Goal: Task Accomplishment & Management: Complete application form

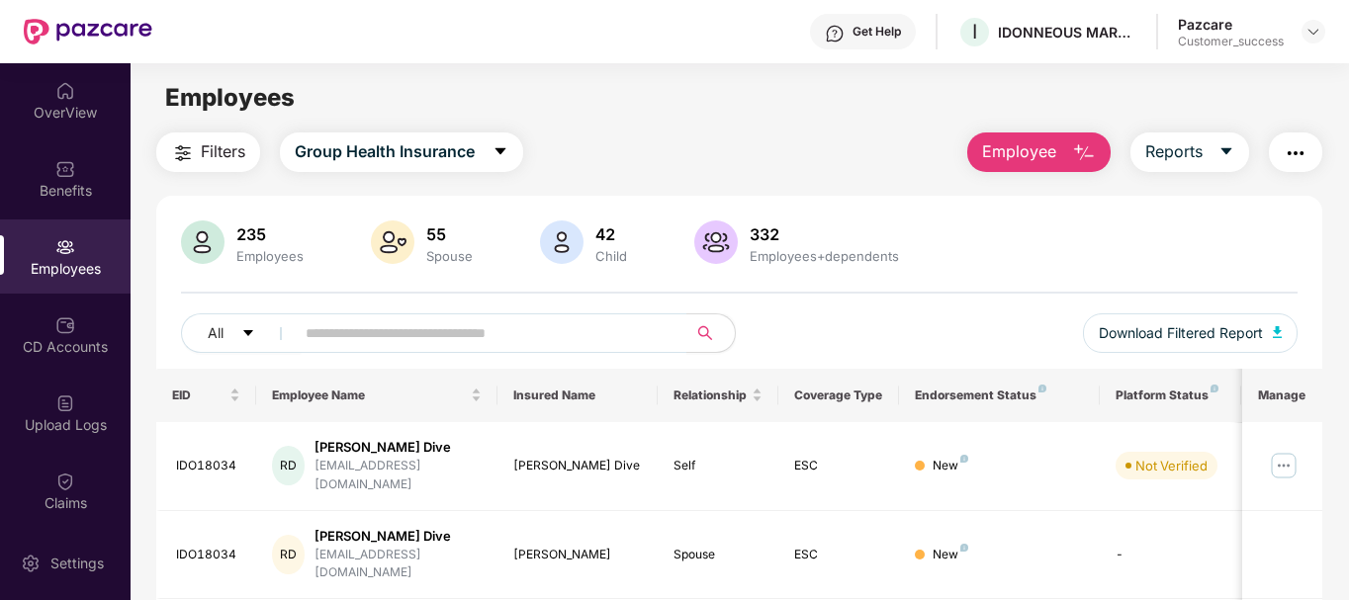
click at [574, 236] on img at bounding box center [562, 243] width 44 height 44
click at [40, 194] on div "Benefits" at bounding box center [65, 191] width 131 height 20
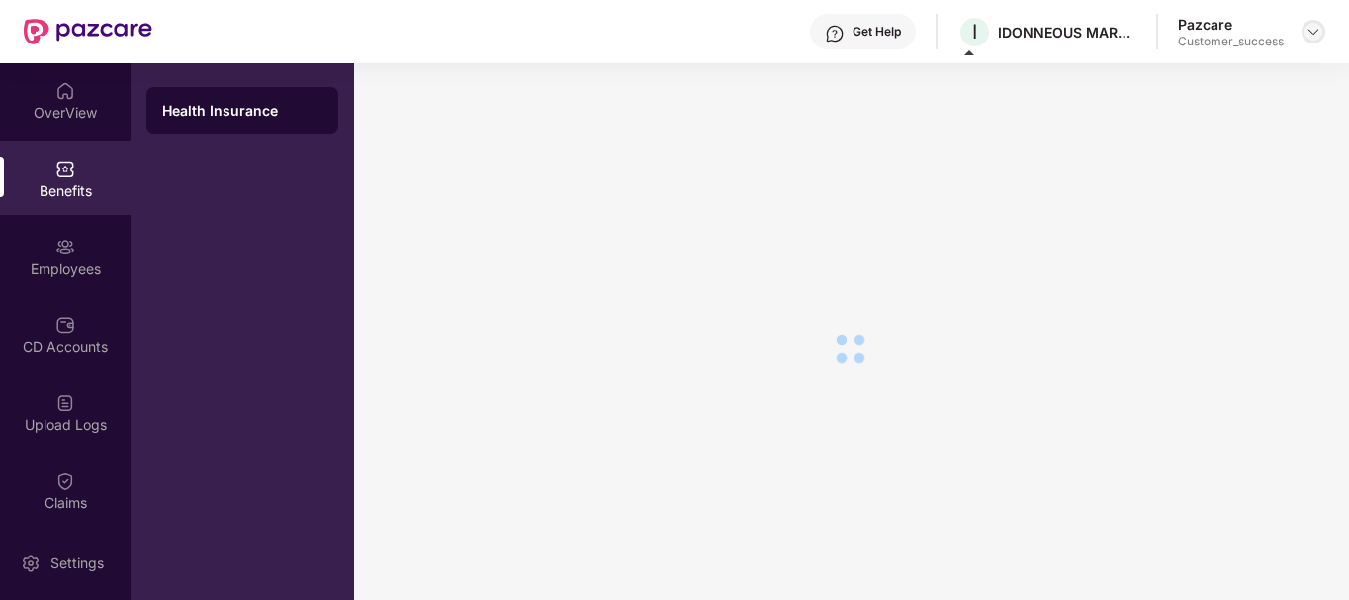
click at [1314, 29] on img at bounding box center [1314, 32] width 16 height 16
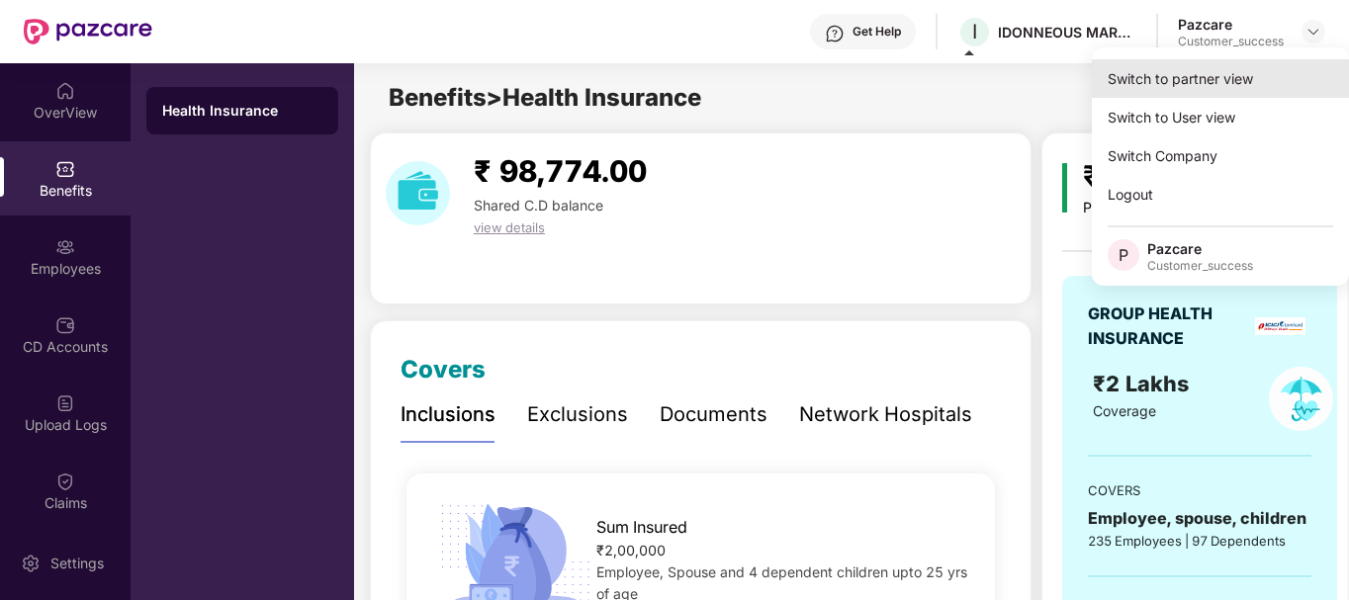
click at [1225, 82] on div "Switch to partner view" at bounding box center [1220, 78] width 257 height 39
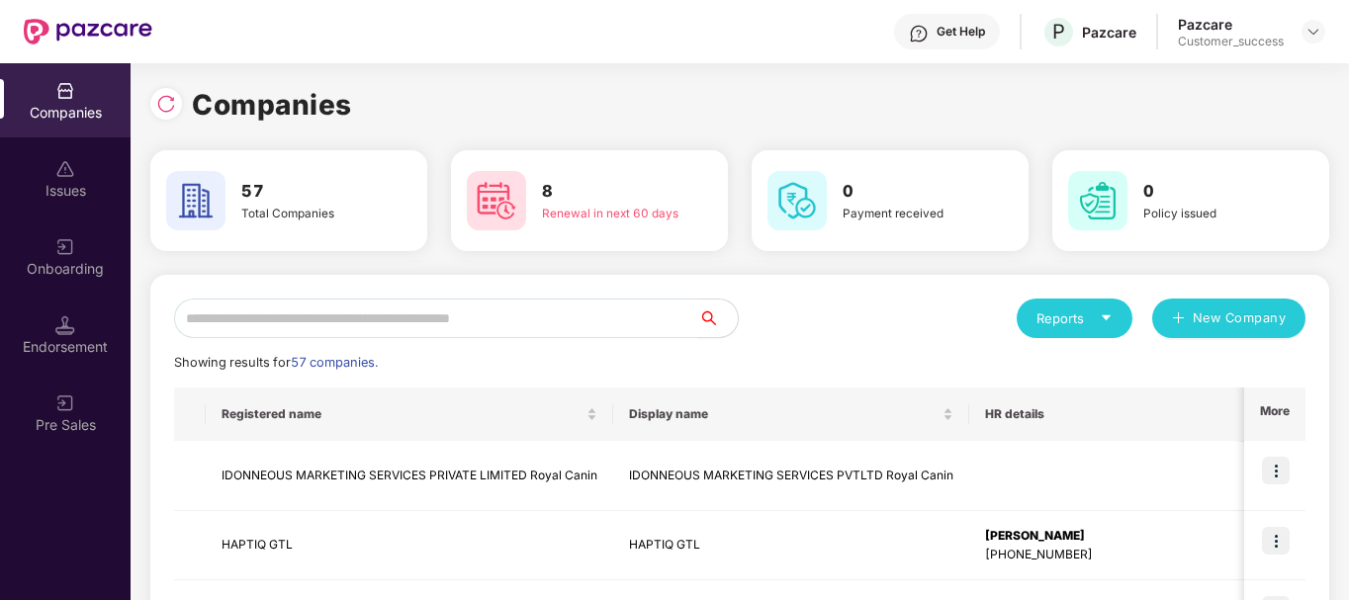
click at [359, 313] on input "text" at bounding box center [436, 319] width 524 height 40
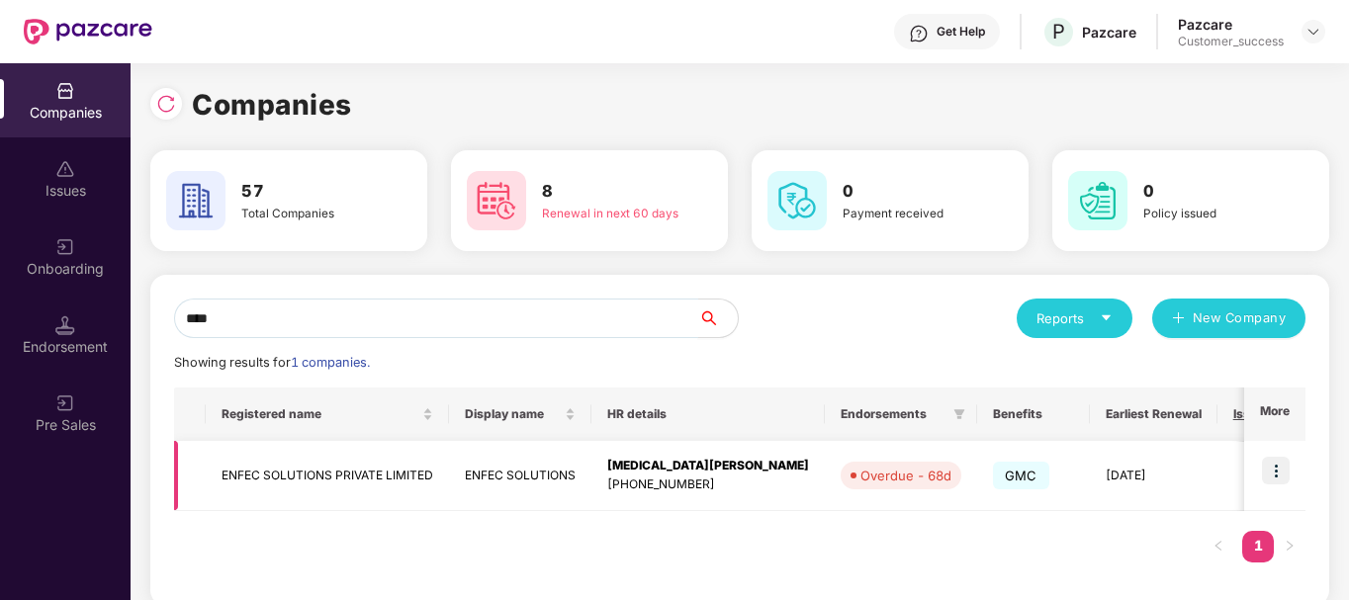
type input "****"
click at [566, 484] on td "ENFEC SOLUTIONS" at bounding box center [520, 476] width 142 height 70
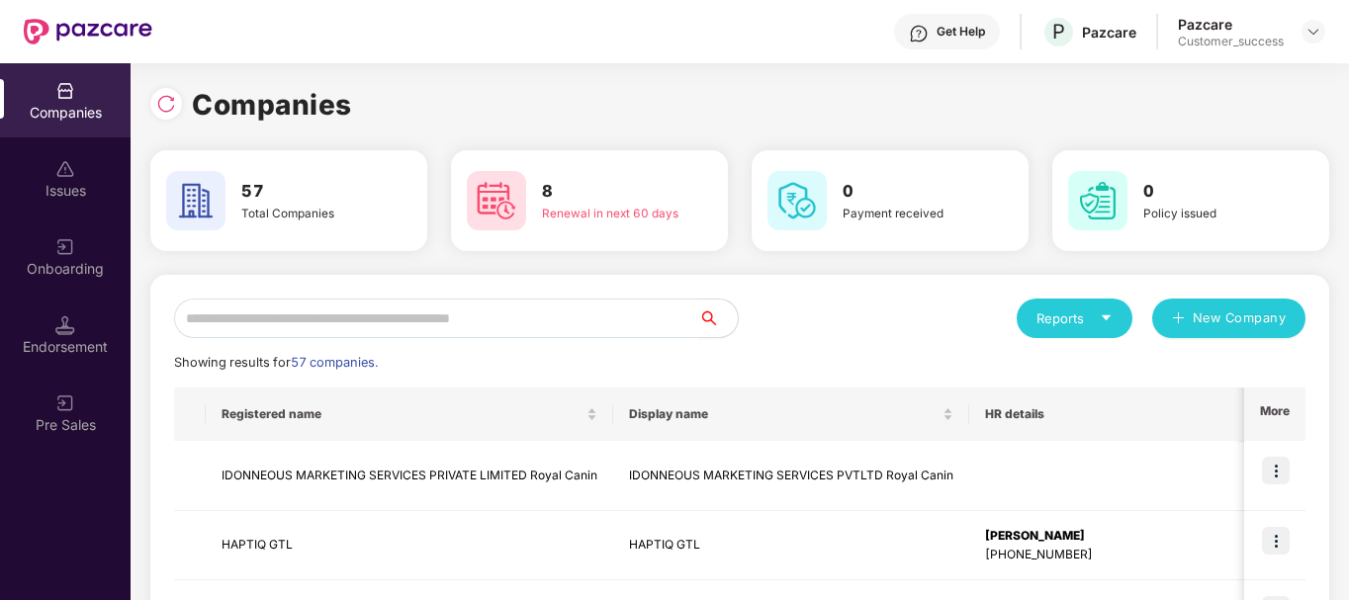
click at [458, 324] on input "text" at bounding box center [436, 319] width 524 height 40
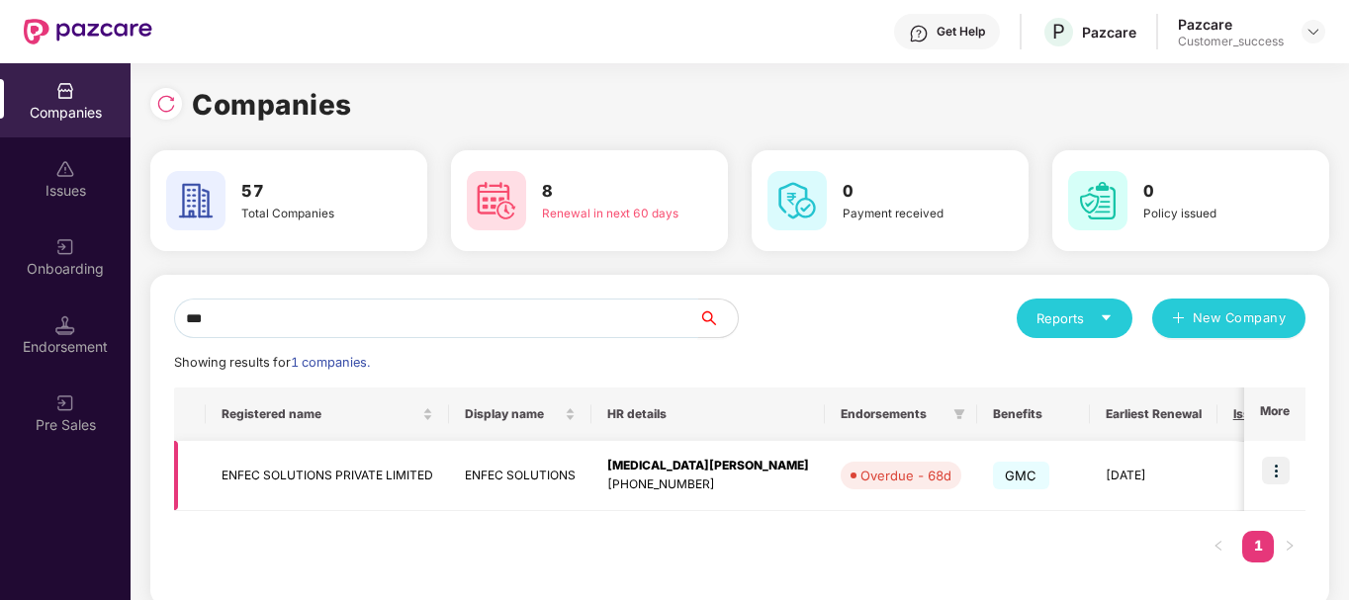
type input "***"
click at [1278, 463] on img at bounding box center [1276, 471] width 28 height 28
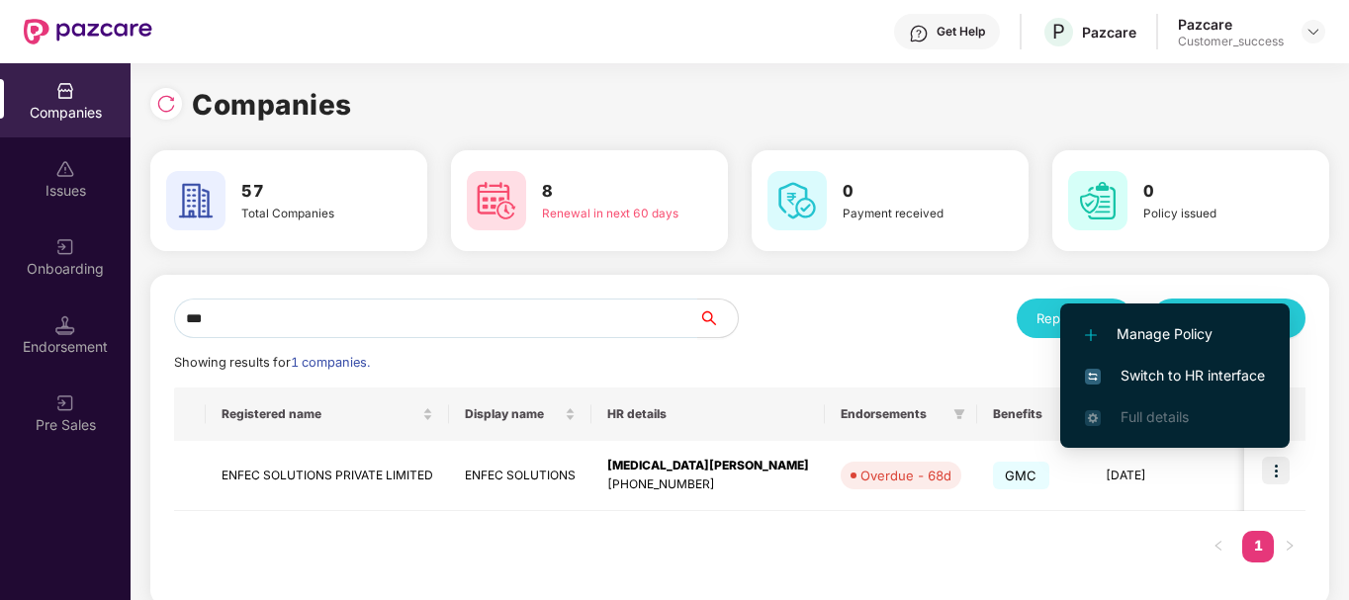
click at [1188, 372] on span "Switch to HR interface" at bounding box center [1175, 376] width 180 height 22
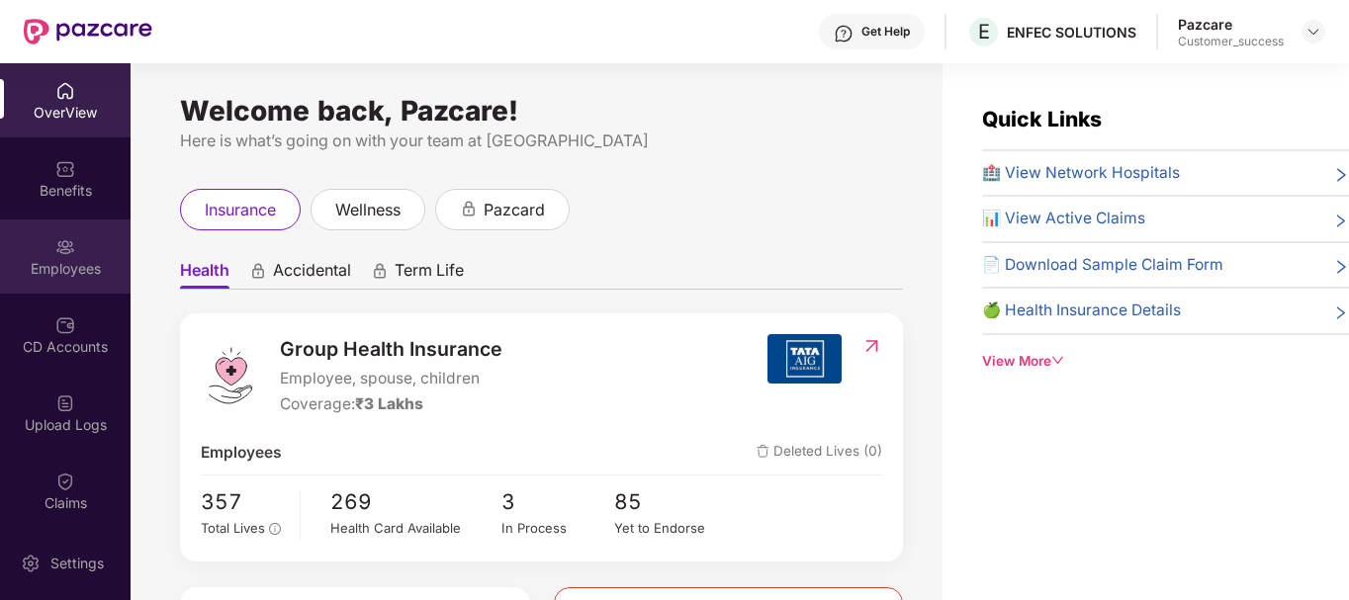
click at [85, 257] on div "Employees" at bounding box center [65, 257] width 131 height 74
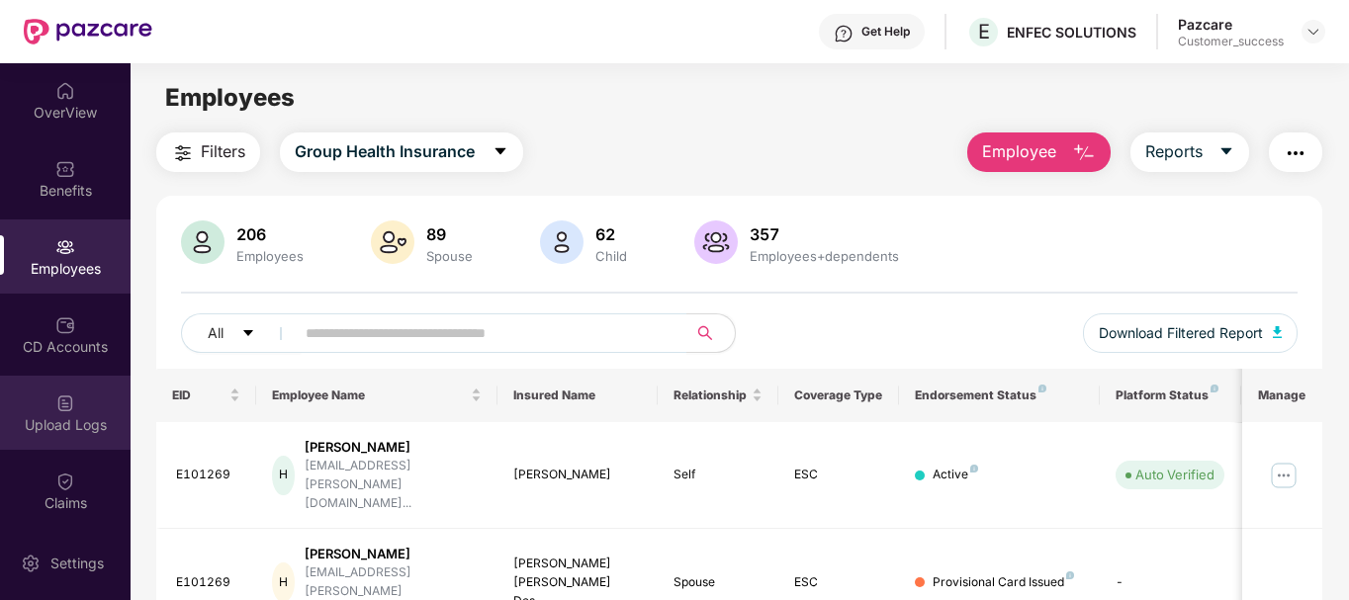
click at [61, 422] on div "Upload Logs" at bounding box center [65, 425] width 131 height 20
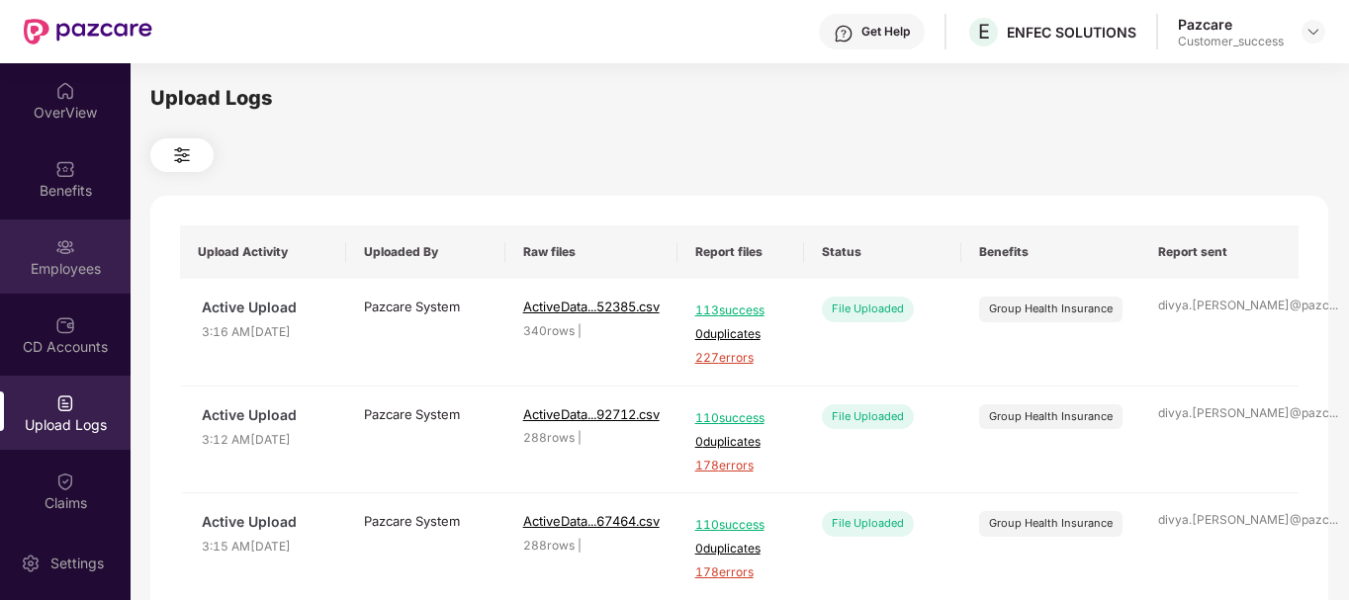
click at [72, 259] on div "Employees" at bounding box center [65, 269] width 131 height 20
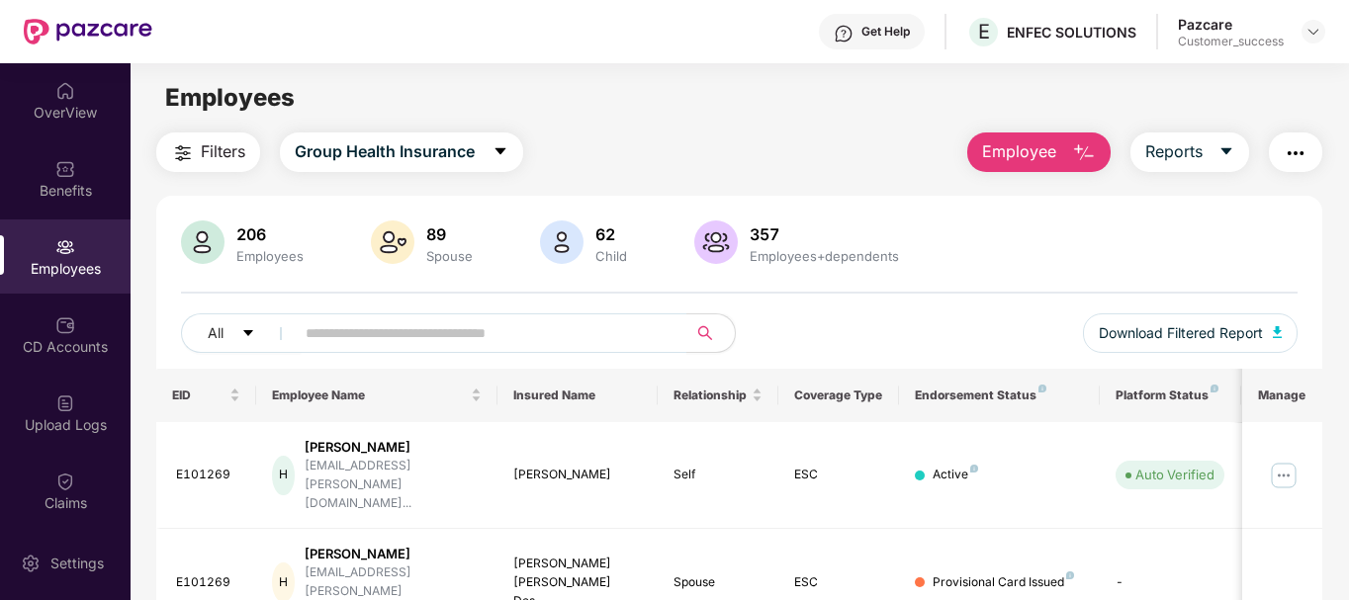
click at [1018, 145] on span "Employee" at bounding box center [1019, 151] width 74 height 25
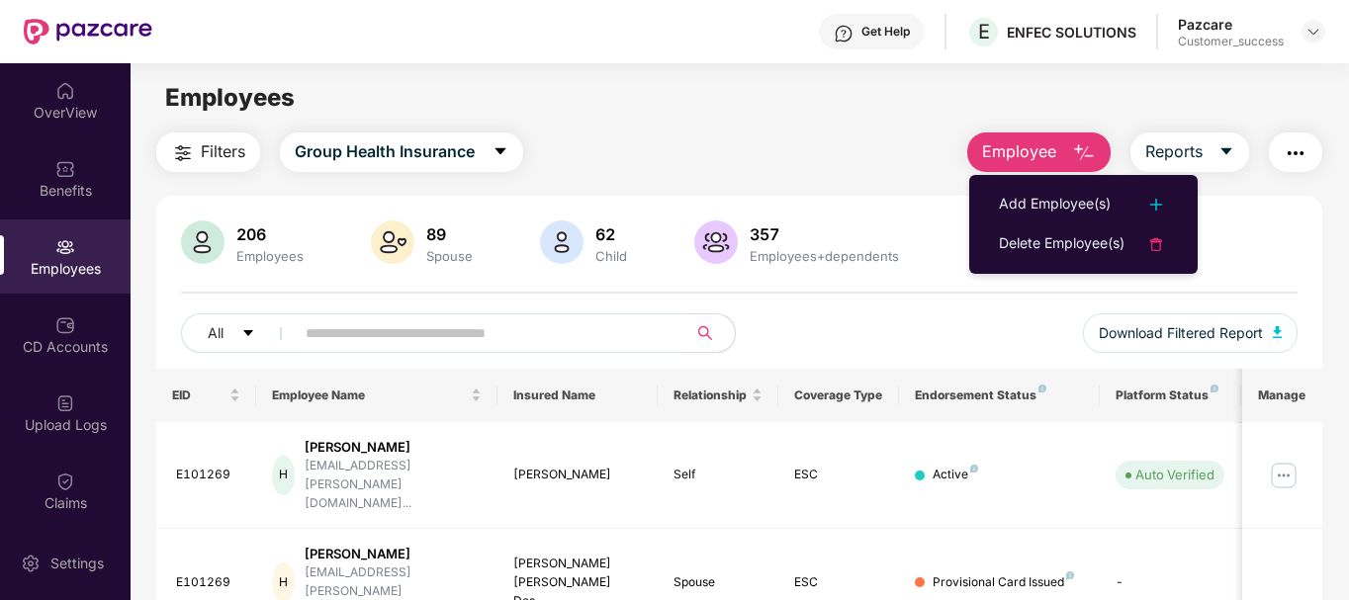
click at [1032, 183] on ul "Add Employee(s) Delete Employee(s)" at bounding box center [1083, 224] width 228 height 99
click at [1032, 199] on div "Add Employee(s)" at bounding box center [1055, 205] width 112 height 24
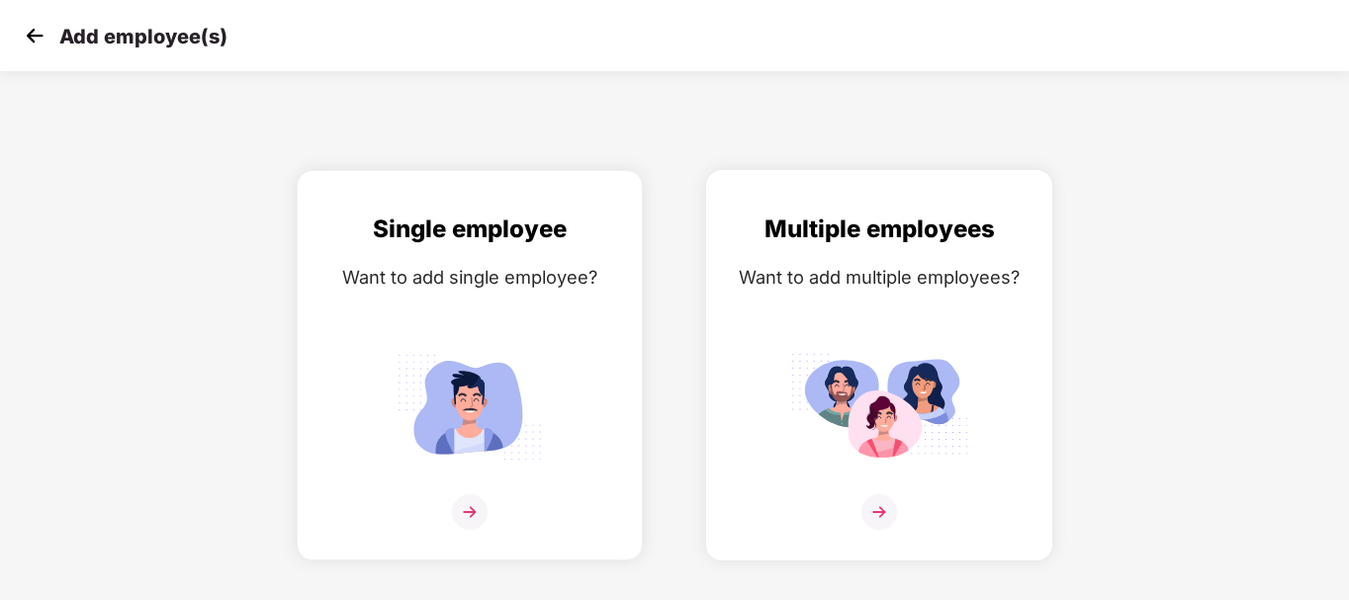
click at [911, 330] on div "Multiple employees Want to add multiple employees?" at bounding box center [879, 383] width 305 height 344
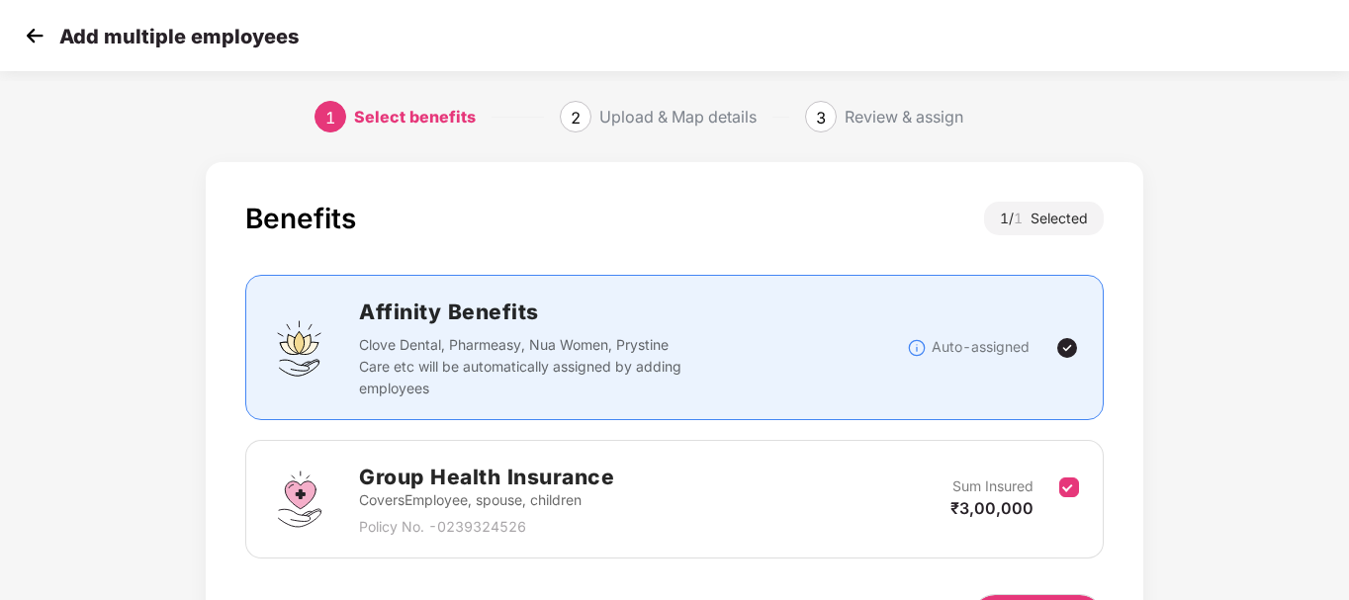
scroll to position [131, 0]
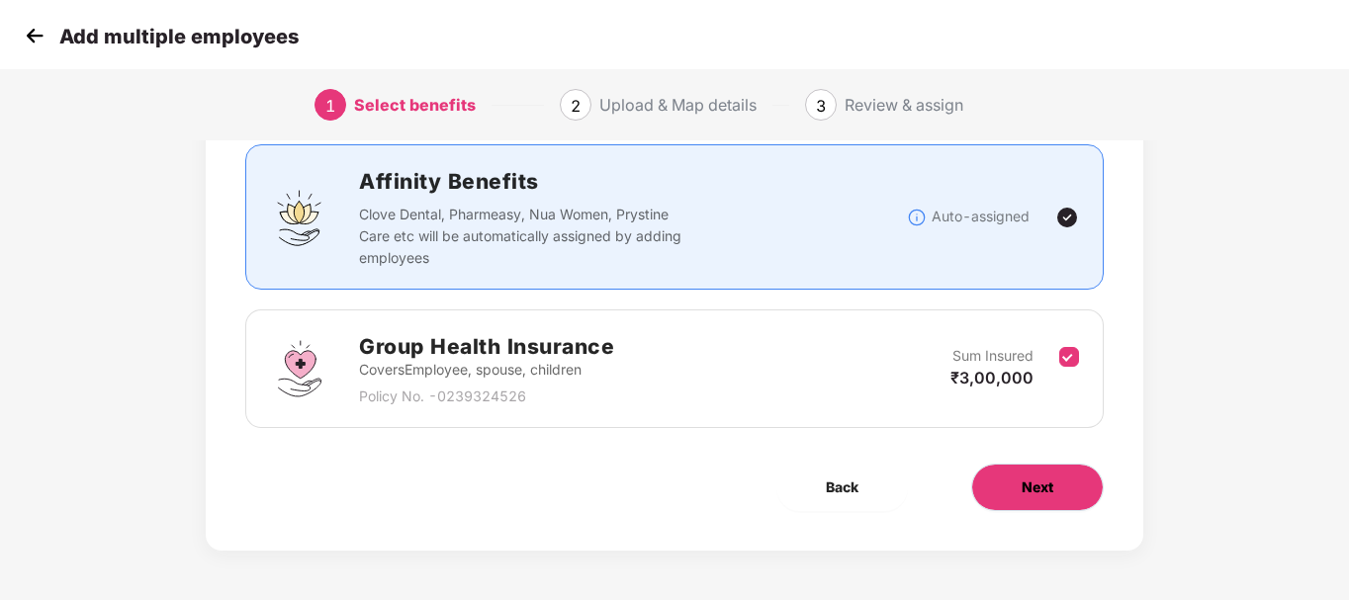
click at [1041, 486] on span "Next" at bounding box center [1038, 488] width 32 height 22
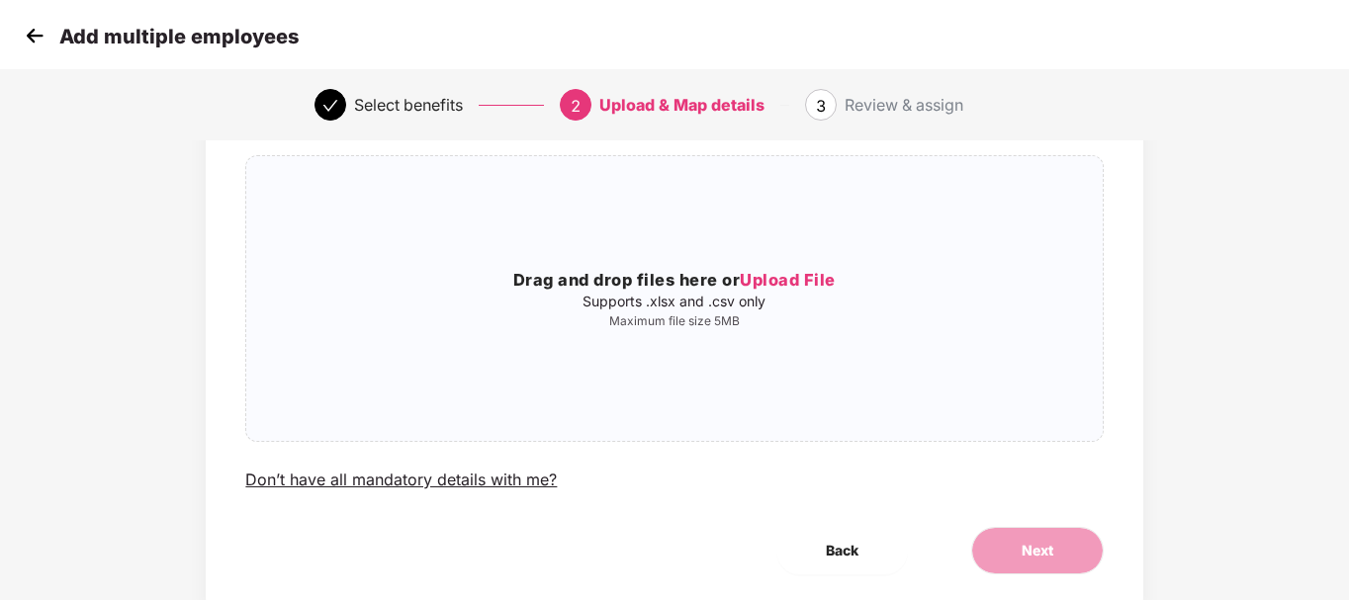
scroll to position [0, 0]
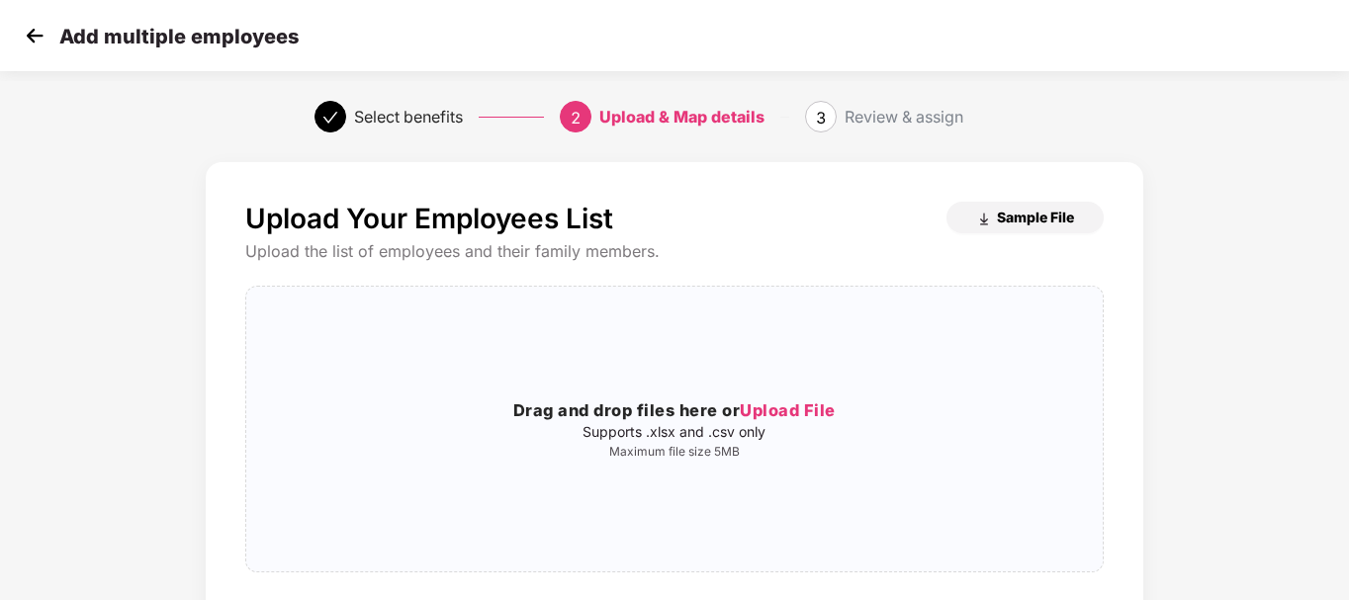
click at [1043, 222] on span "Sample File" at bounding box center [1035, 217] width 77 height 19
click at [43, 42] on img at bounding box center [35, 36] width 30 height 30
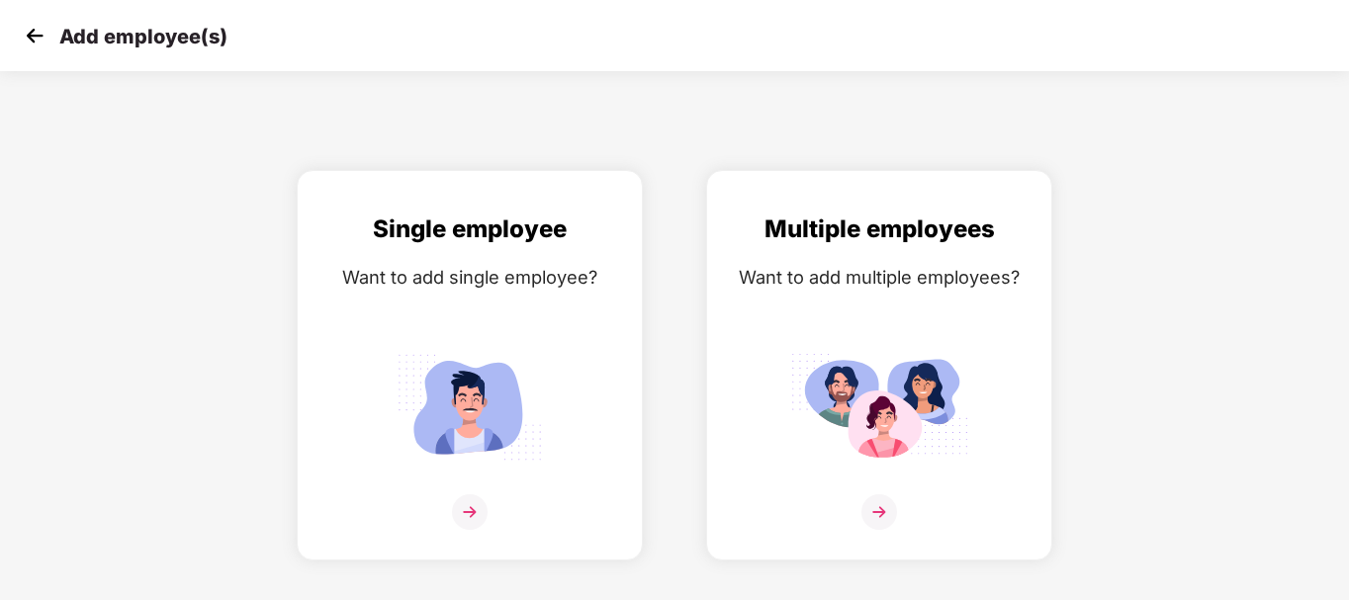
click at [43, 42] on img at bounding box center [35, 36] width 30 height 30
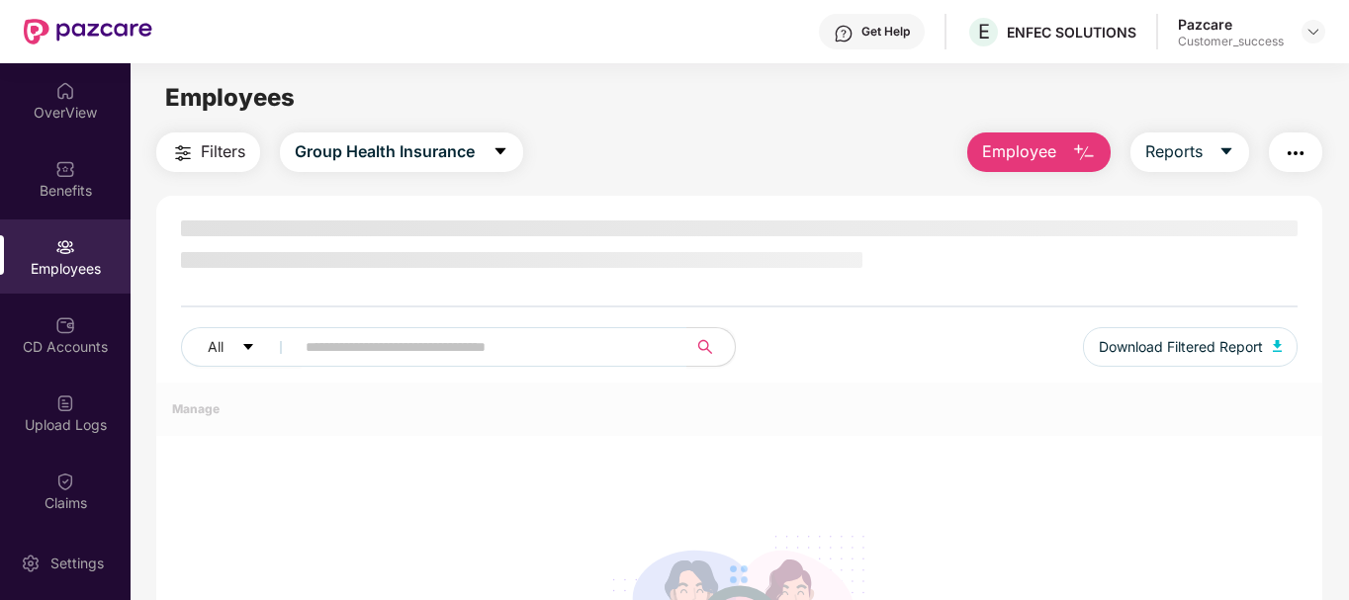
click at [1079, 145] on img "button" at bounding box center [1084, 153] width 24 height 24
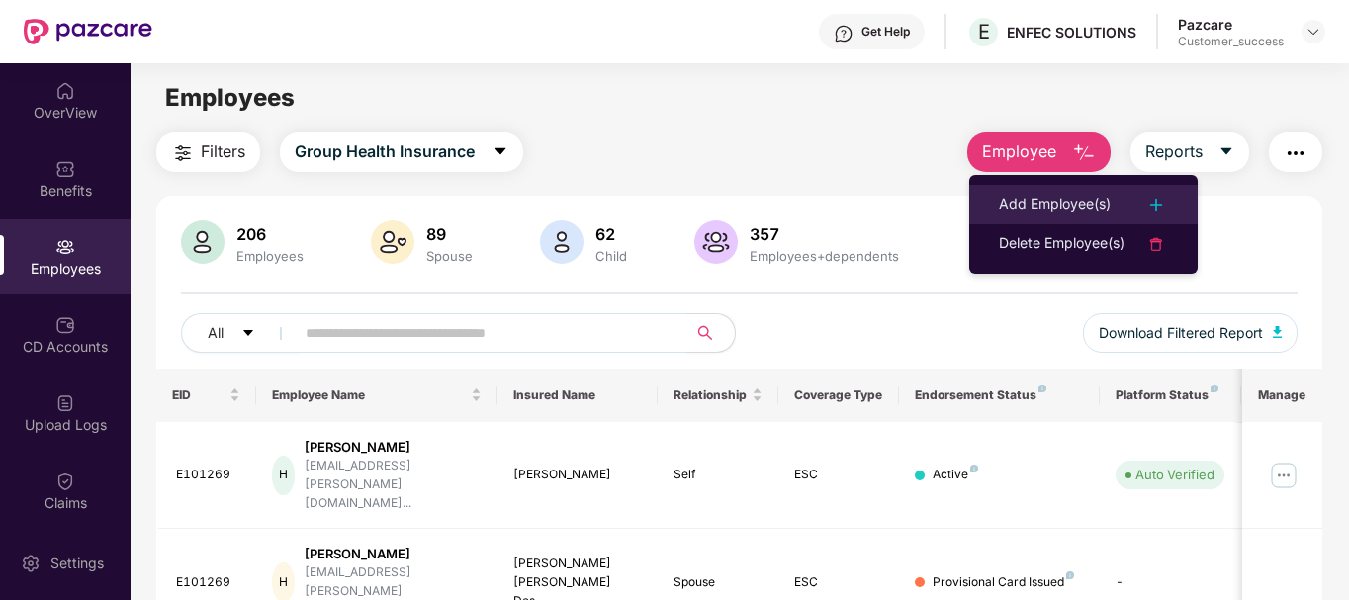
click at [1061, 188] on li "Add Employee(s)" at bounding box center [1083, 205] width 228 height 40
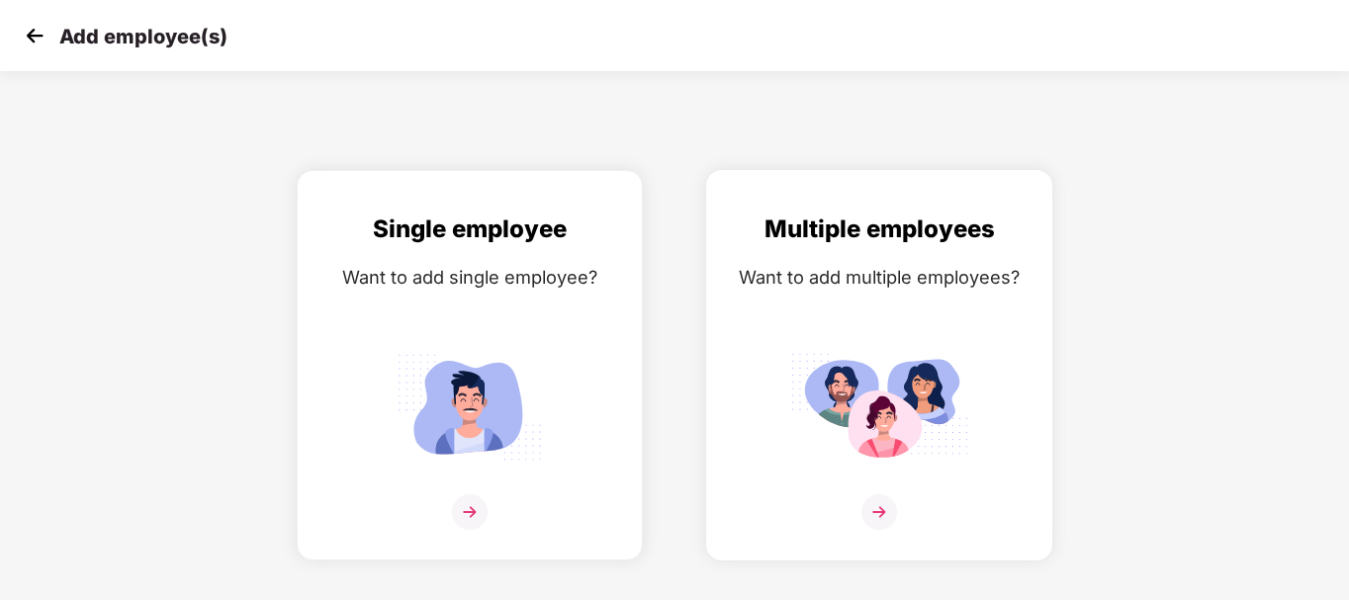
click at [881, 303] on div "Multiple employees Want to add multiple employees?" at bounding box center [879, 383] width 305 height 344
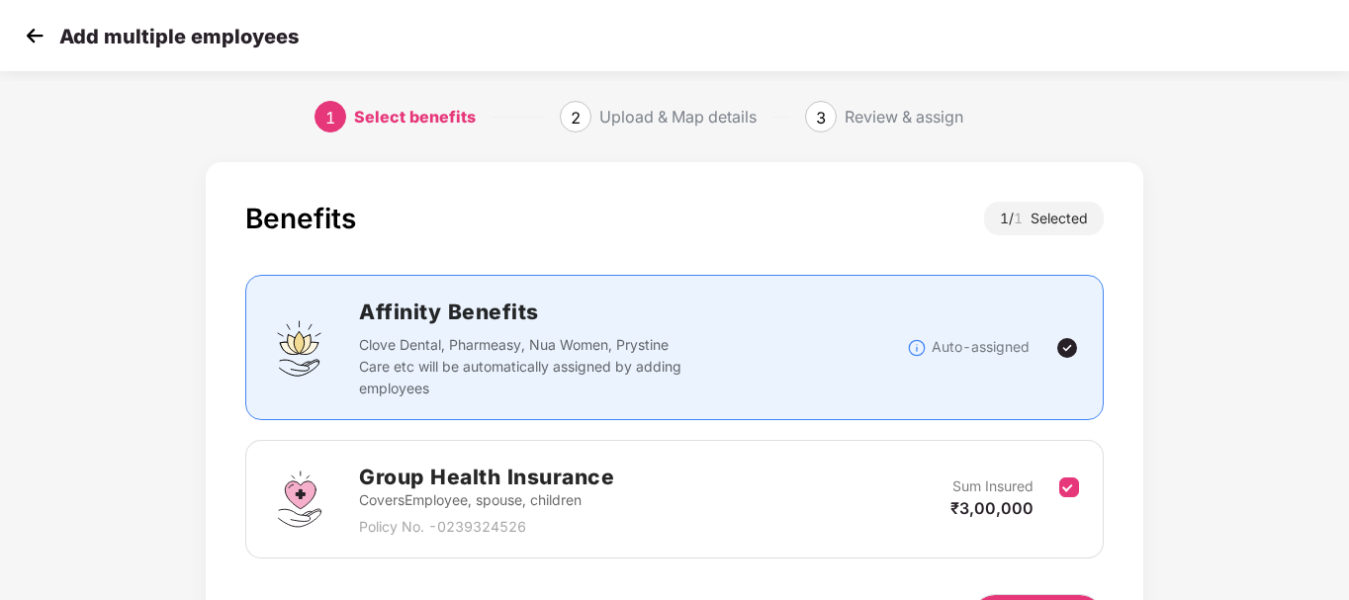
scroll to position [131, 0]
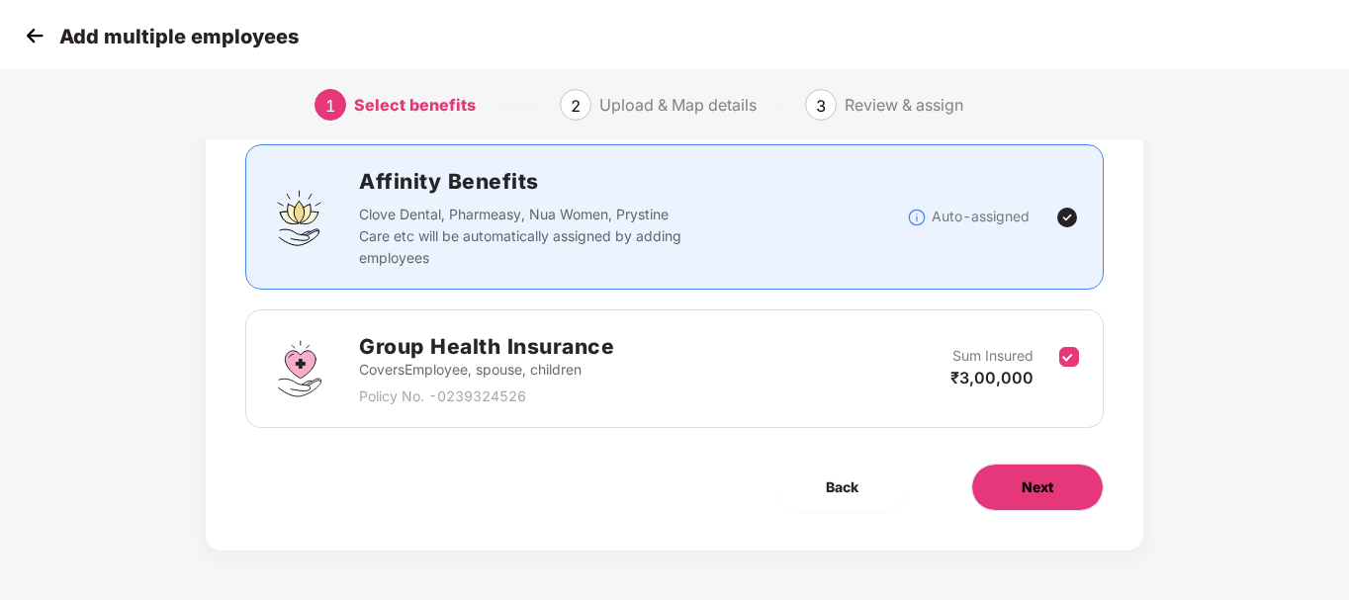
click at [1005, 482] on button "Next" at bounding box center [1037, 487] width 133 height 47
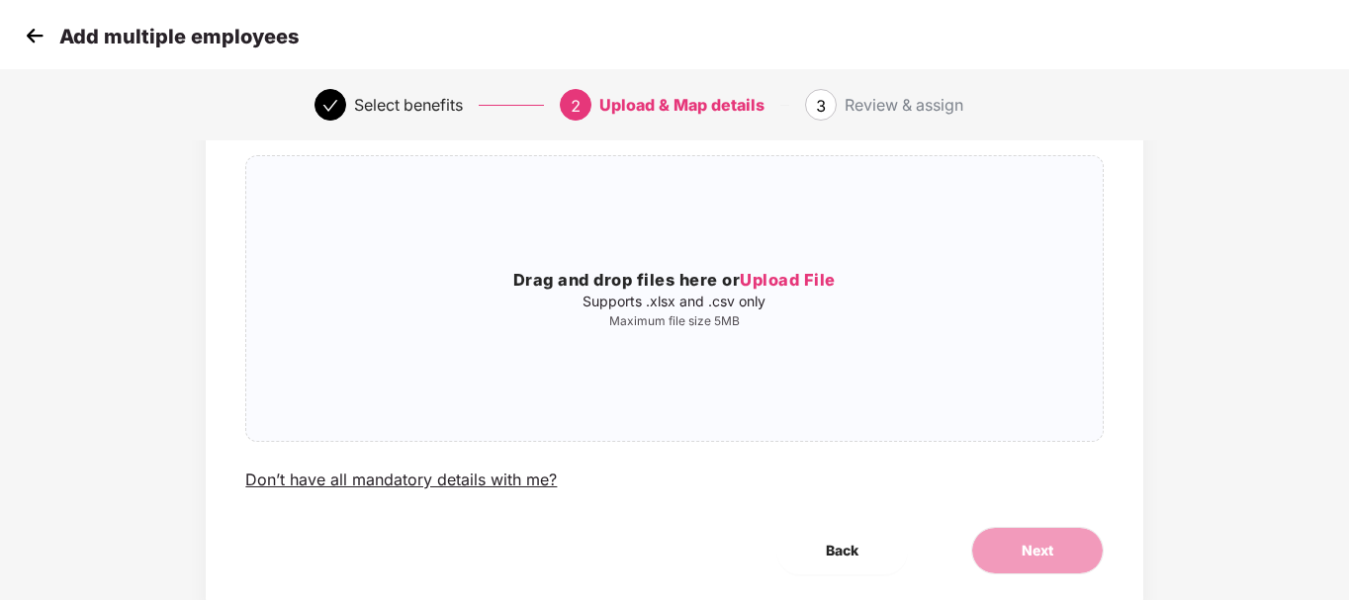
scroll to position [0, 0]
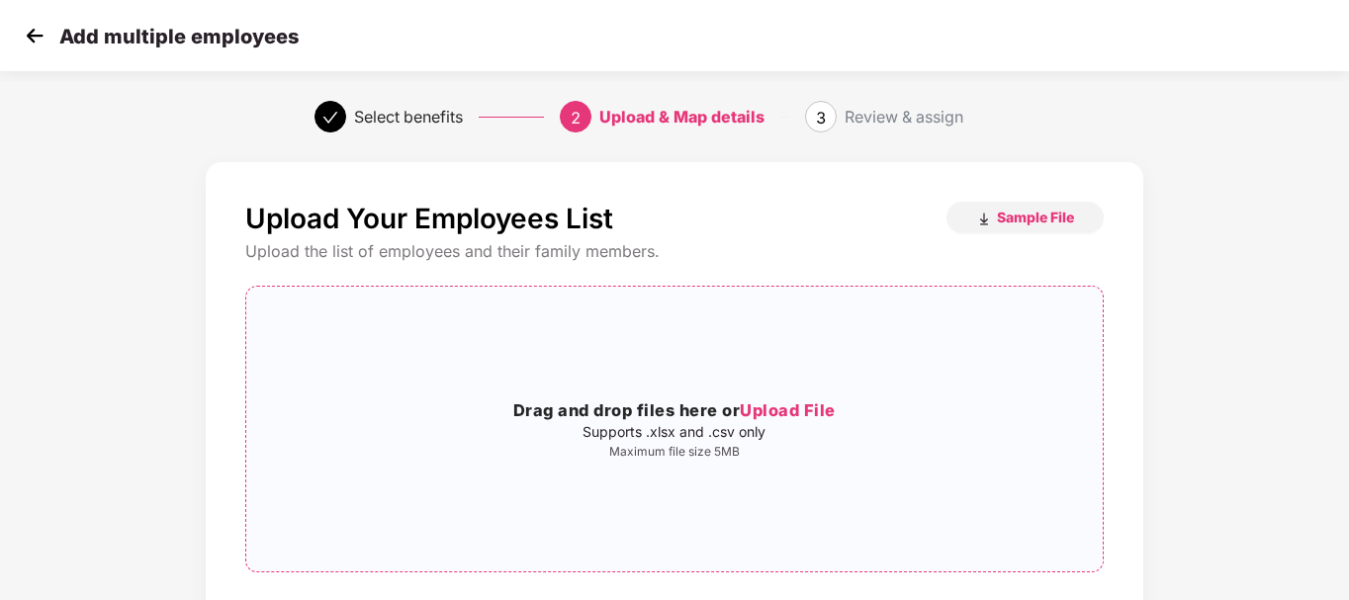
click at [856, 399] on h3 "Drag and drop files here or Upload File" at bounding box center [674, 412] width 856 height 26
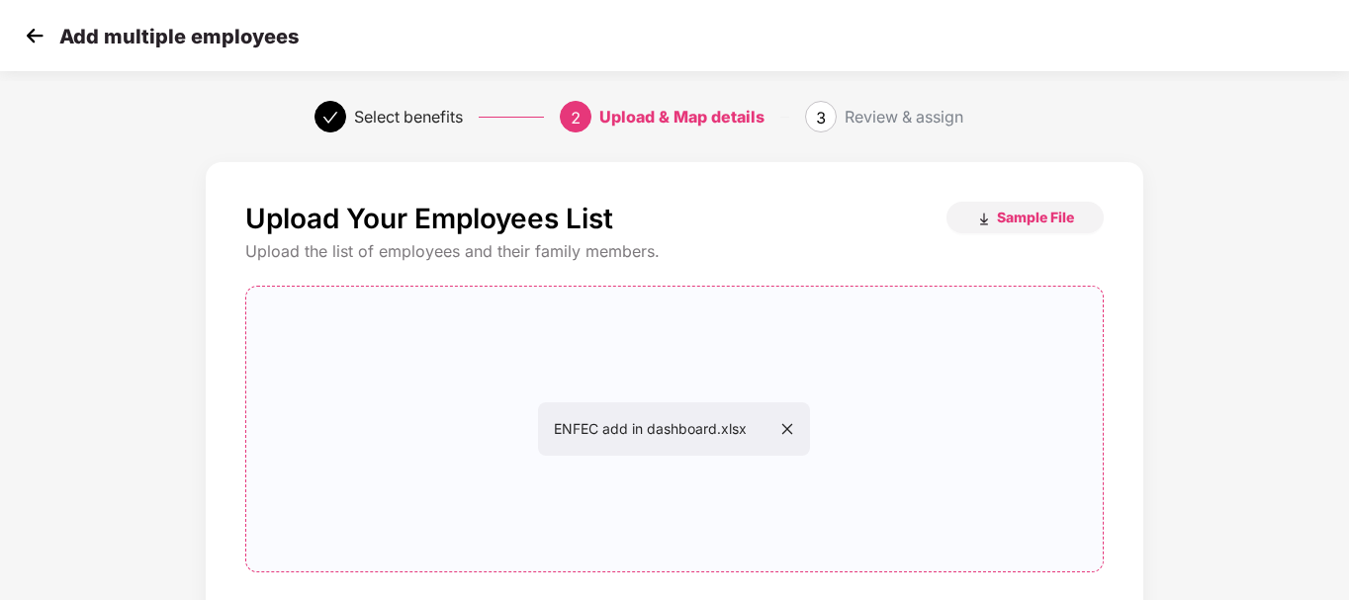
scroll to position [194, 0]
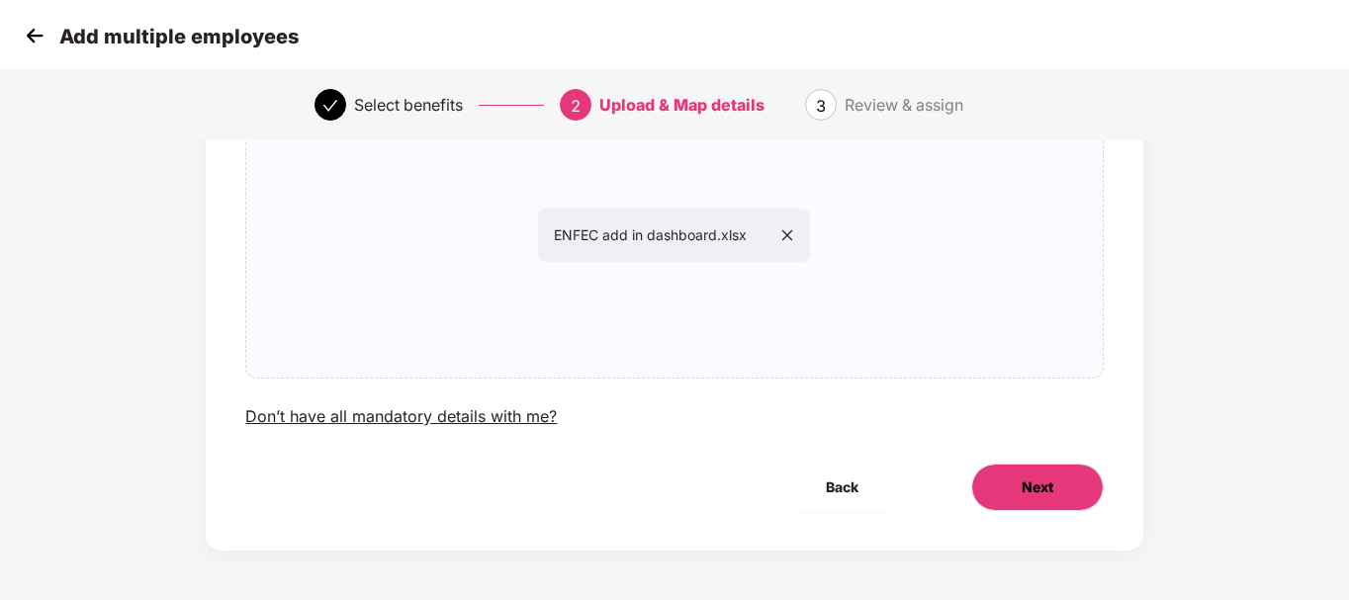
click at [997, 469] on button "Next" at bounding box center [1037, 487] width 133 height 47
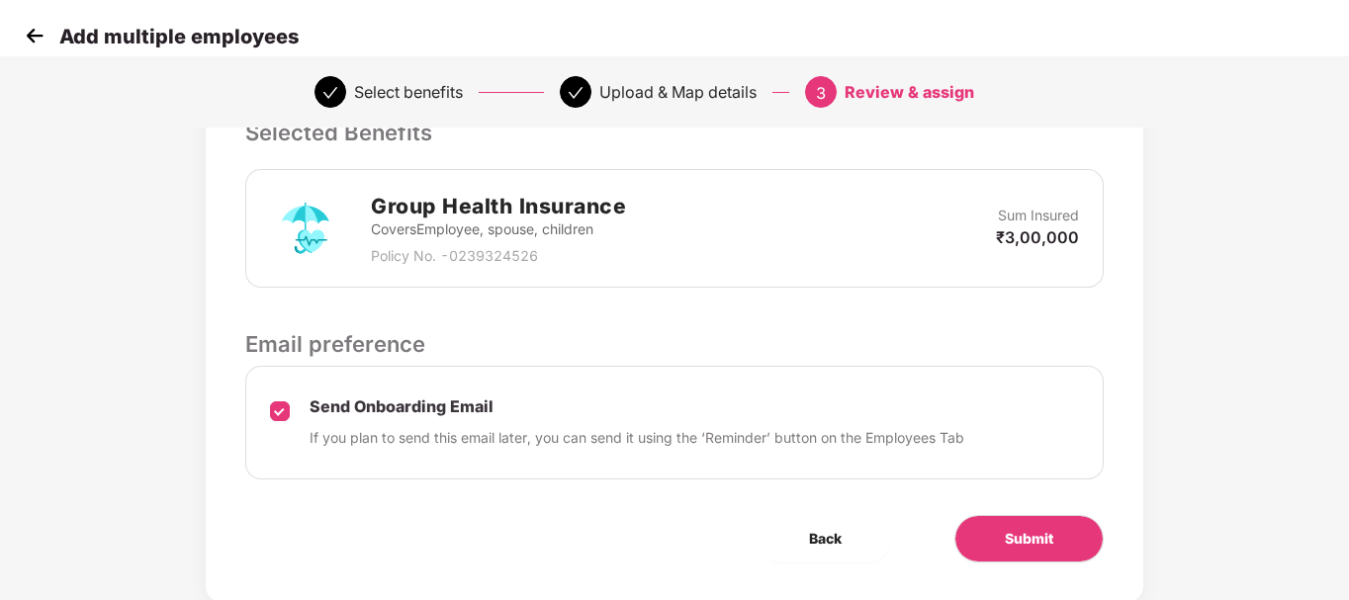
scroll to position [524, 0]
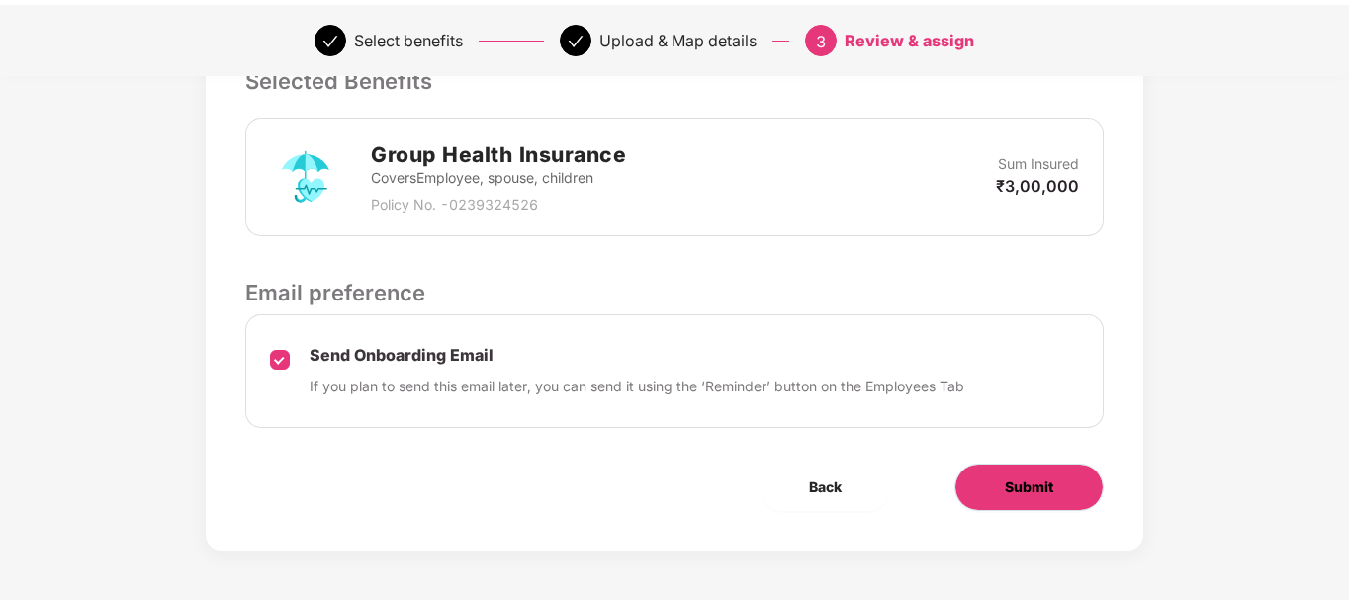
click at [986, 490] on button "Submit" at bounding box center [1028, 487] width 149 height 47
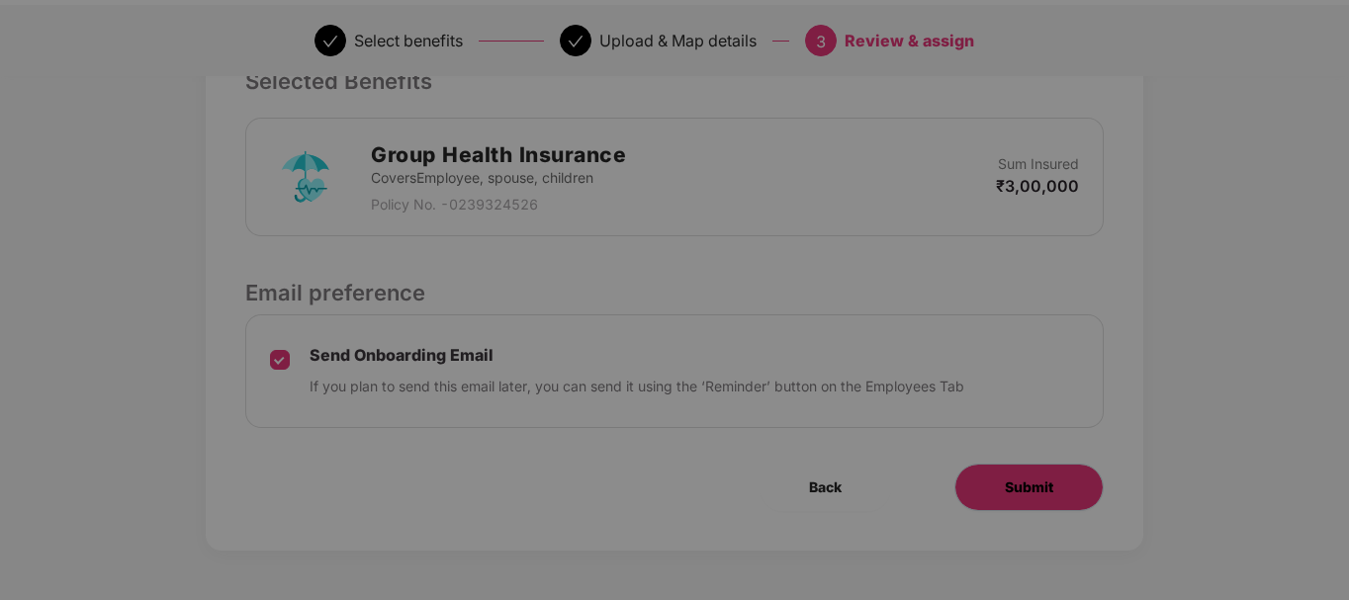
scroll to position [0, 0]
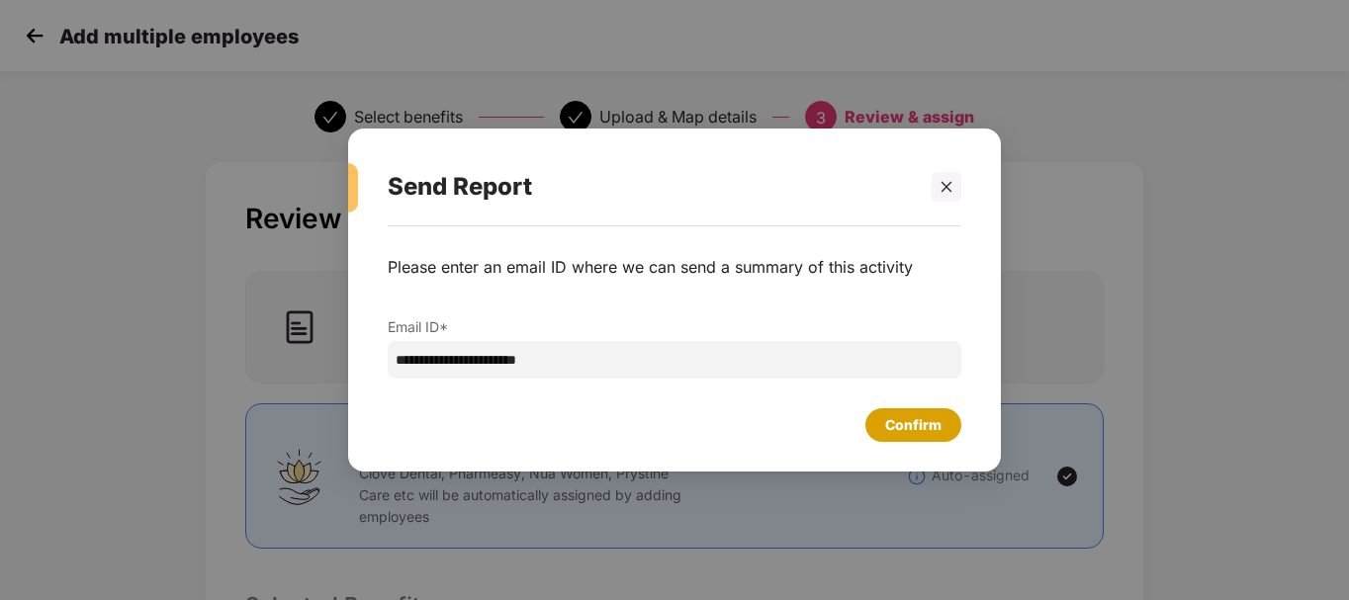
click at [894, 416] on div "Confirm" at bounding box center [913, 425] width 56 height 22
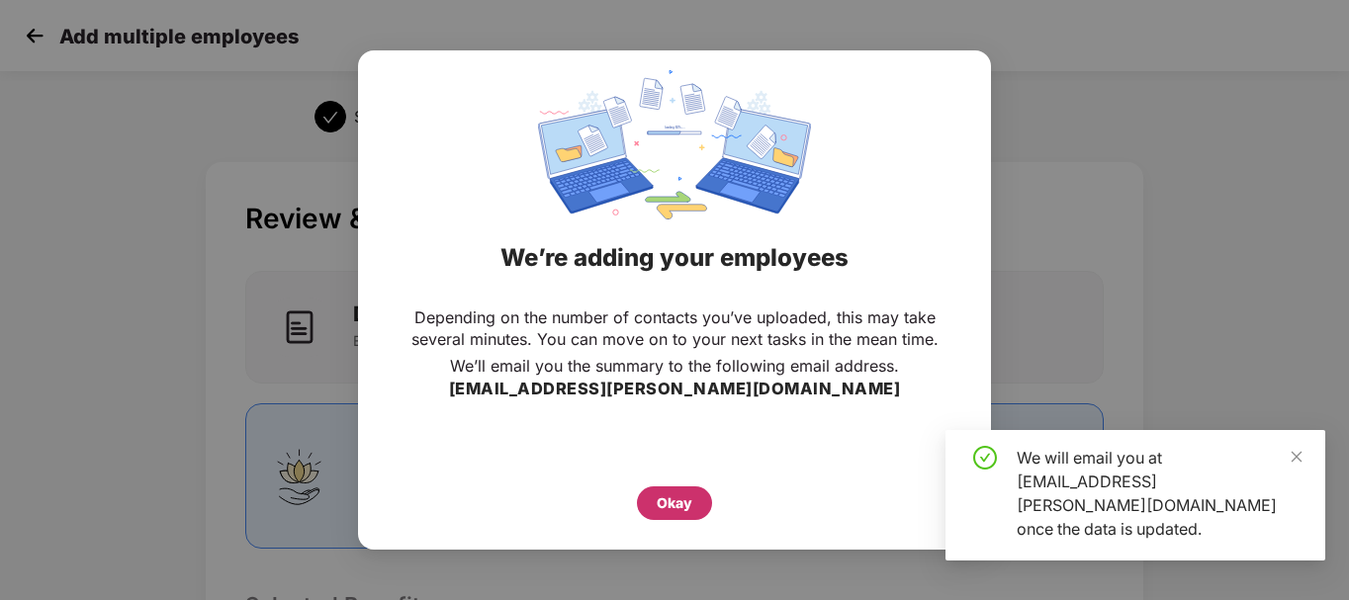
click at [676, 496] on div "Okay" at bounding box center [675, 504] width 36 height 22
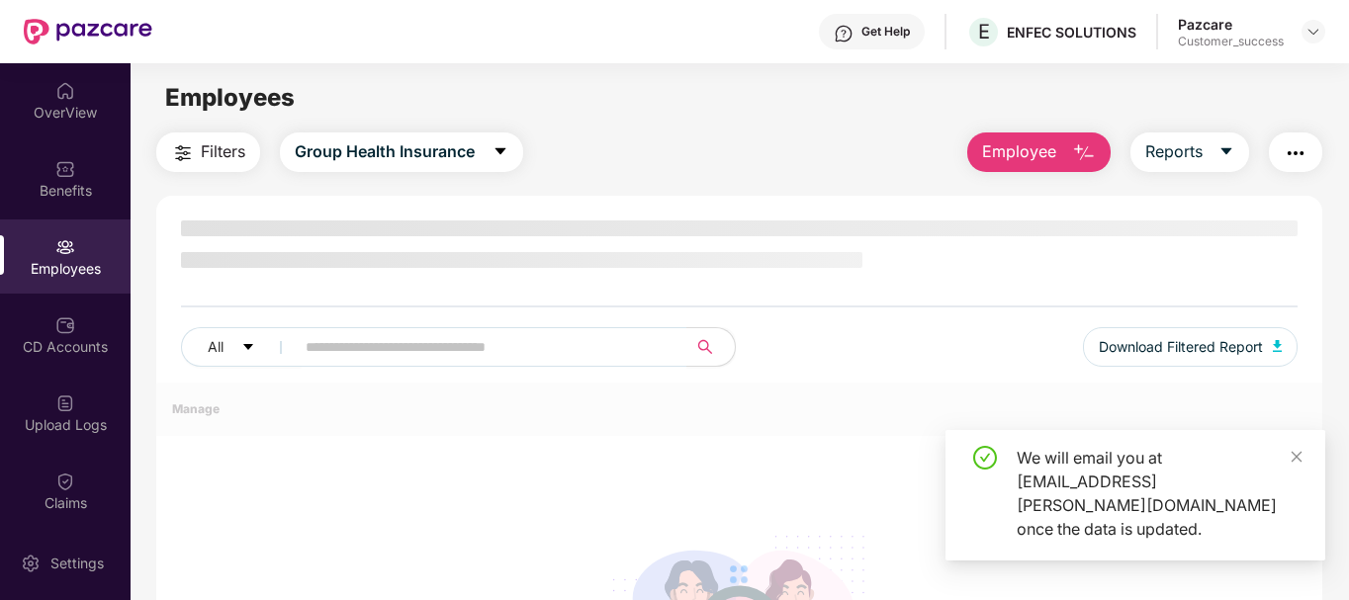
click at [1304, 475] on div "We will email you at [EMAIL_ADDRESS][PERSON_NAME][DOMAIN_NAME] once the data is…" at bounding box center [1136, 495] width 380 height 131
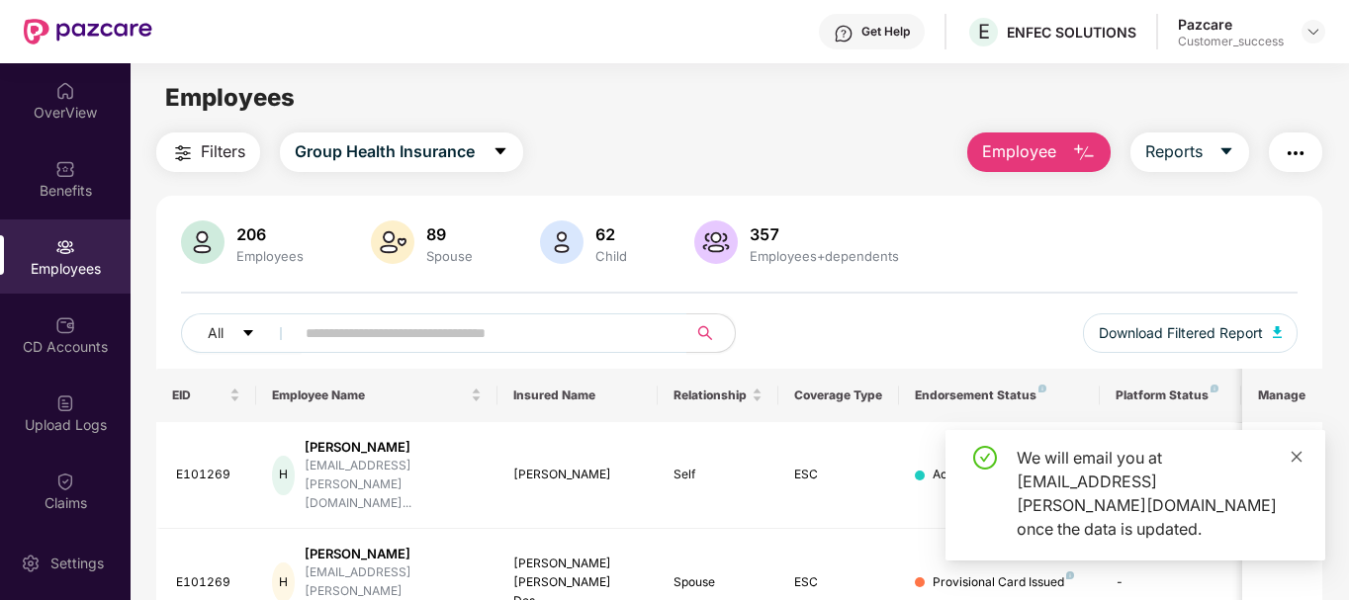
click at [1299, 464] on icon "close" at bounding box center [1297, 457] width 14 height 14
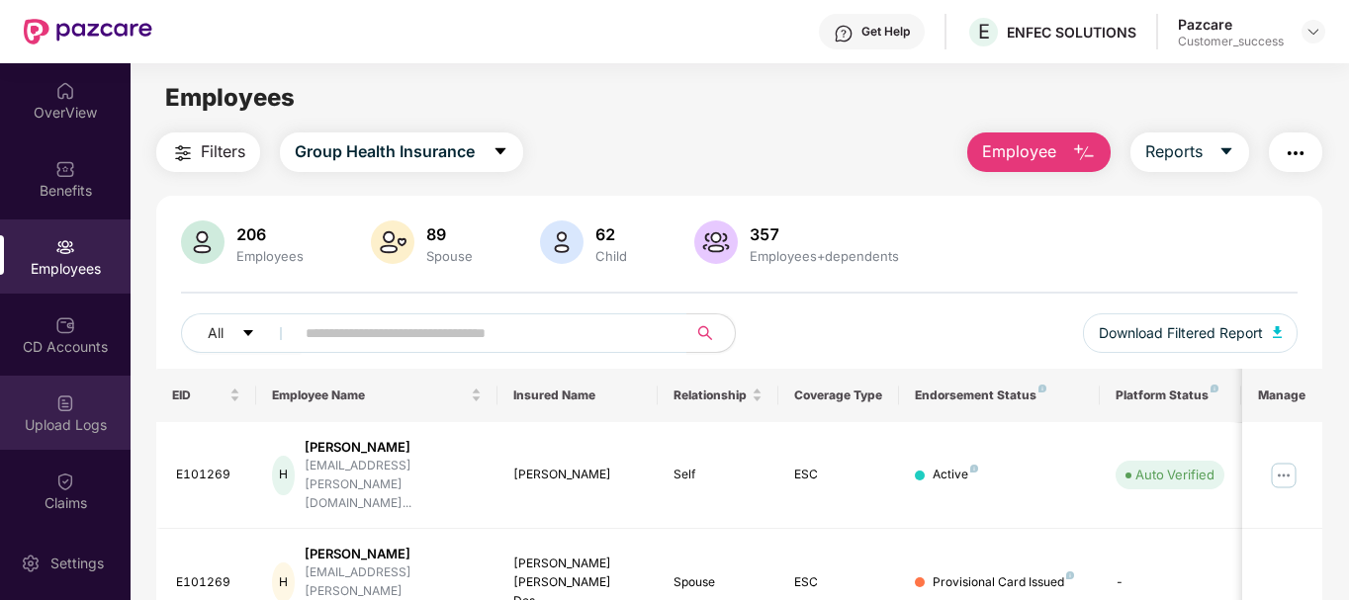
click at [72, 380] on div "Upload Logs" at bounding box center [65, 413] width 131 height 74
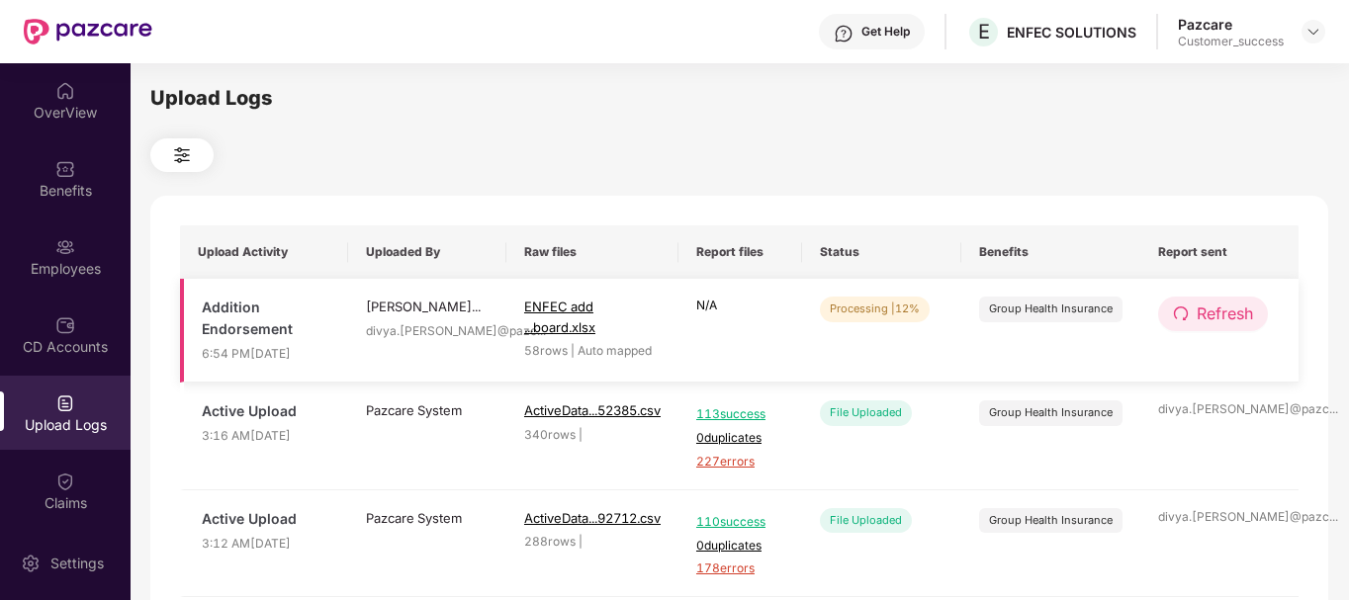
click at [1213, 302] on span "Refresh" at bounding box center [1225, 314] width 56 height 25
click at [1214, 315] on span "Refresh" at bounding box center [1225, 314] width 56 height 25
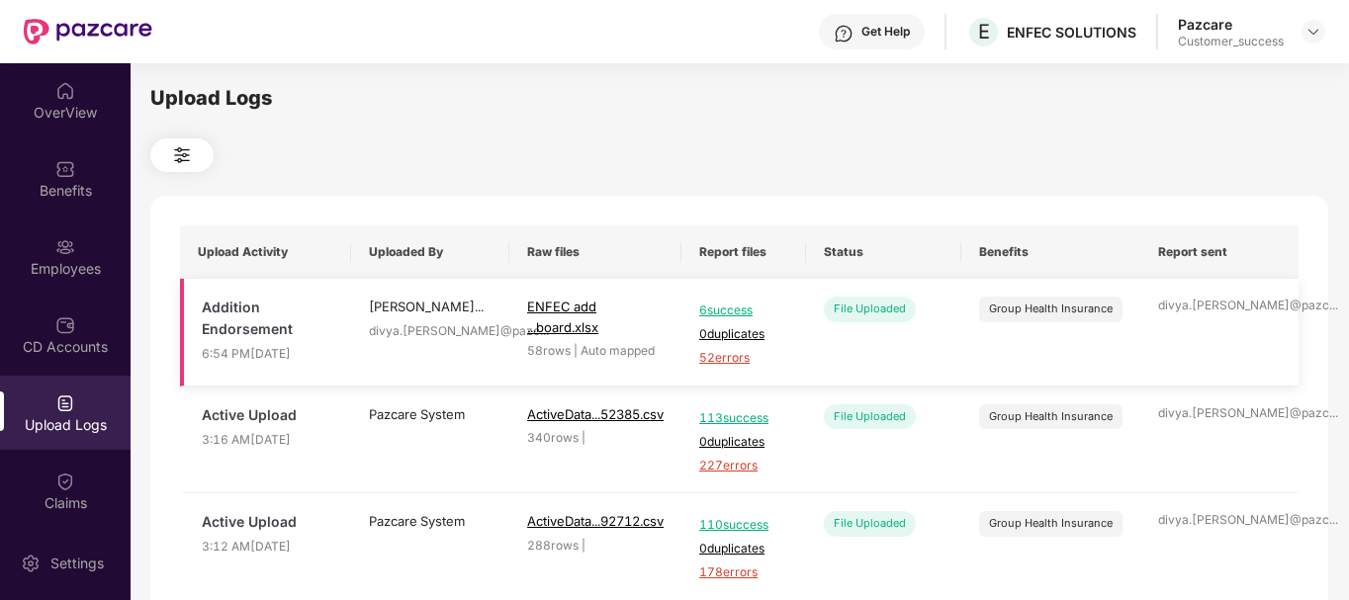
click at [740, 357] on span "52 errors" at bounding box center [743, 358] width 89 height 19
click at [77, 252] on div "Employees" at bounding box center [65, 257] width 131 height 74
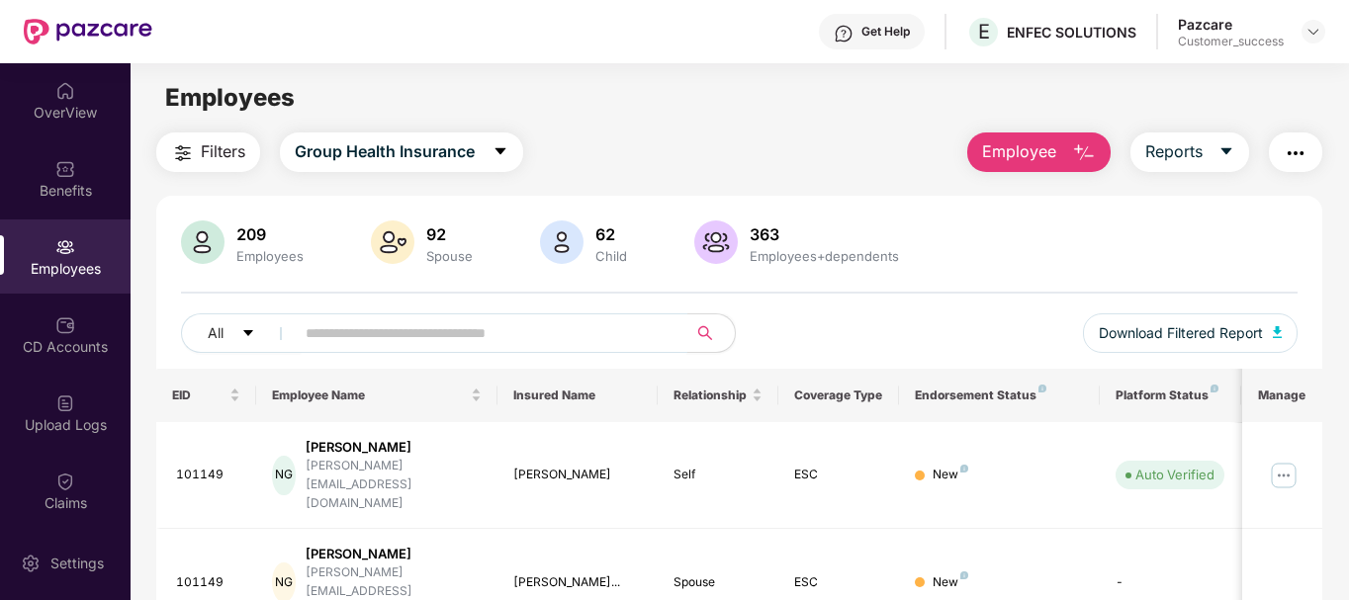
click at [438, 345] on input "text" at bounding box center [483, 333] width 355 height 30
paste input "******"
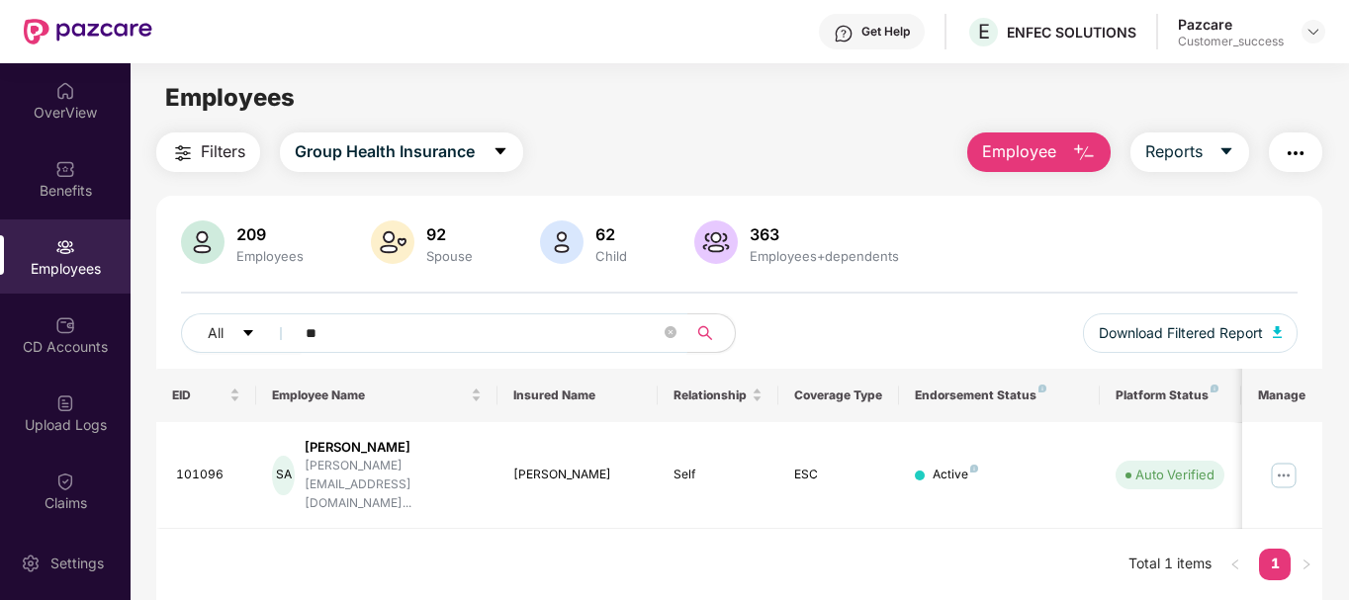
type input "*"
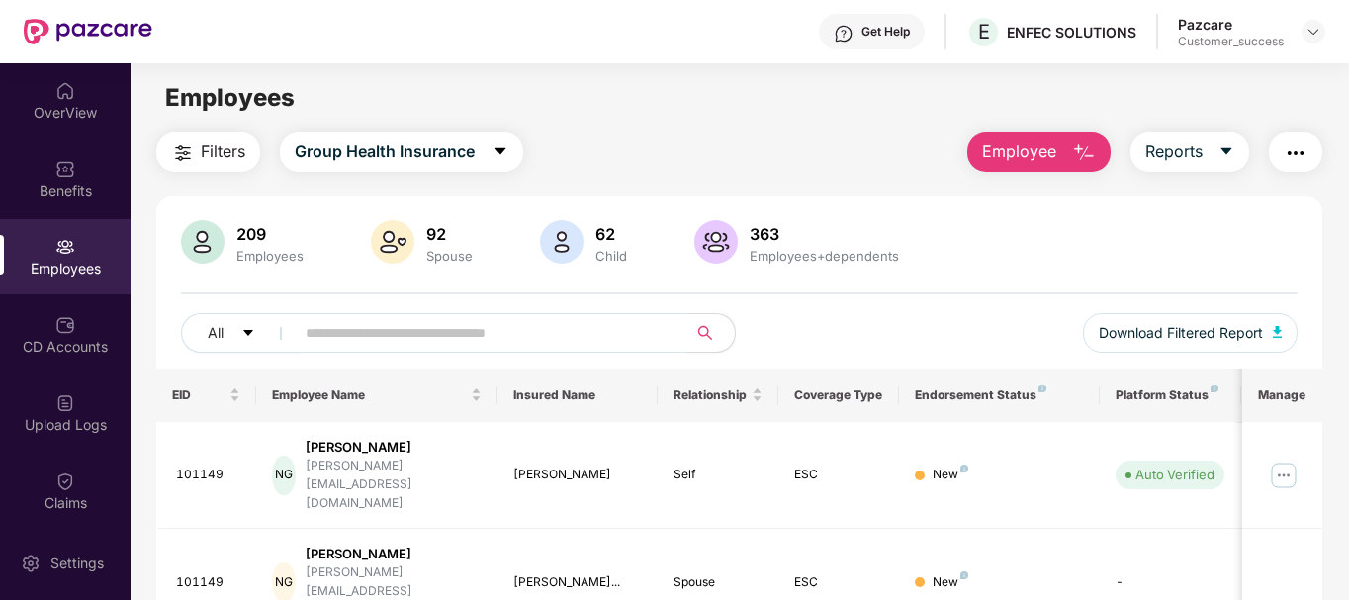
paste input "******"
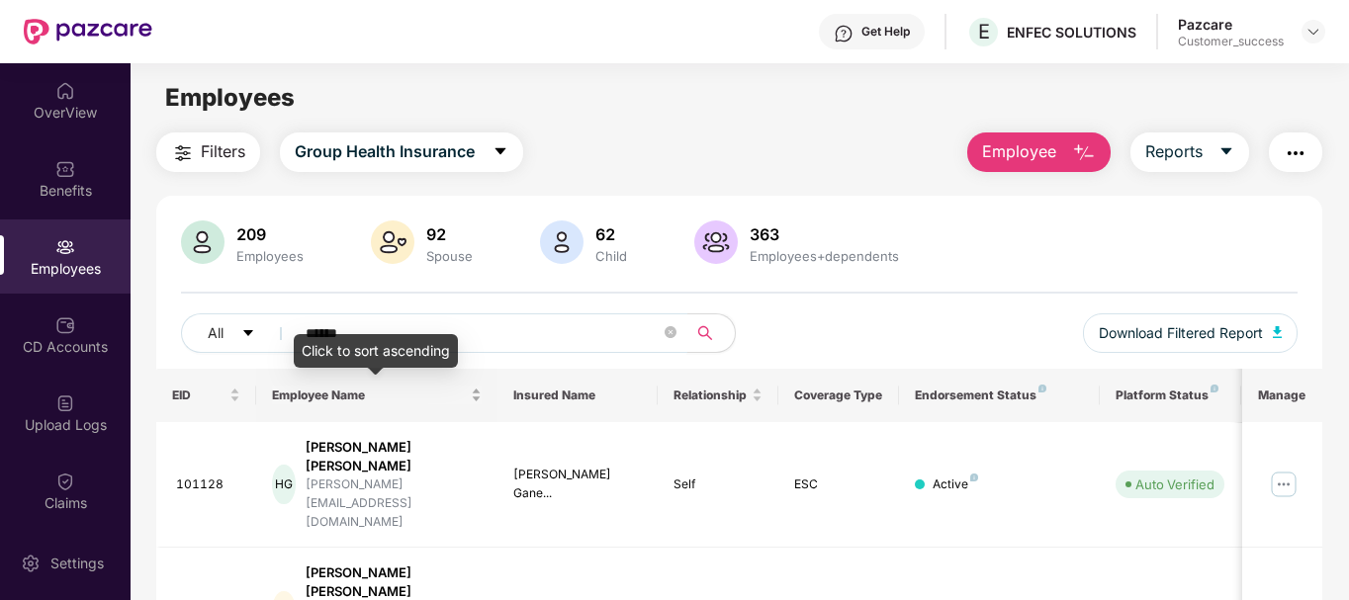
scroll to position [63, 0]
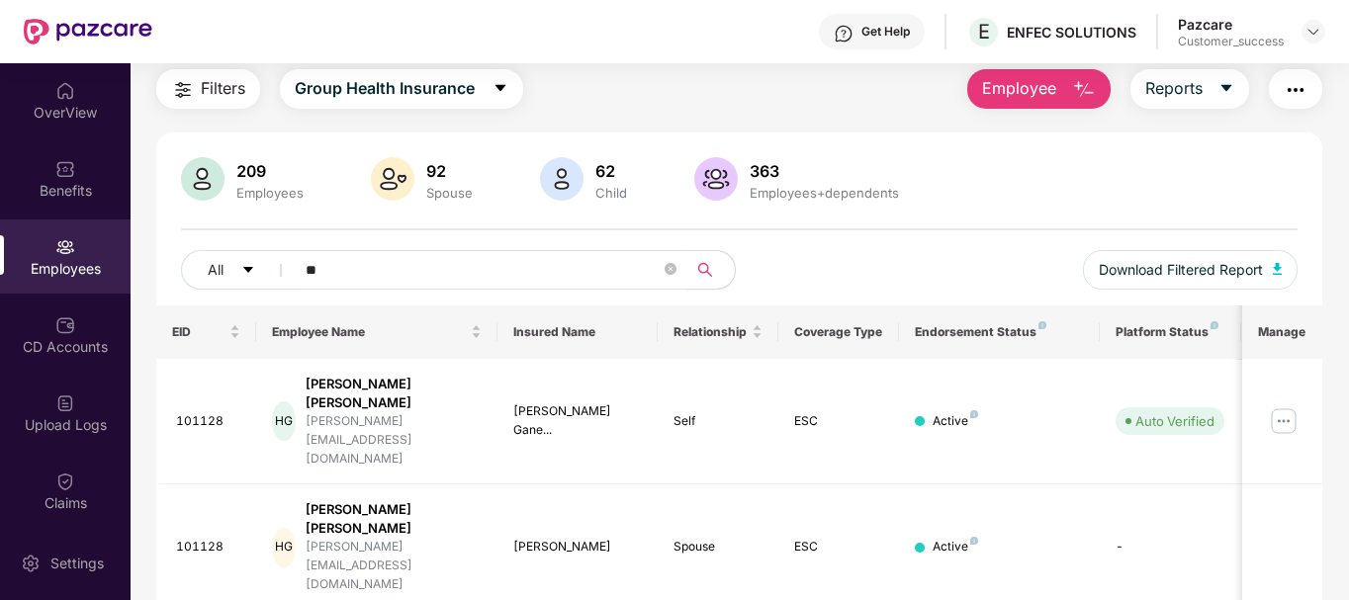
type input "*"
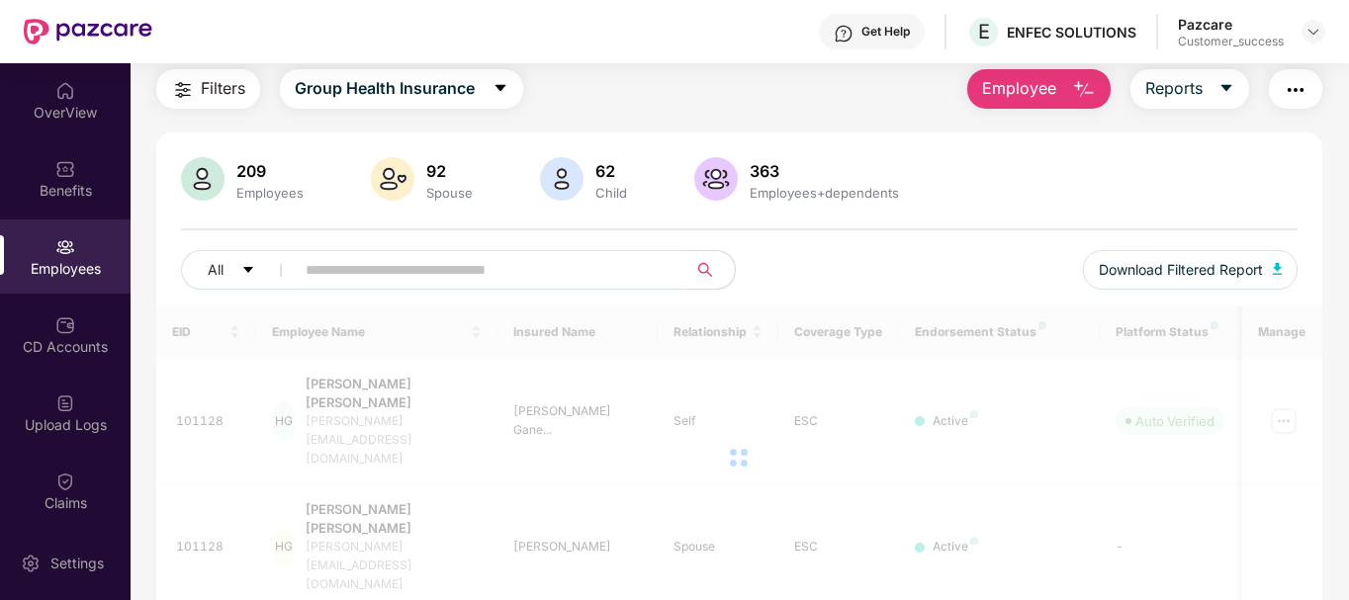
paste input "******"
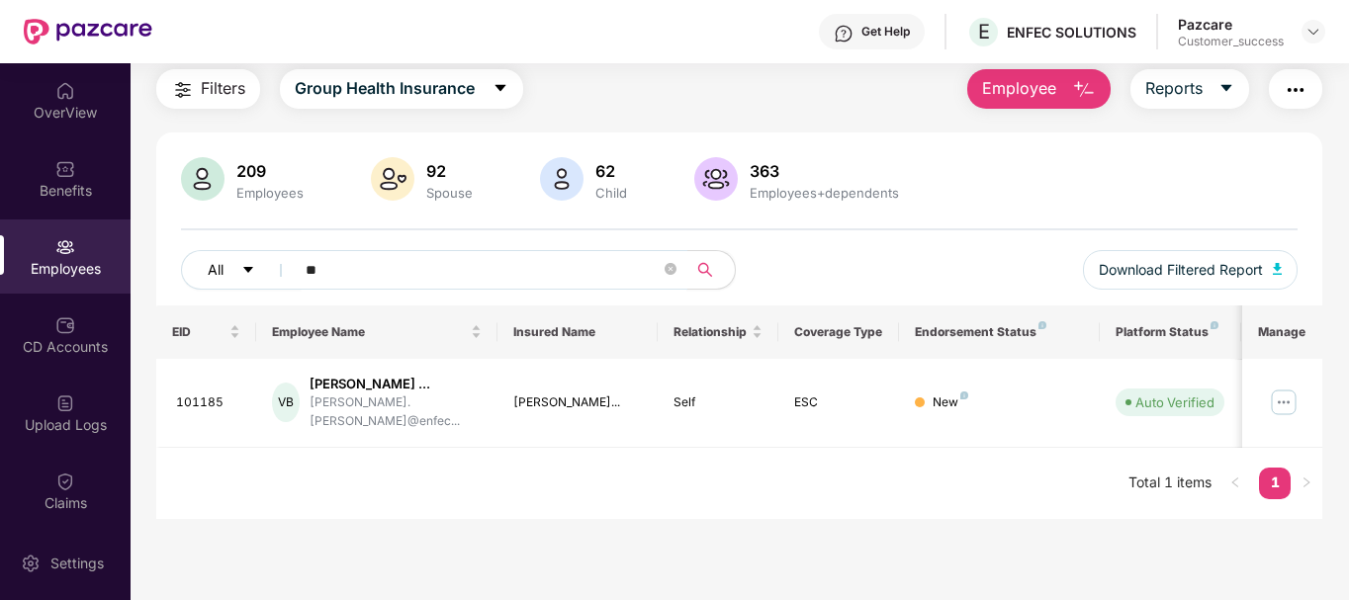
type input "*"
paste input "******"
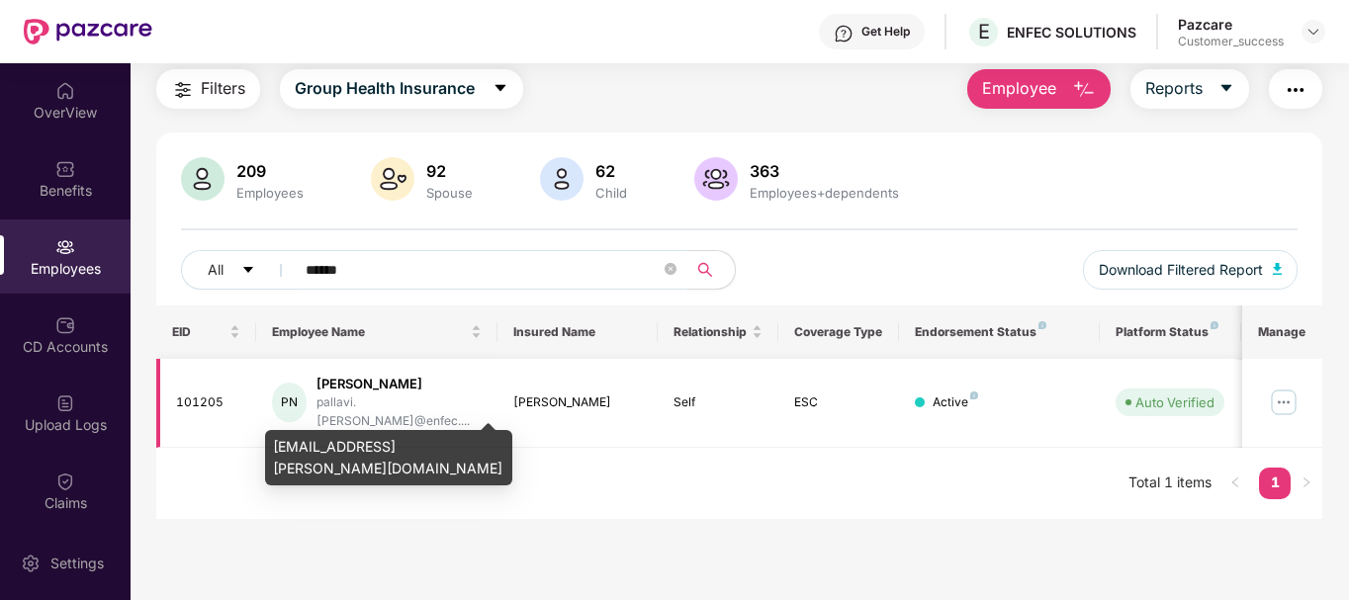
type input "******"
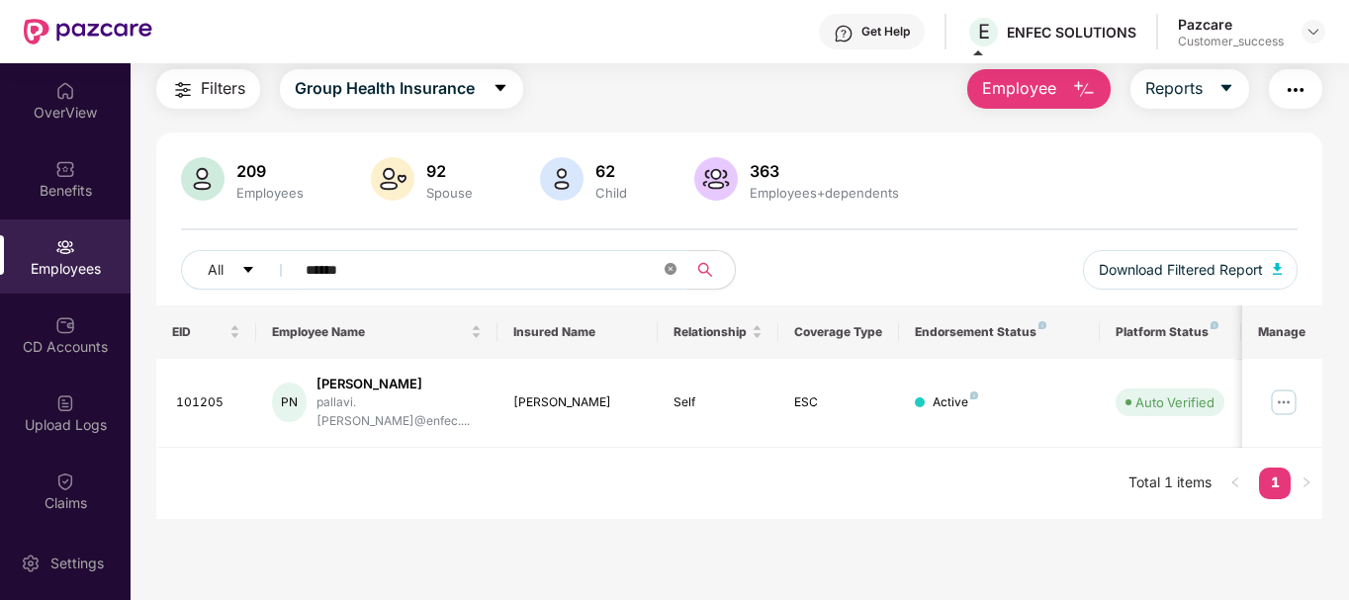
click at [668, 267] on icon "close-circle" at bounding box center [671, 269] width 12 height 12
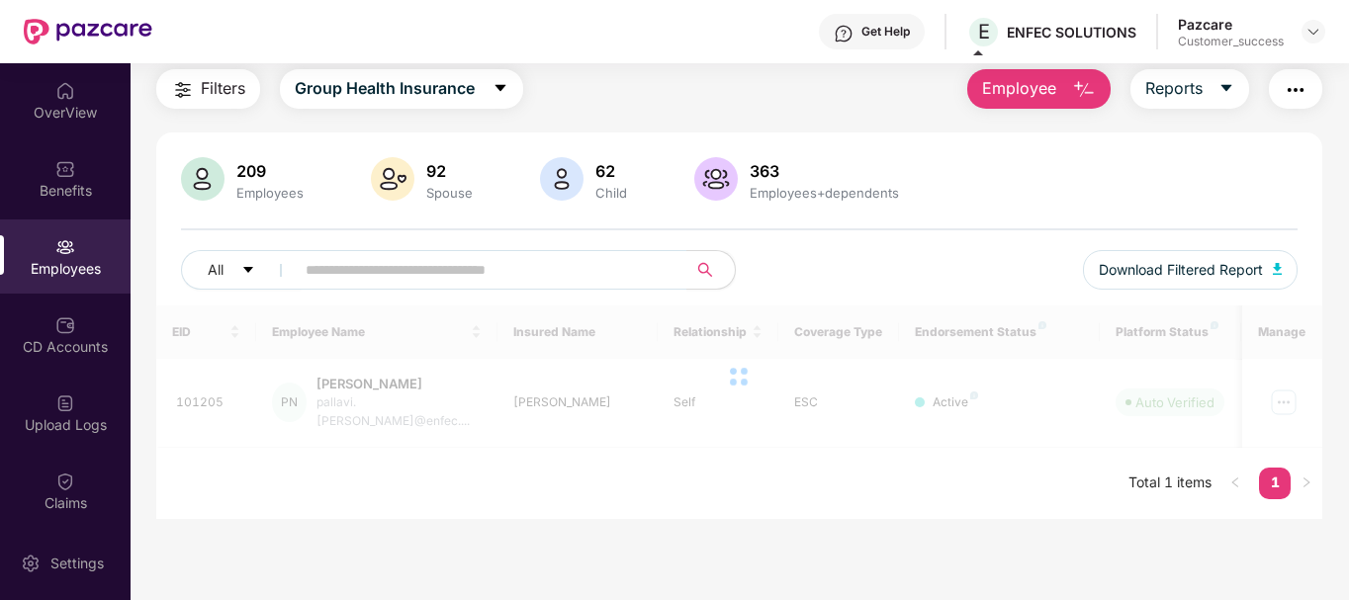
click at [1049, 100] on span "Employee" at bounding box center [1019, 88] width 74 height 25
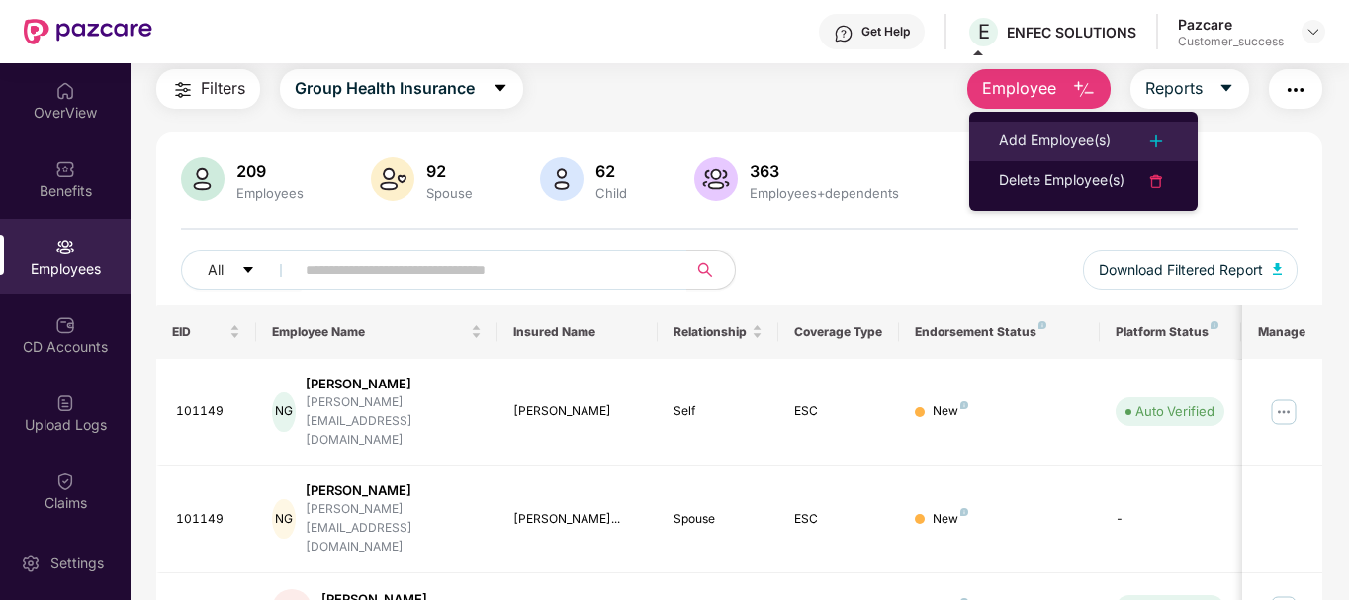
click at [1047, 135] on div "Add Employee(s)" at bounding box center [1055, 142] width 112 height 24
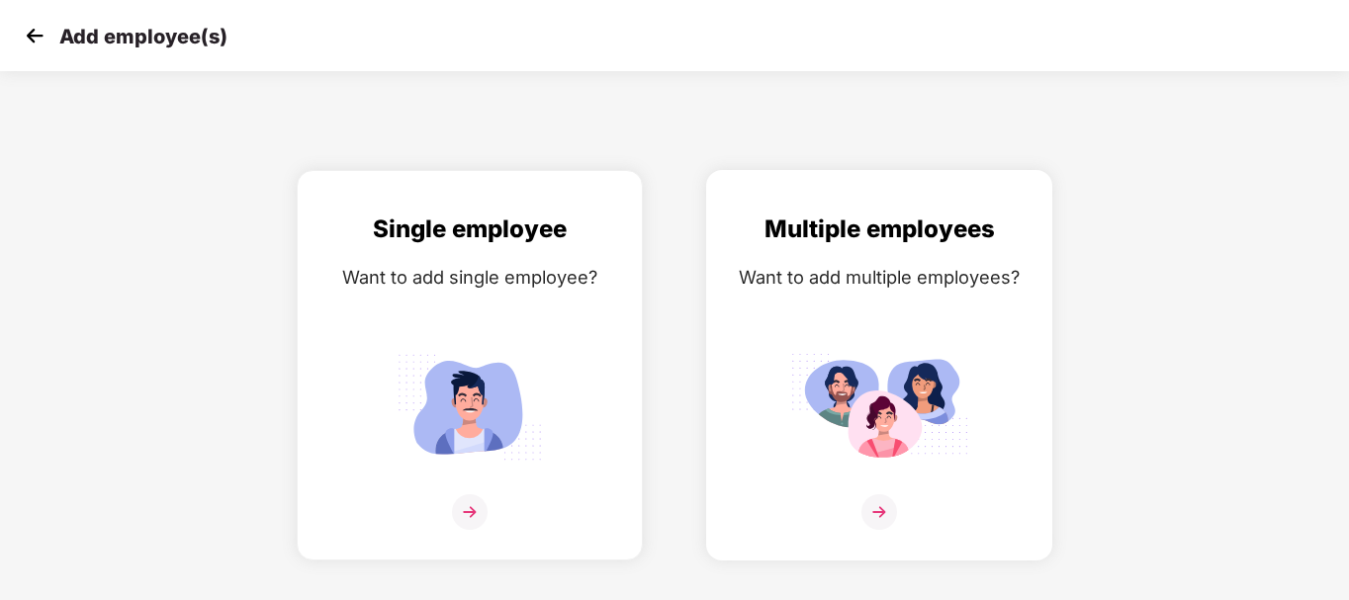
click at [825, 318] on div "Multiple employees Want to add multiple employees?" at bounding box center [879, 383] width 305 height 344
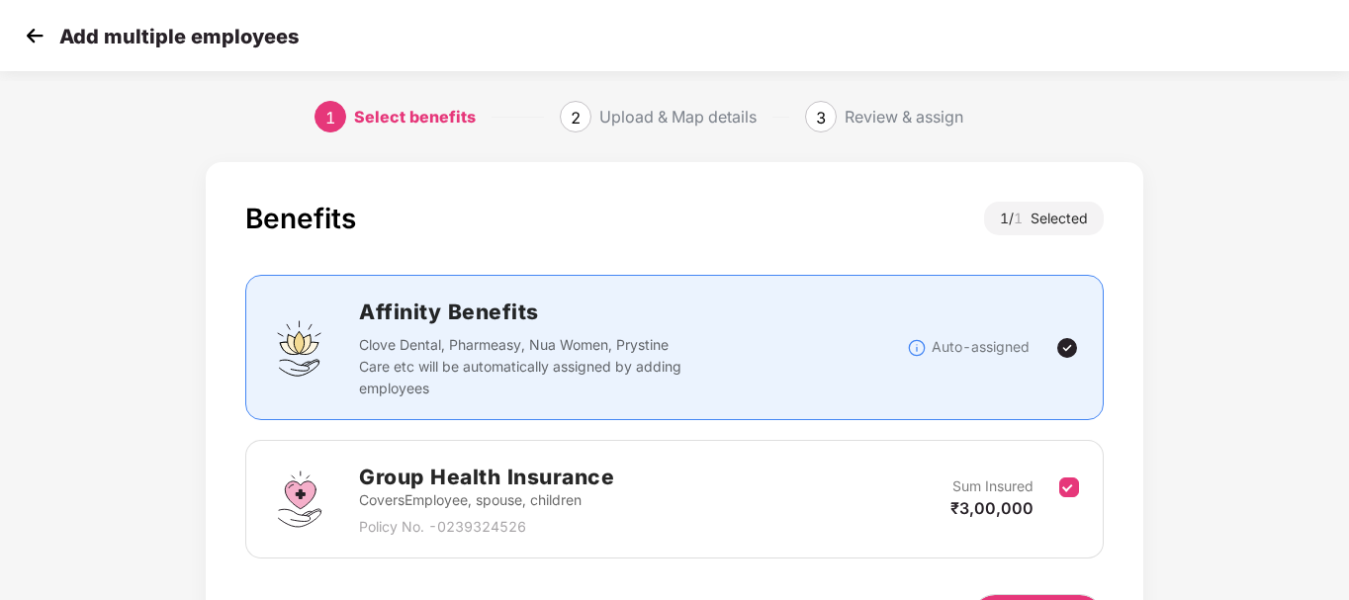
scroll to position [131, 0]
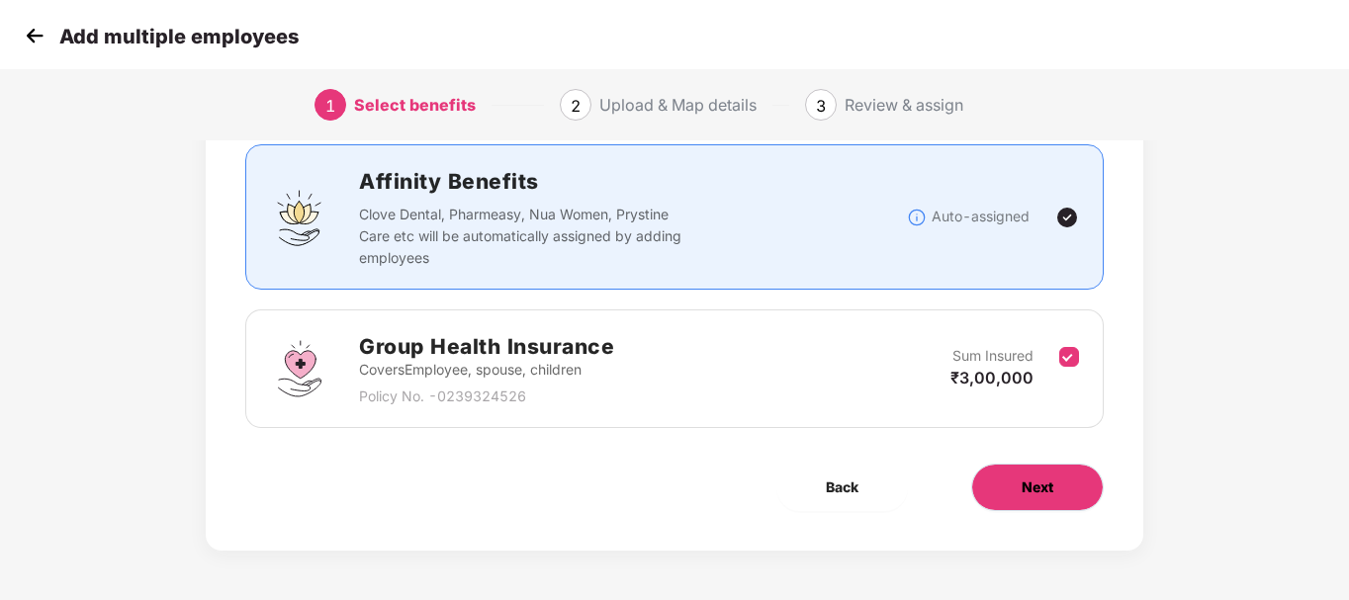
click at [1022, 470] on button "Next" at bounding box center [1037, 487] width 133 height 47
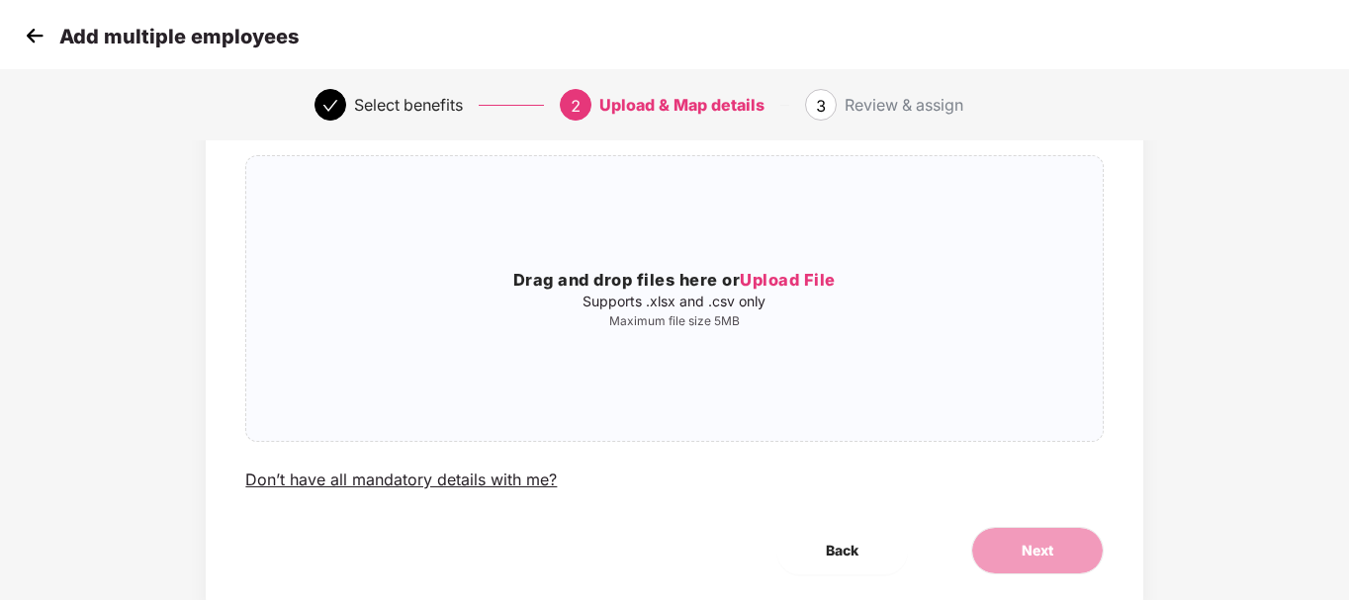
scroll to position [0, 0]
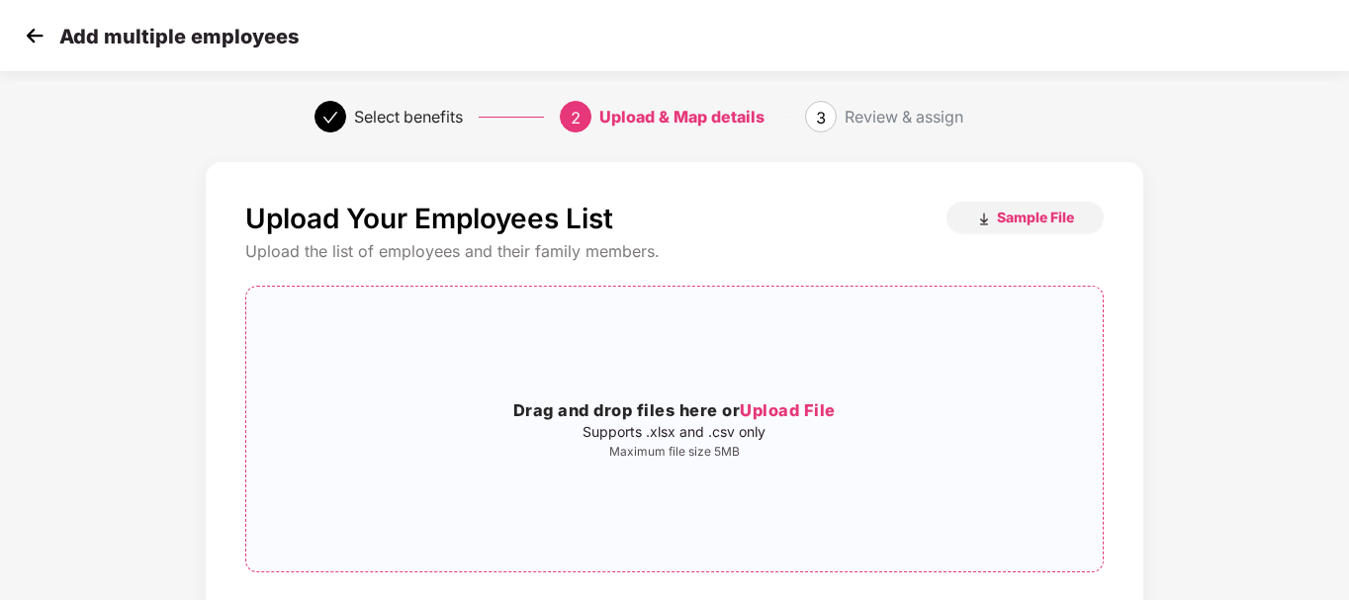
click at [695, 550] on div "Drag and drop files here or Upload File Supports .xlsx and .csv only Maximum fi…" at bounding box center [674, 429] width 856 height 253
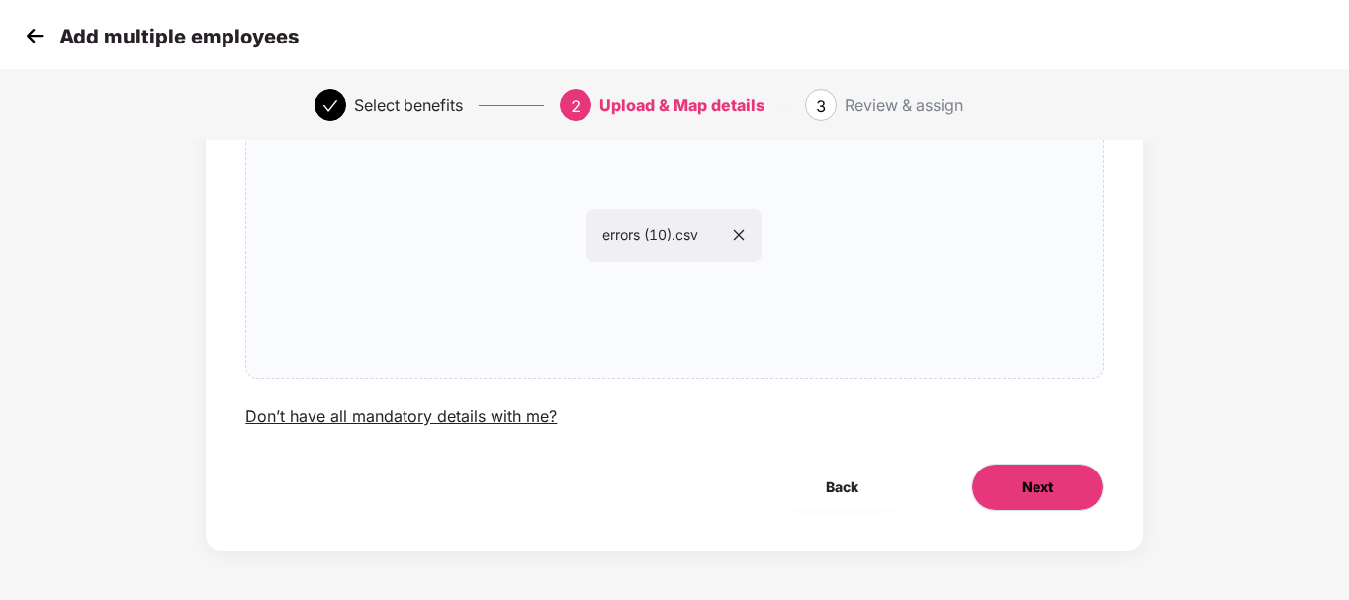
click at [1002, 491] on button "Next" at bounding box center [1037, 487] width 133 height 47
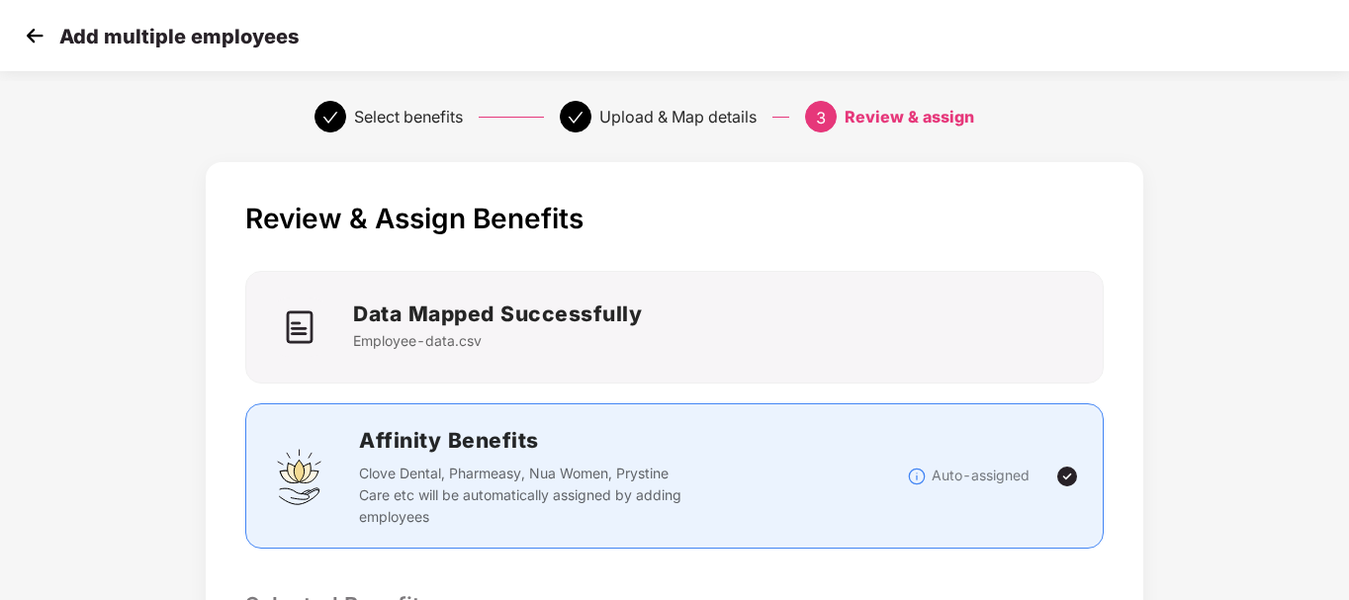
scroll to position [524, 0]
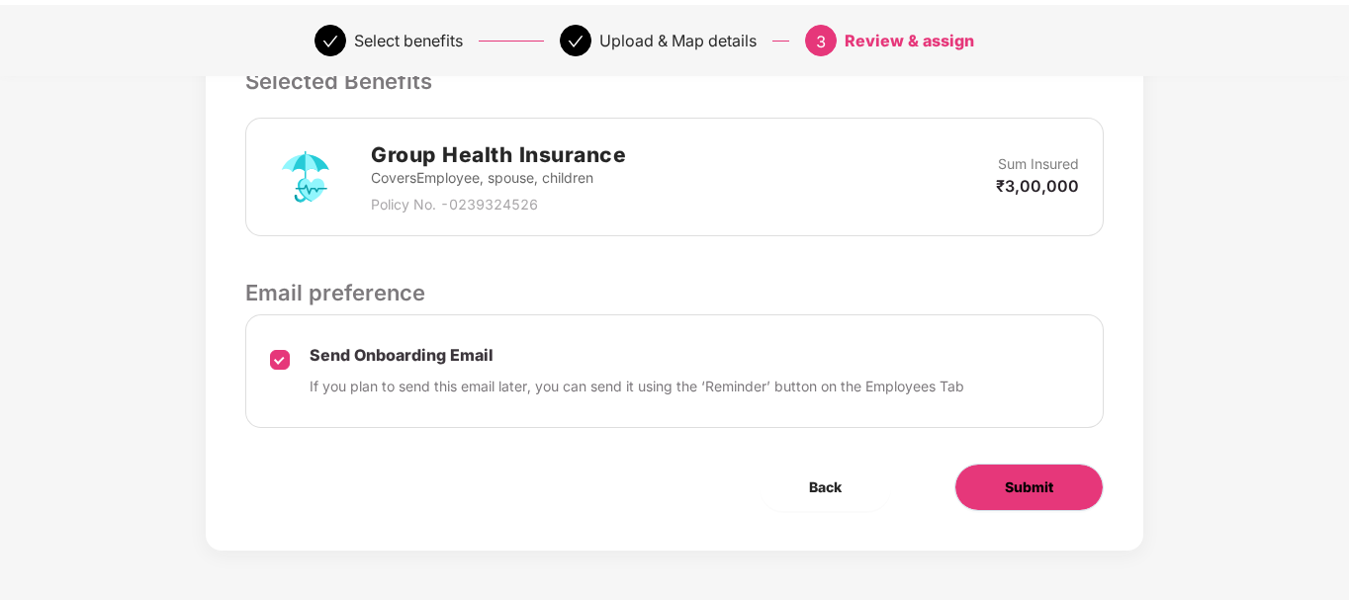
click at [1025, 482] on span "Submit" at bounding box center [1029, 488] width 48 height 22
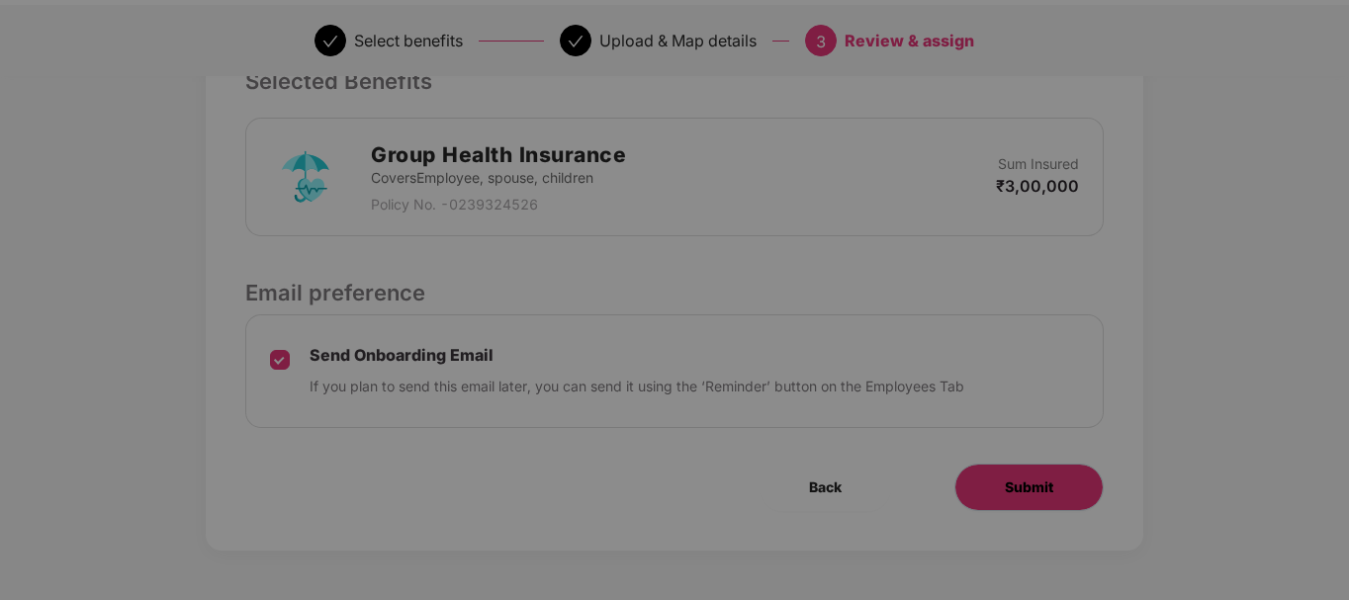
scroll to position [0, 0]
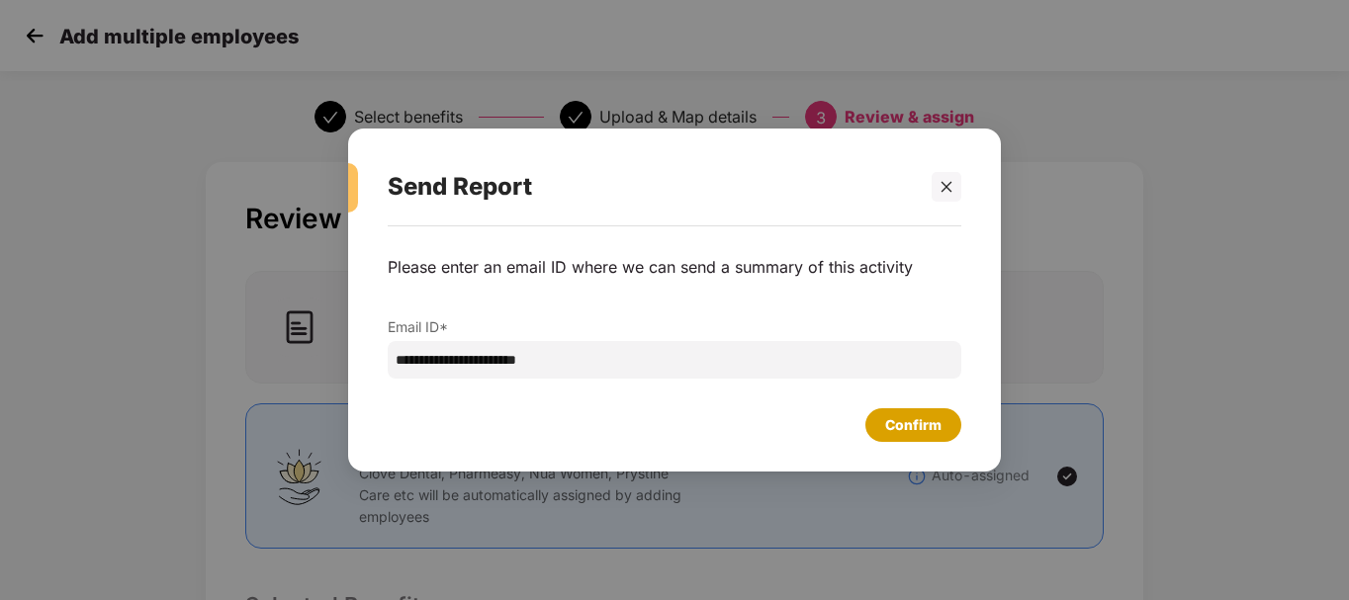
click at [919, 427] on div "Confirm" at bounding box center [913, 425] width 56 height 22
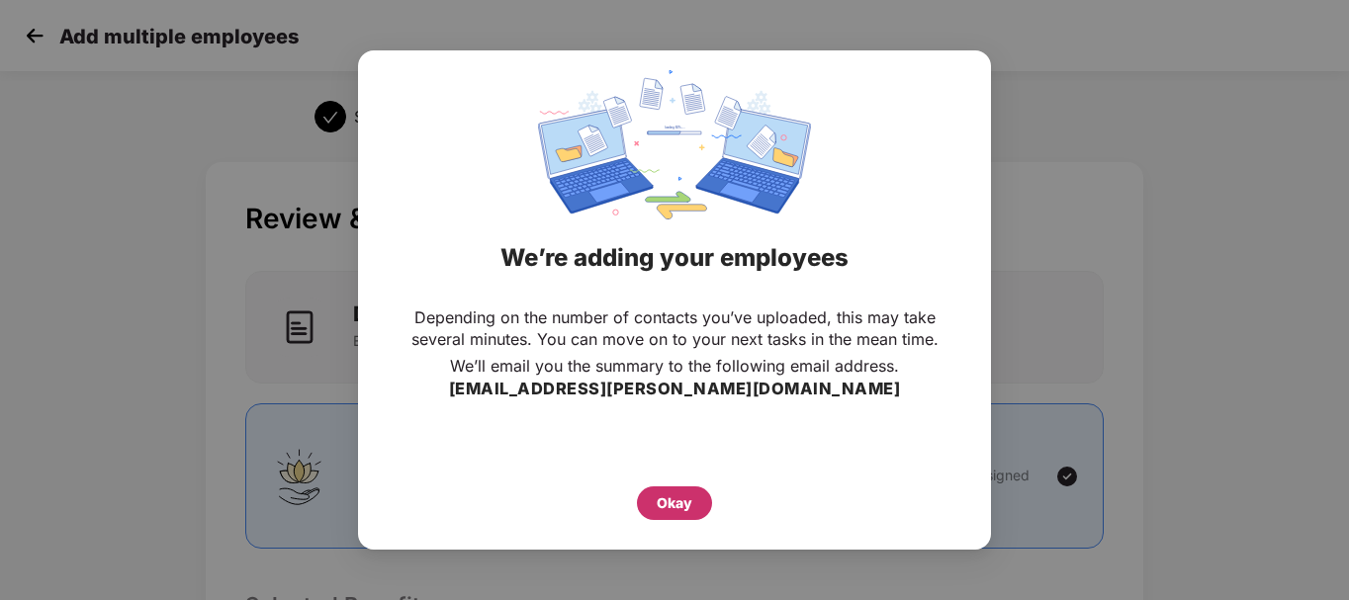
click at [666, 508] on div "Okay" at bounding box center [675, 504] width 36 height 22
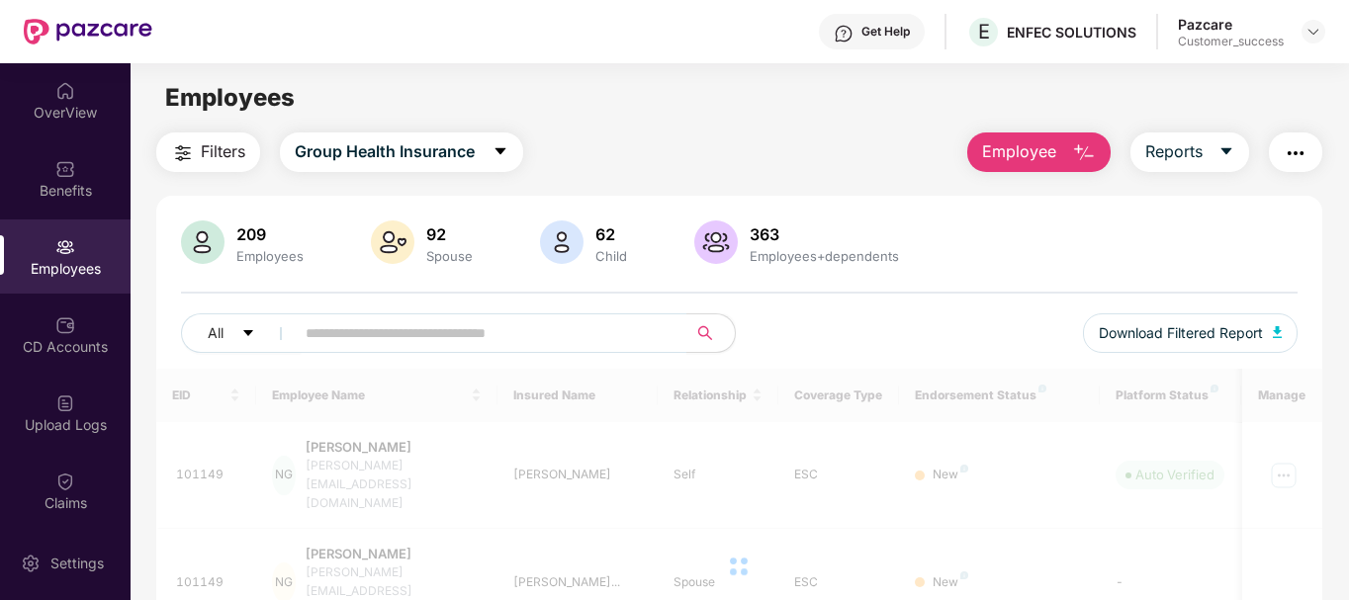
click at [62, 472] on img at bounding box center [65, 482] width 20 height 20
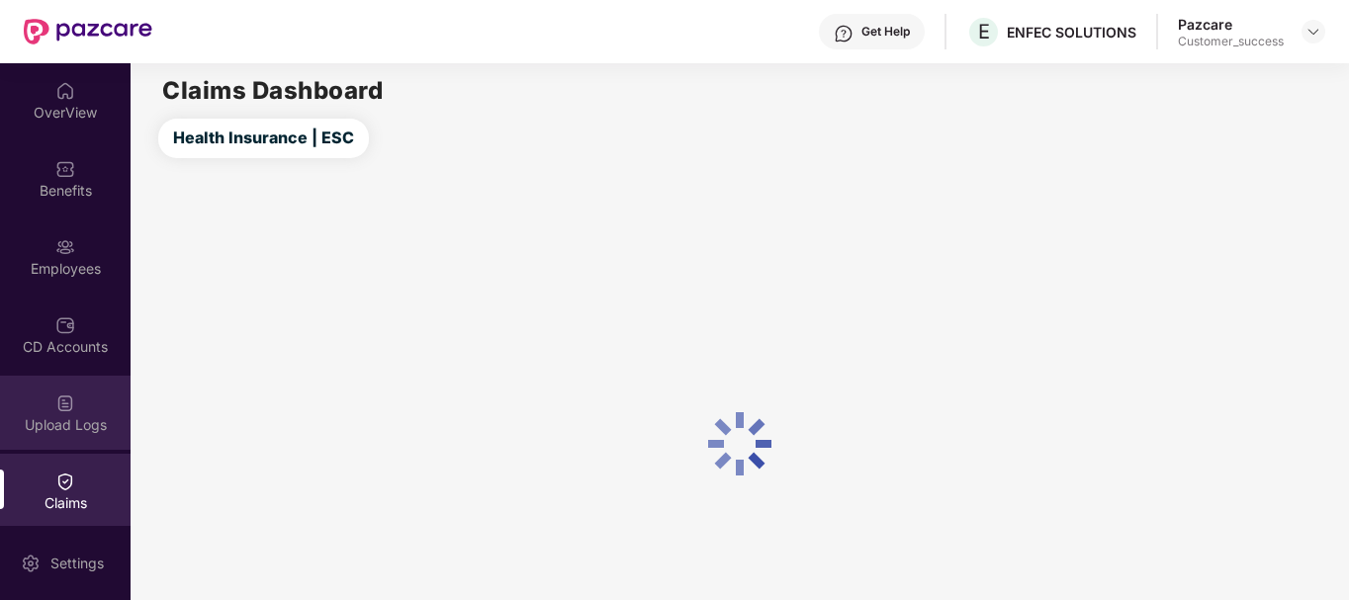
click at [65, 440] on div "Upload Logs" at bounding box center [65, 413] width 131 height 74
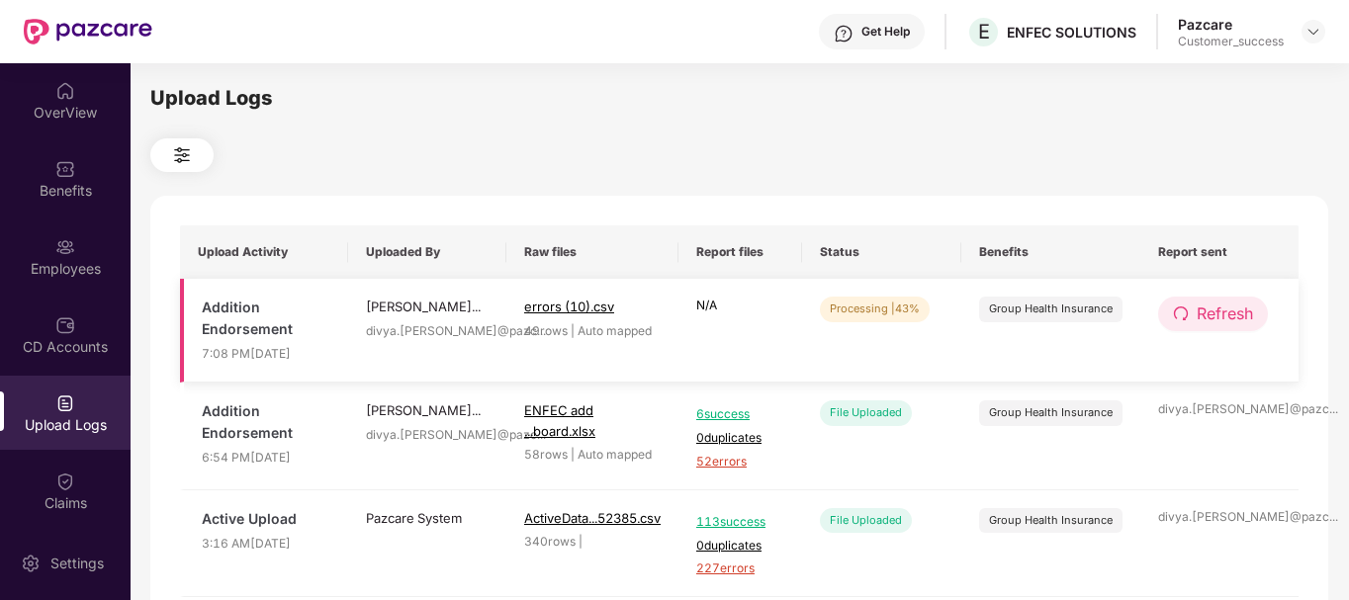
click at [1163, 322] on button "Refresh" at bounding box center [1213, 314] width 110 height 35
click at [1163, 322] on button "Refresh" at bounding box center [1214, 314] width 112 height 35
click at [1186, 319] on icon "redo" at bounding box center [1181, 314] width 16 height 16
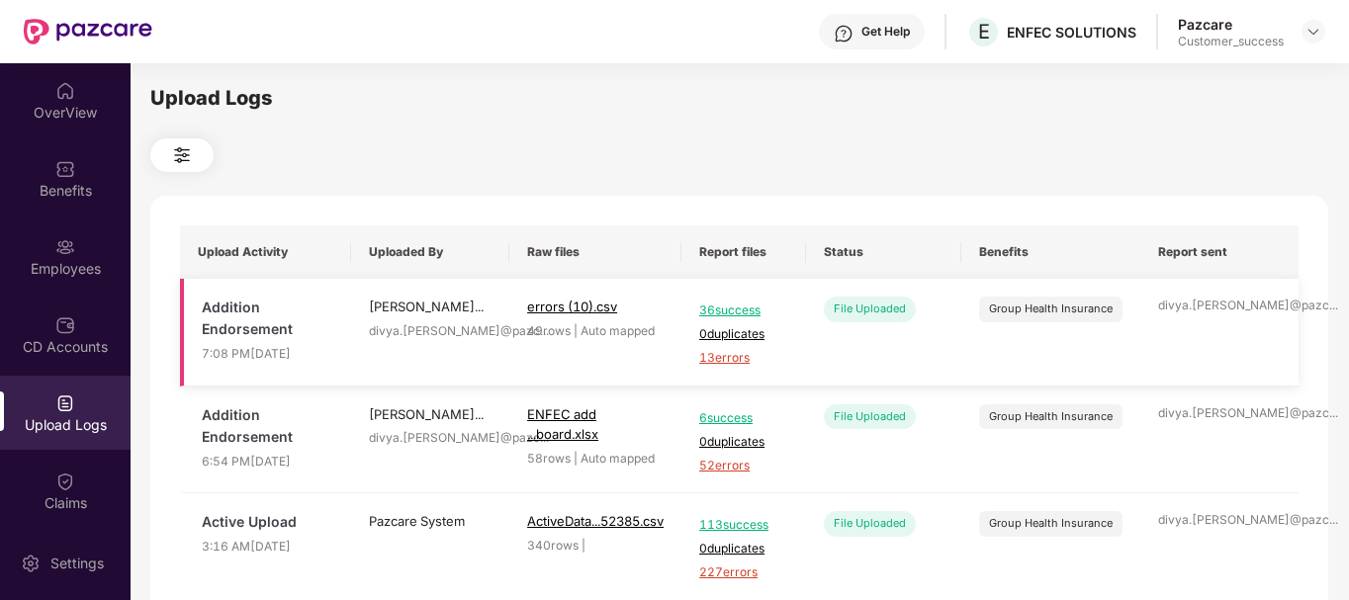
click at [714, 356] on span "13 errors" at bounding box center [743, 358] width 89 height 19
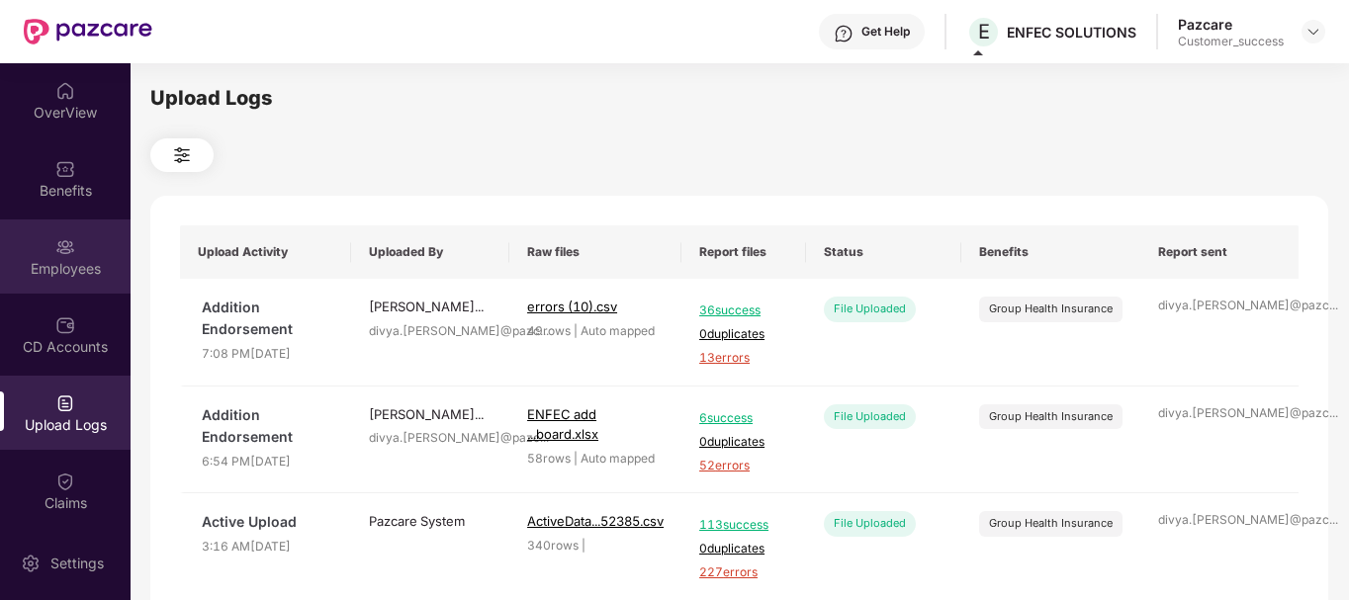
click at [56, 257] on div "Employees" at bounding box center [65, 257] width 131 height 74
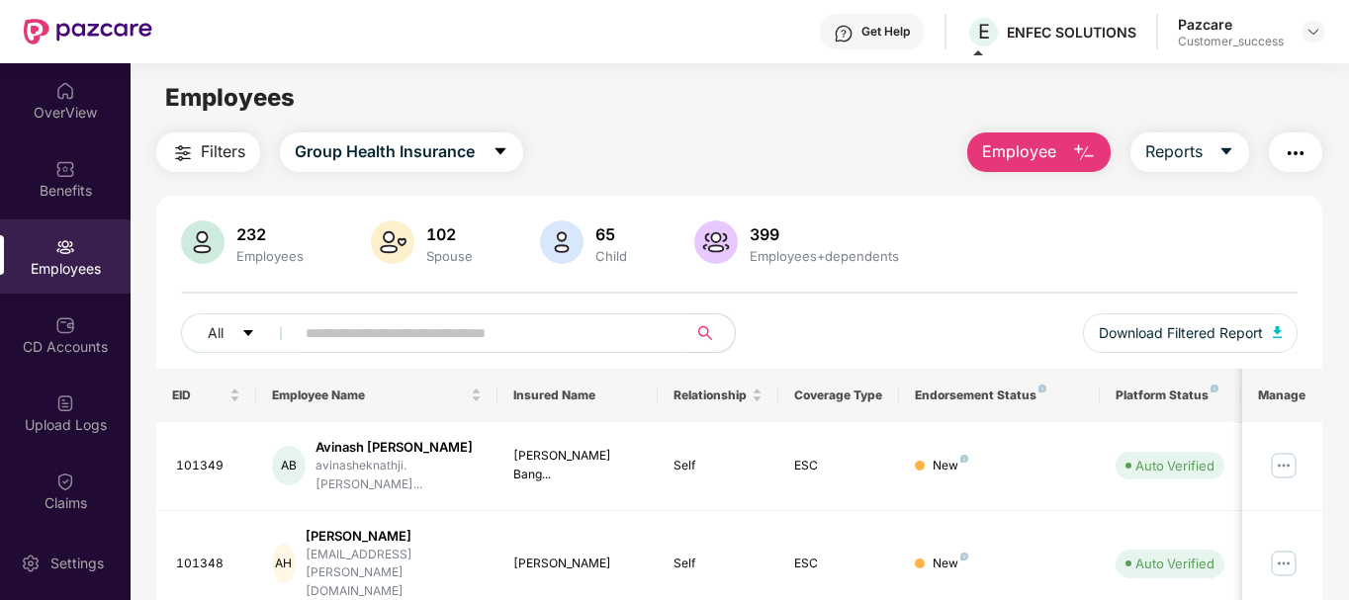
click at [436, 336] on input "text" at bounding box center [483, 333] width 355 height 30
paste input "******"
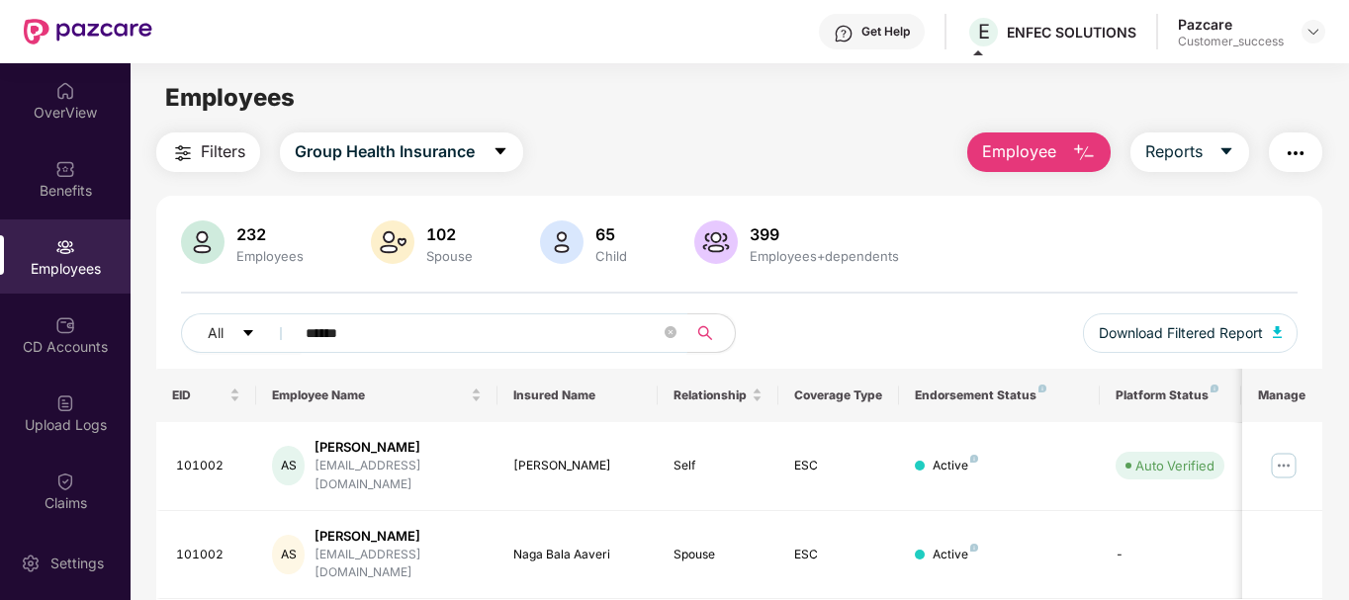
scroll to position [63, 0]
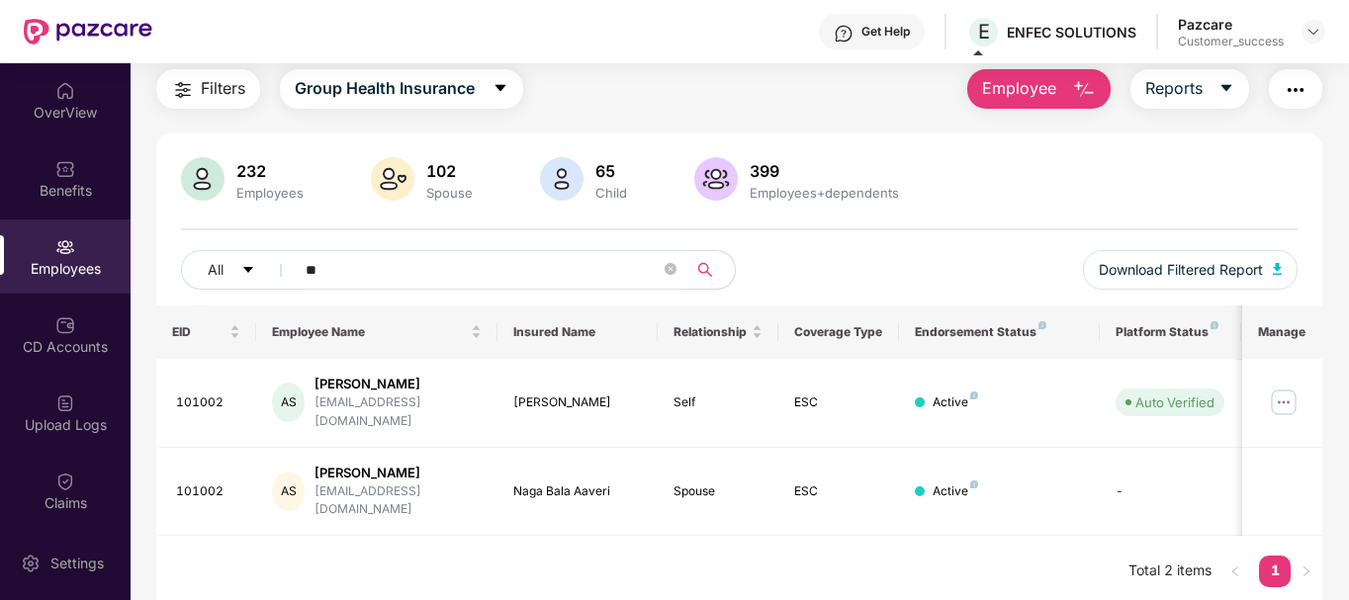
type input "*"
paste input "******"
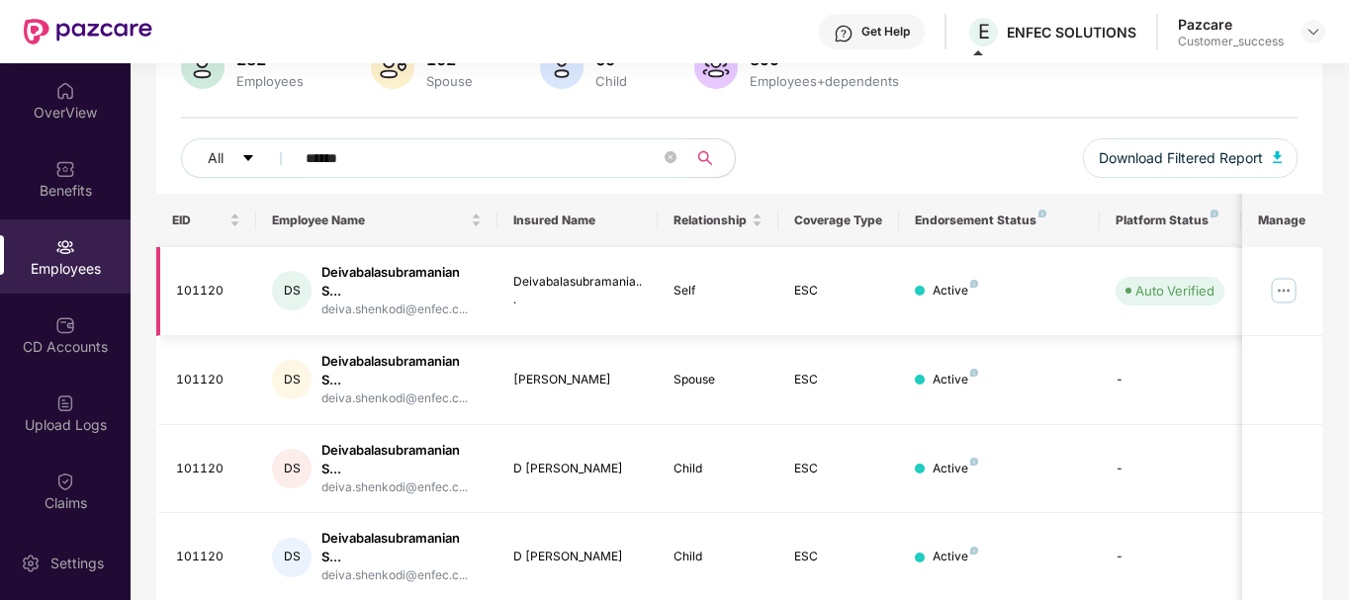
scroll to position [248, 0]
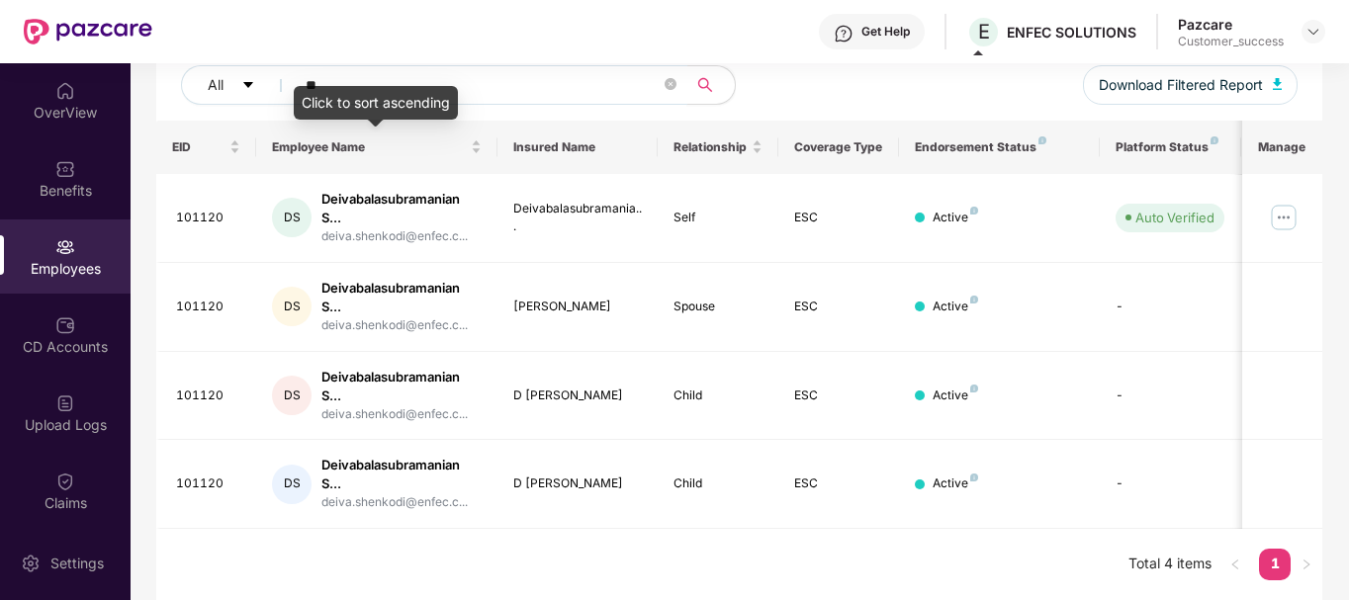
type input "*"
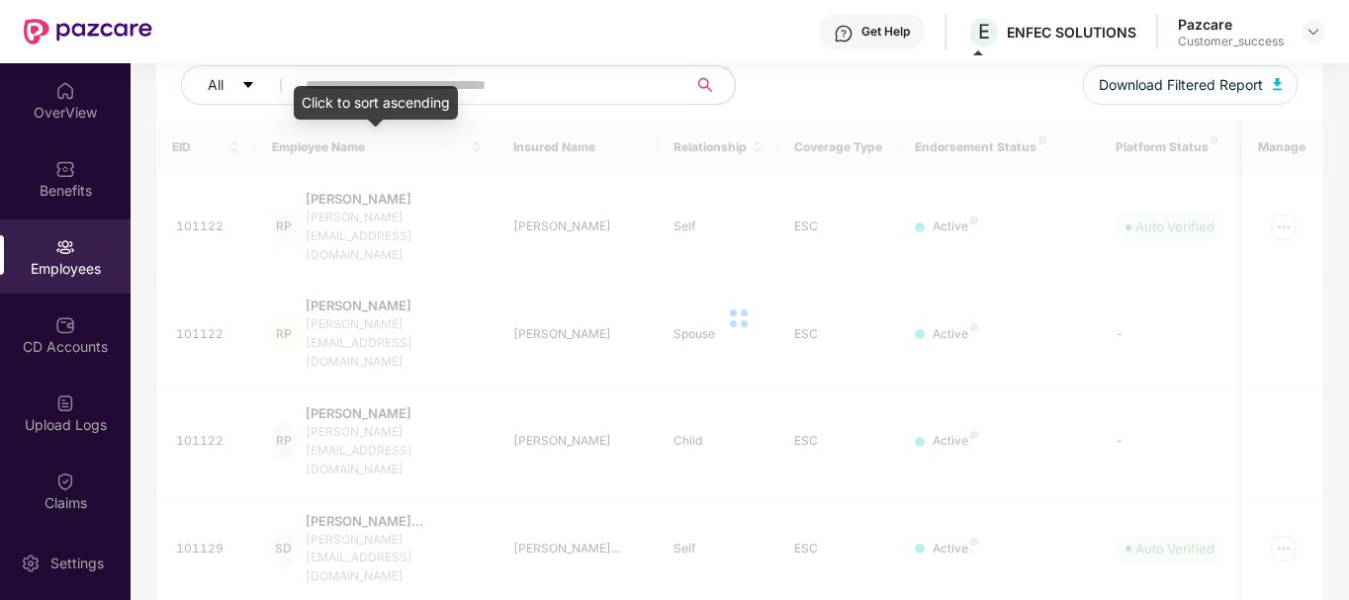
paste input "******"
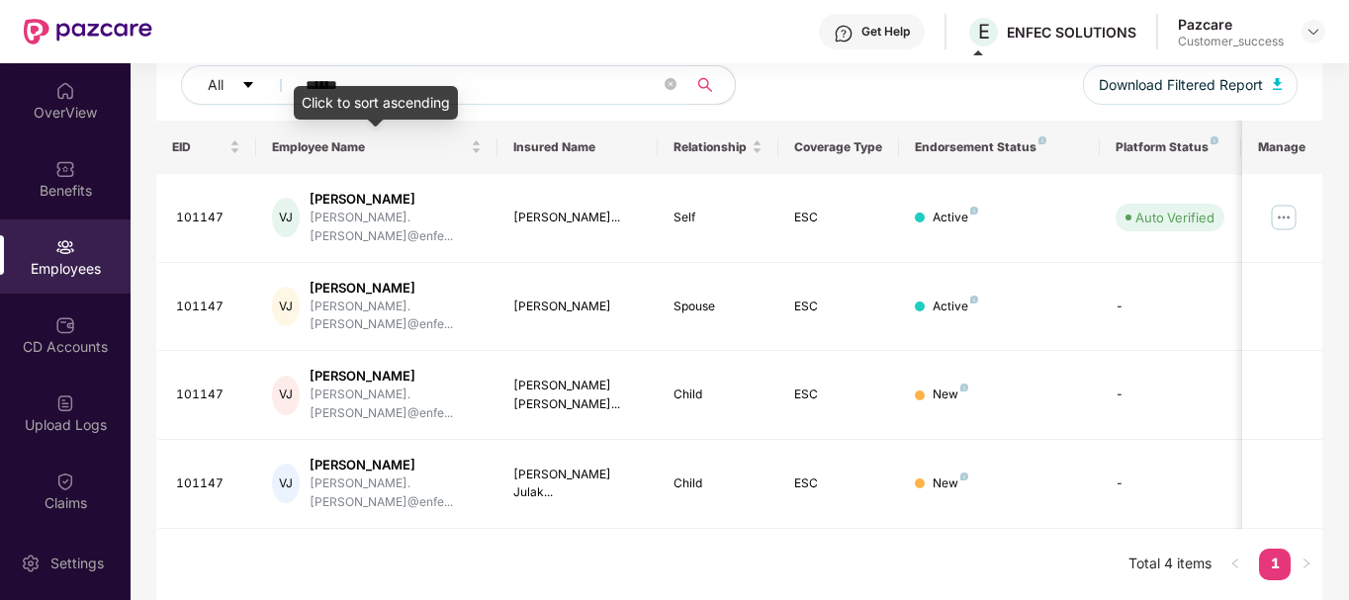
scroll to position [182, 0]
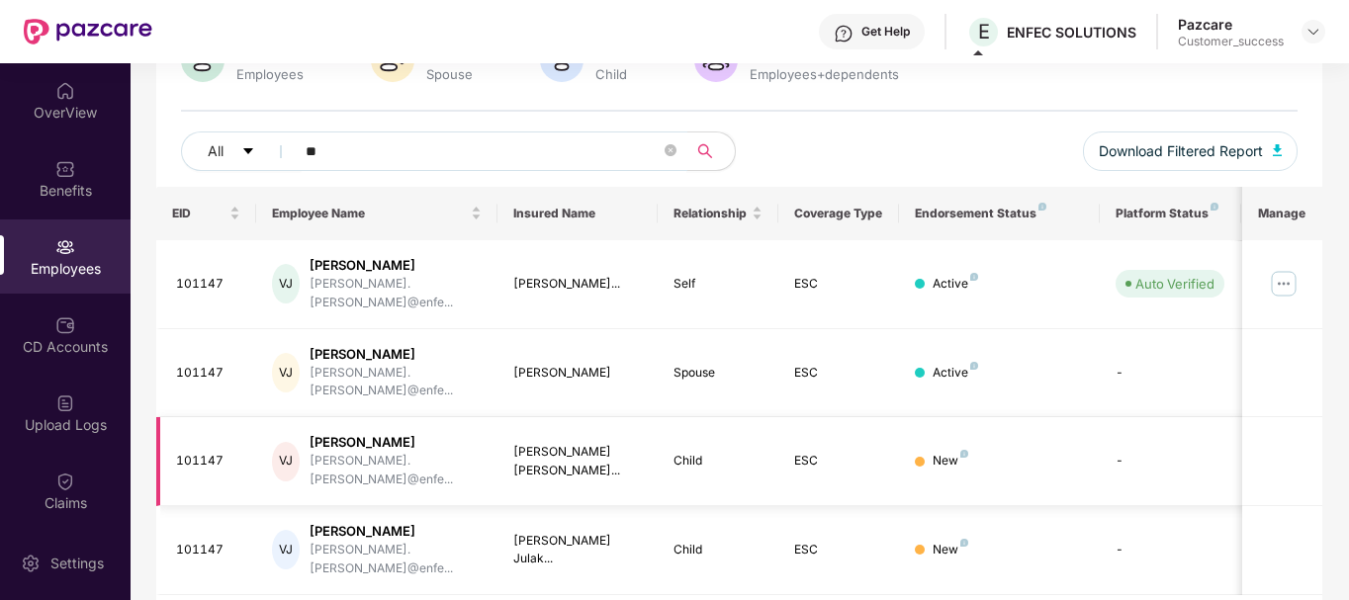
type input "*"
paste input "******"
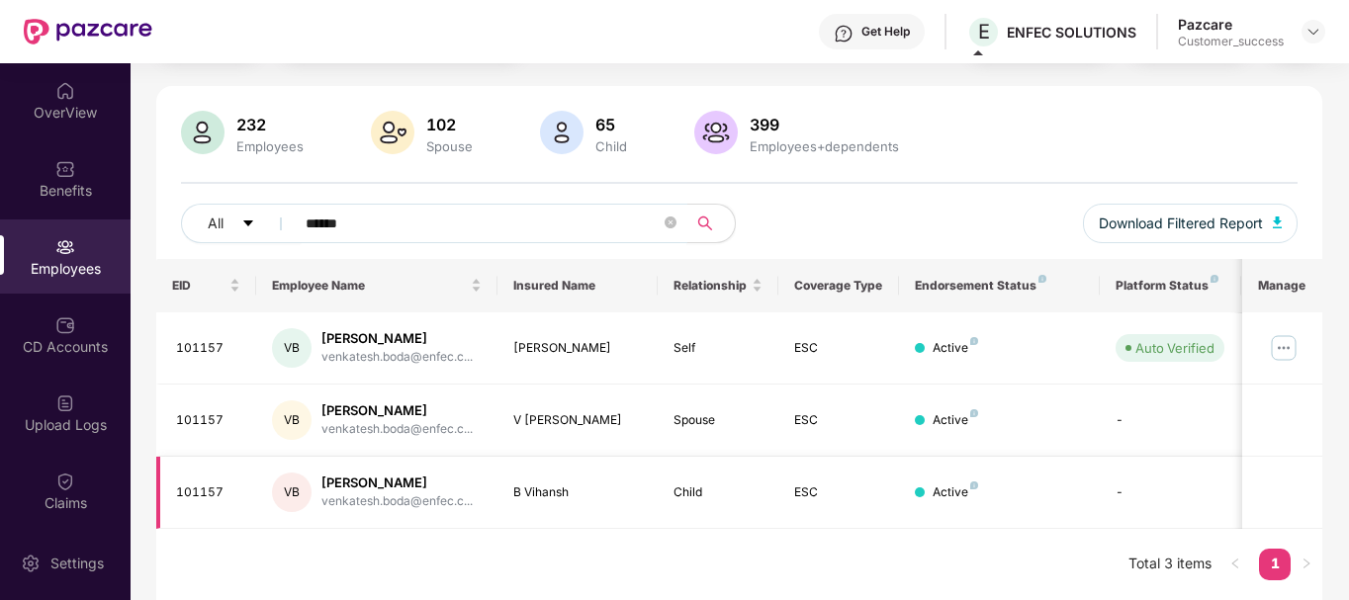
scroll to position [110, 0]
type input "*"
paste input "******"
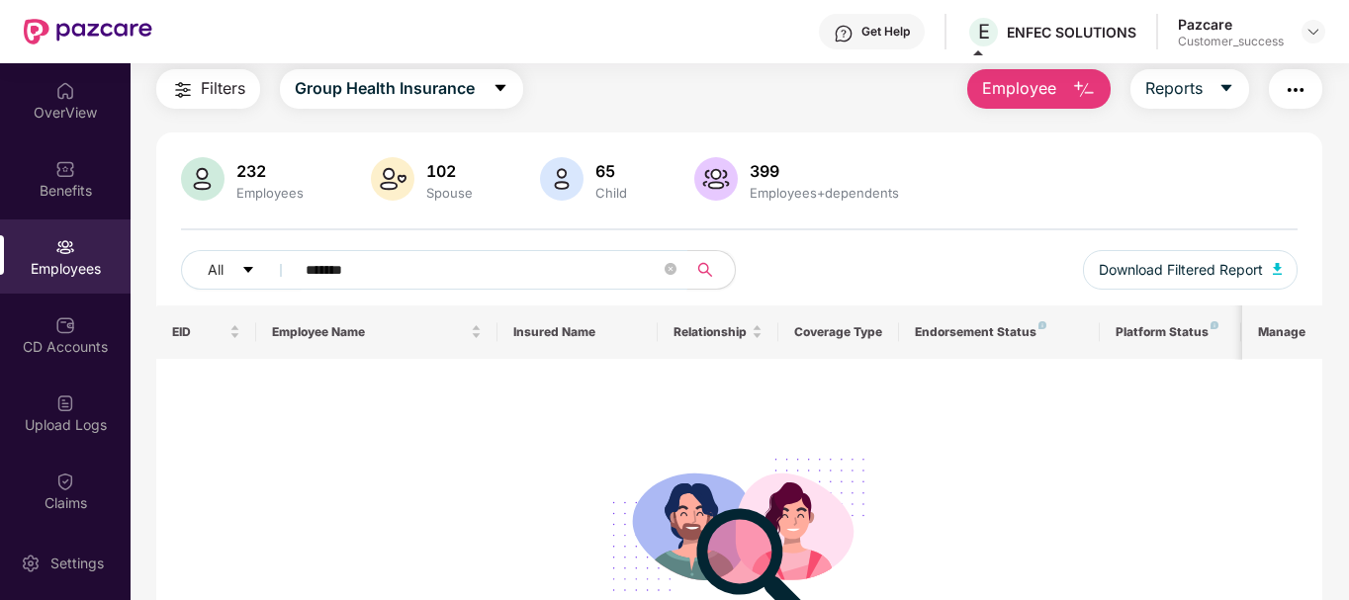
scroll to position [224, 0]
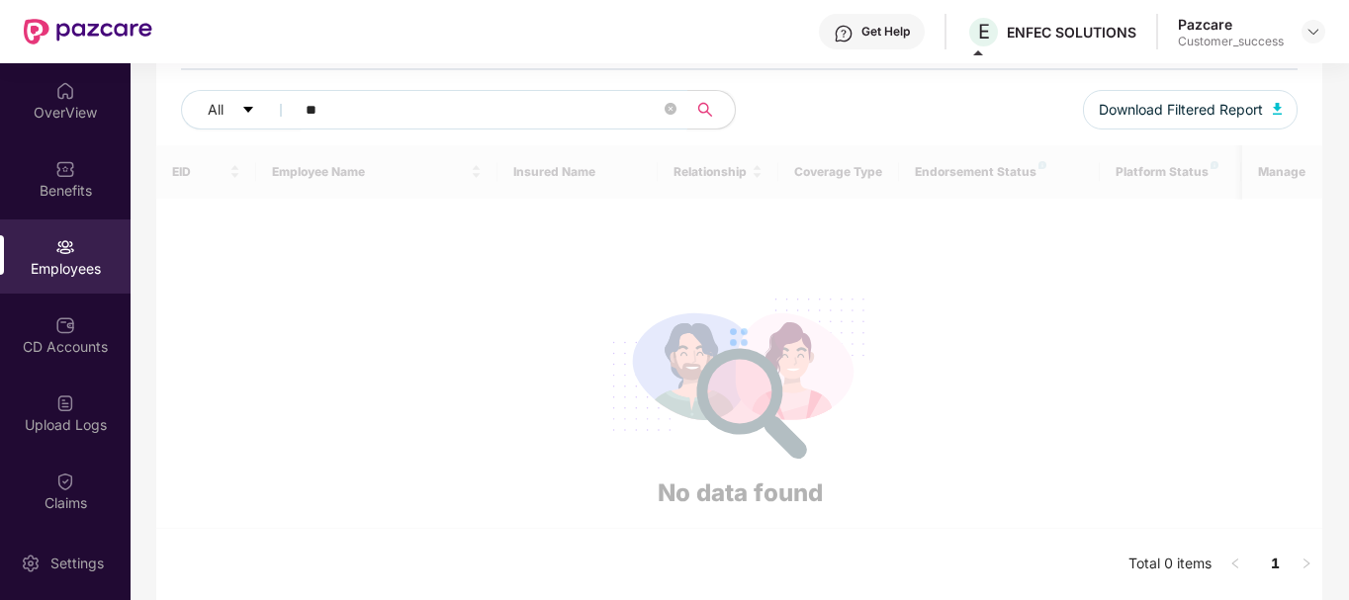
type input "*"
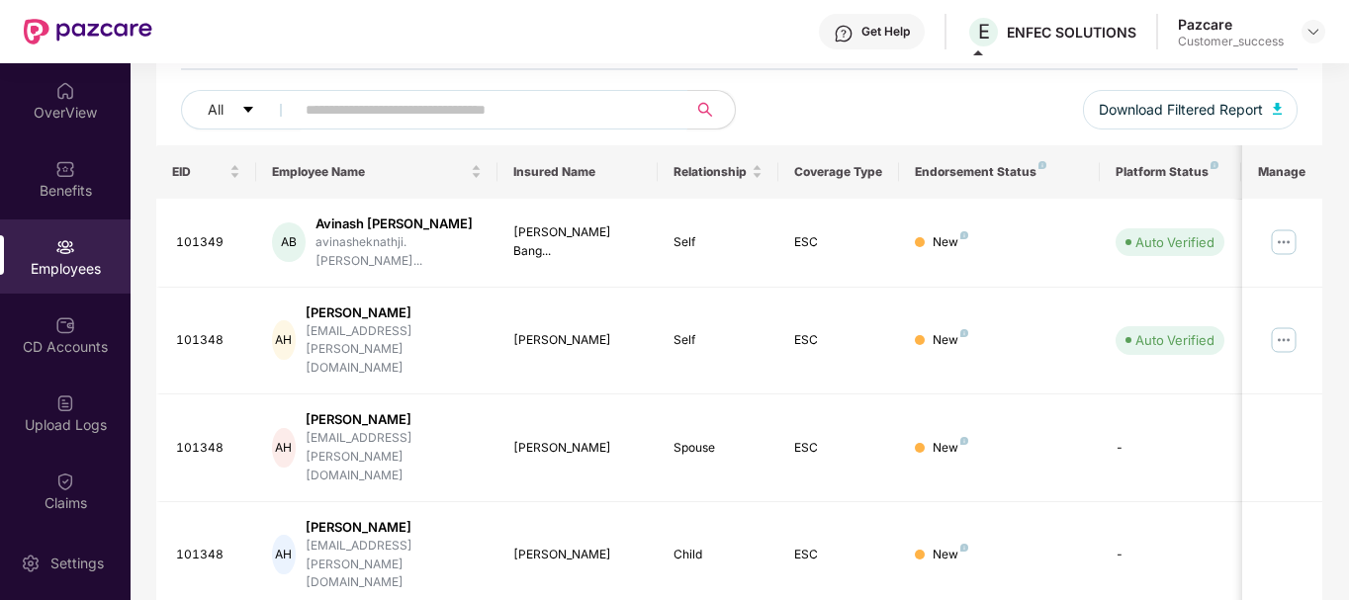
scroll to position [248, 0]
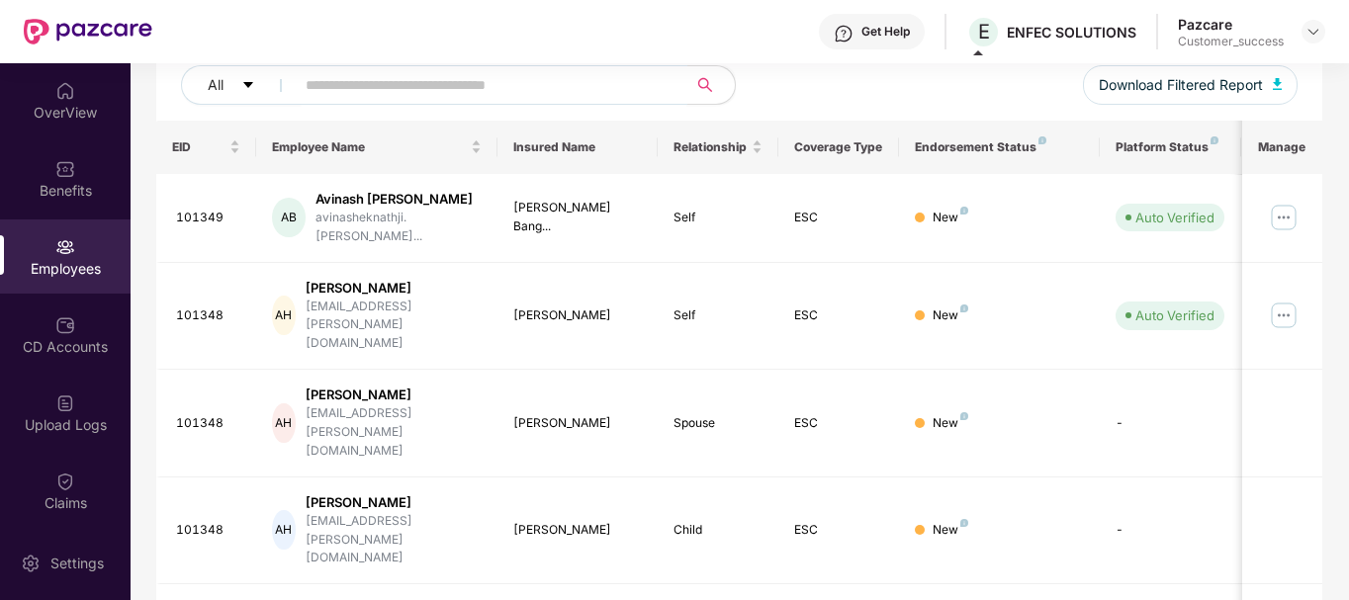
paste input "******"
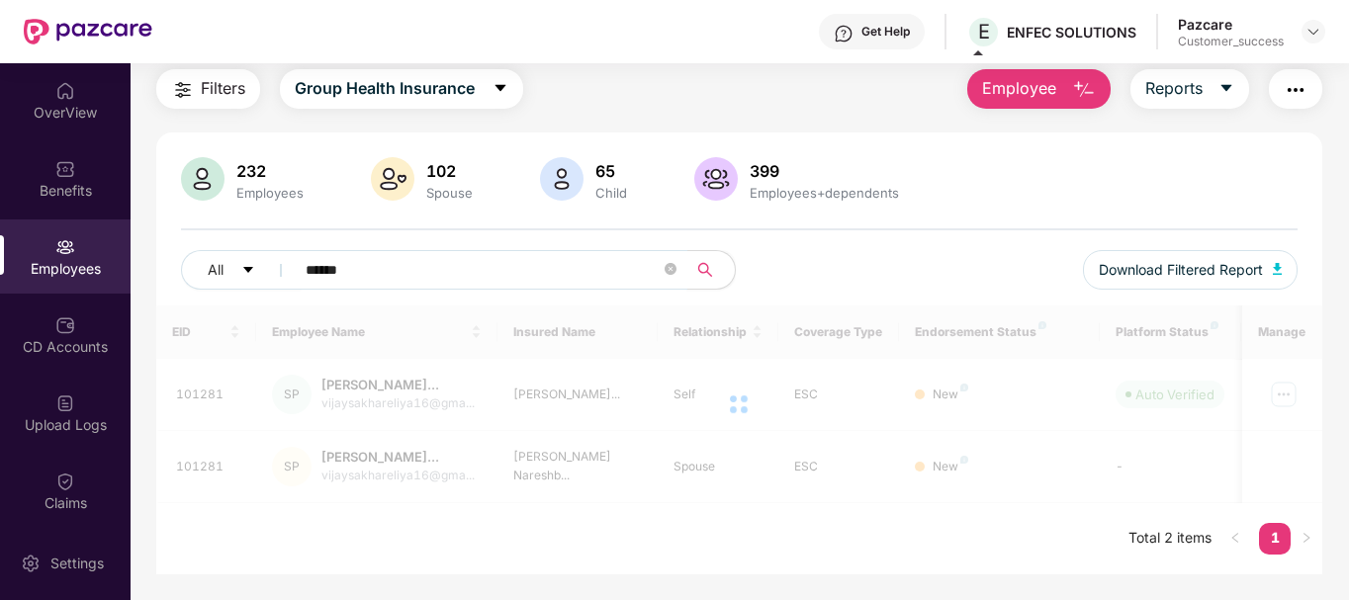
scroll to position [63, 0]
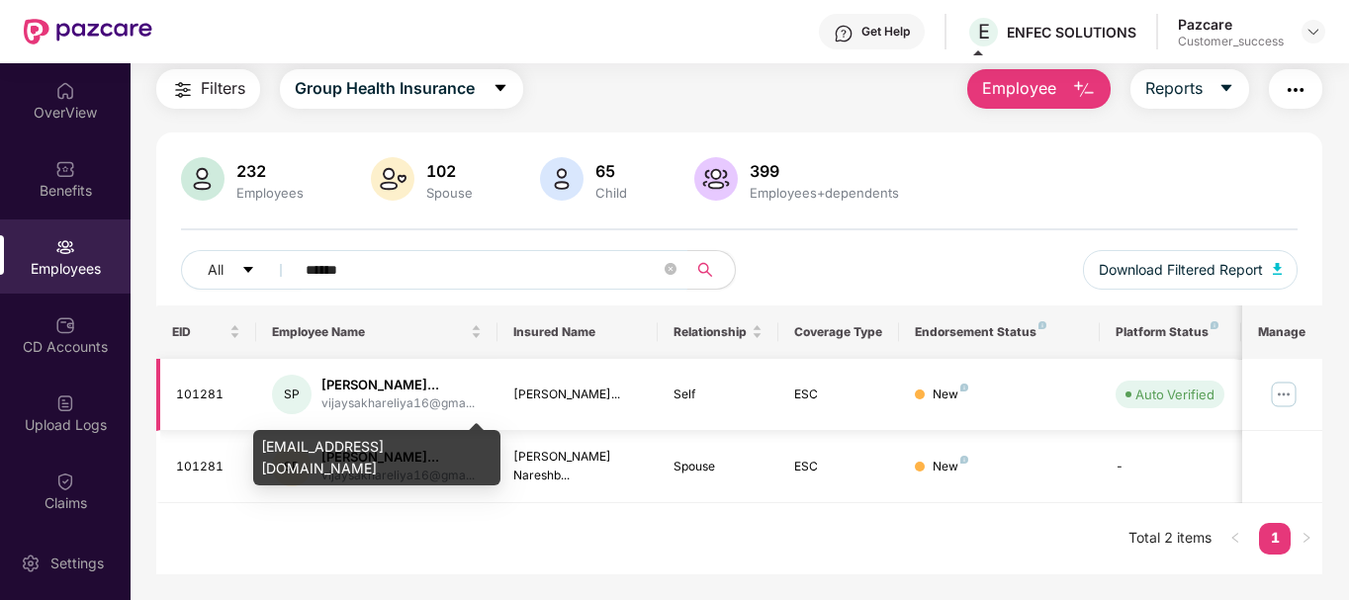
type input "******"
click at [381, 405] on div "vijaysakhareliya16@gma..." at bounding box center [397, 404] width 153 height 19
click at [374, 443] on div "[EMAIL_ADDRESS][DOMAIN_NAME]" at bounding box center [376, 457] width 247 height 55
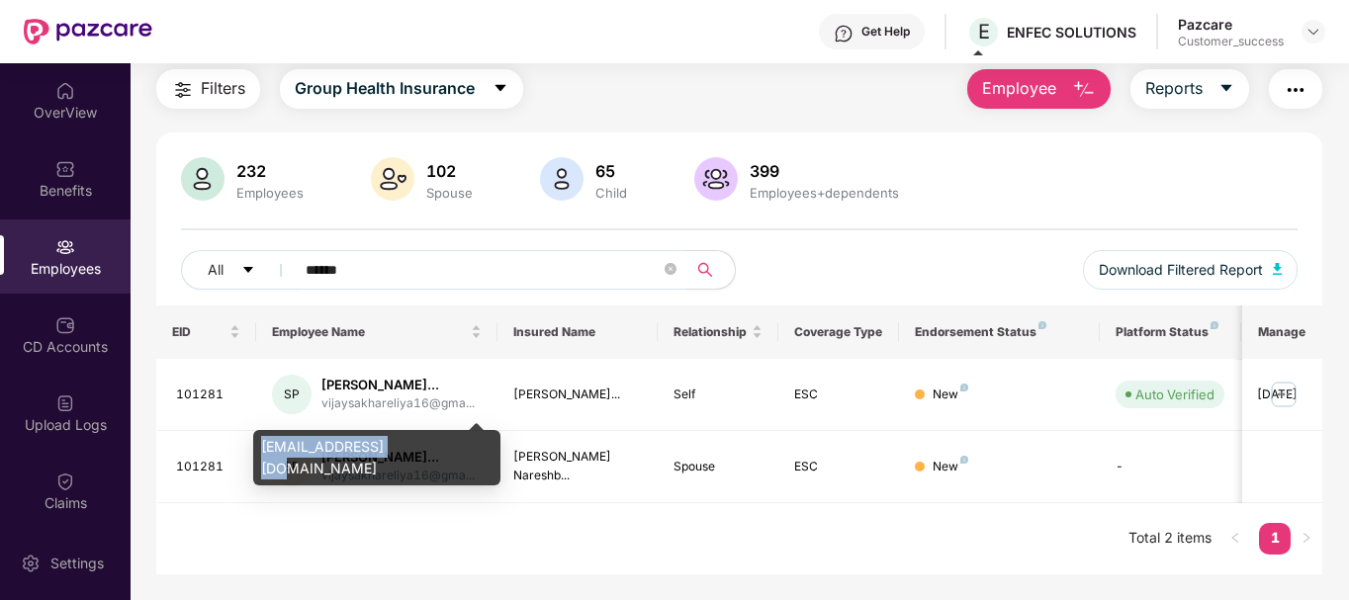
click at [374, 443] on div "[EMAIL_ADDRESS][DOMAIN_NAME]" at bounding box center [376, 457] width 247 height 55
copy div "[EMAIL_ADDRESS][DOMAIN_NAME]"
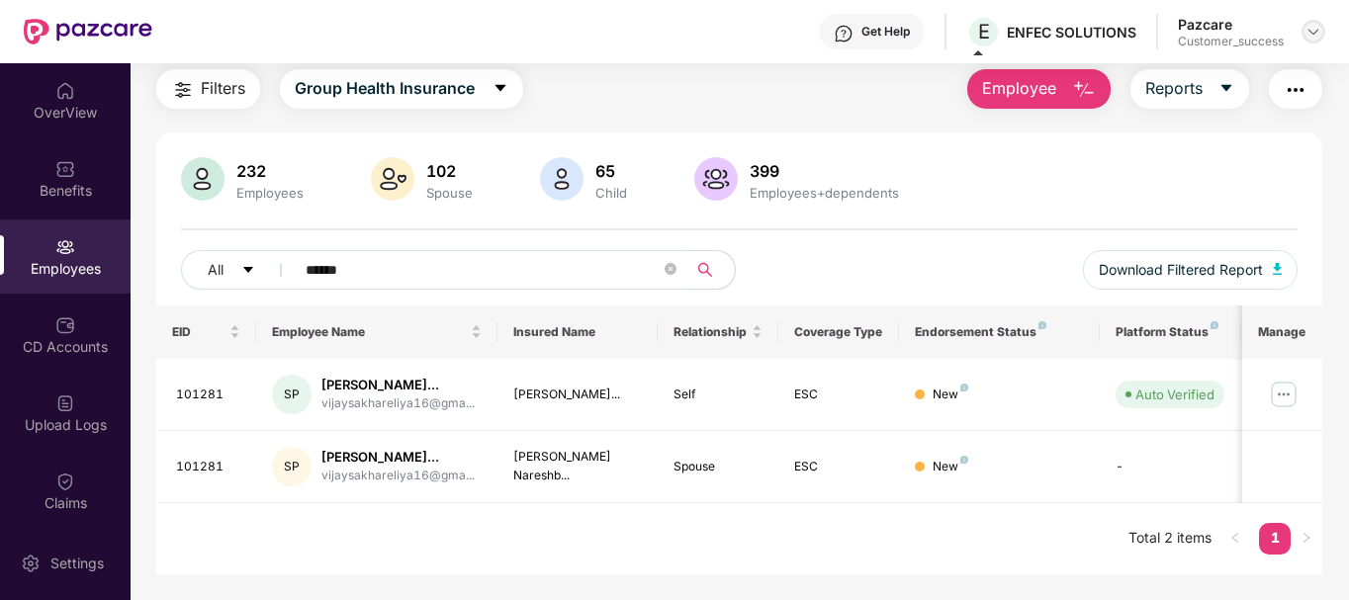
click at [1312, 31] on img at bounding box center [1314, 32] width 16 height 16
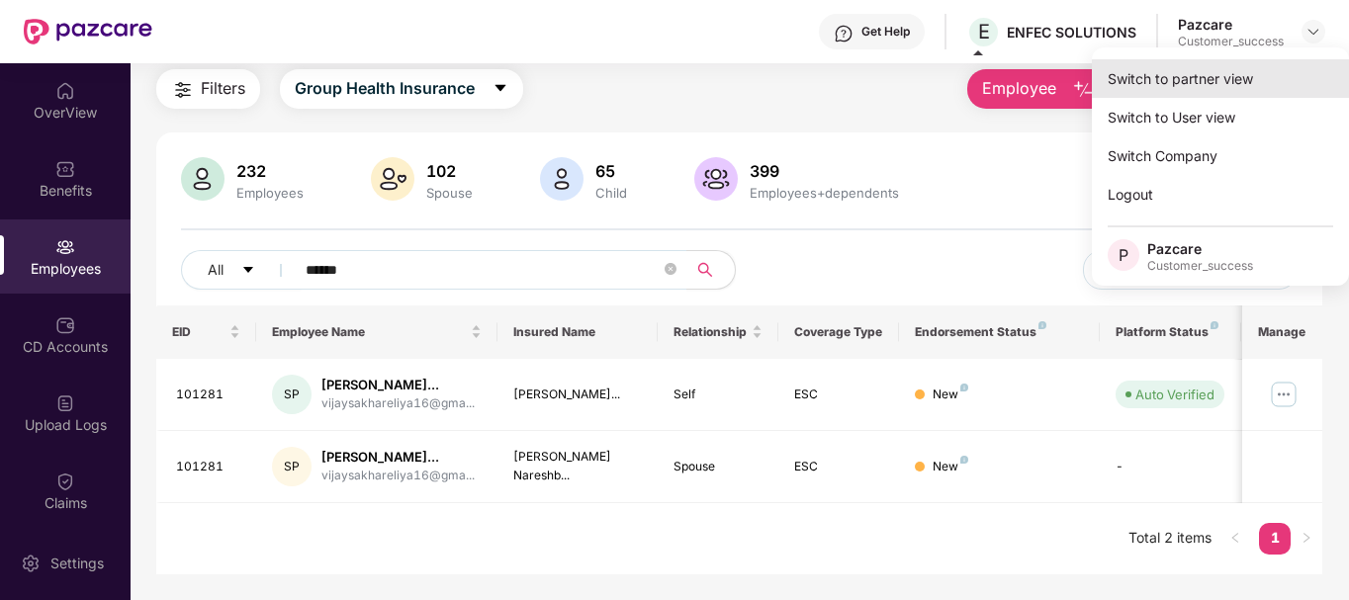
click at [1202, 73] on div "Switch to partner view" at bounding box center [1220, 78] width 257 height 39
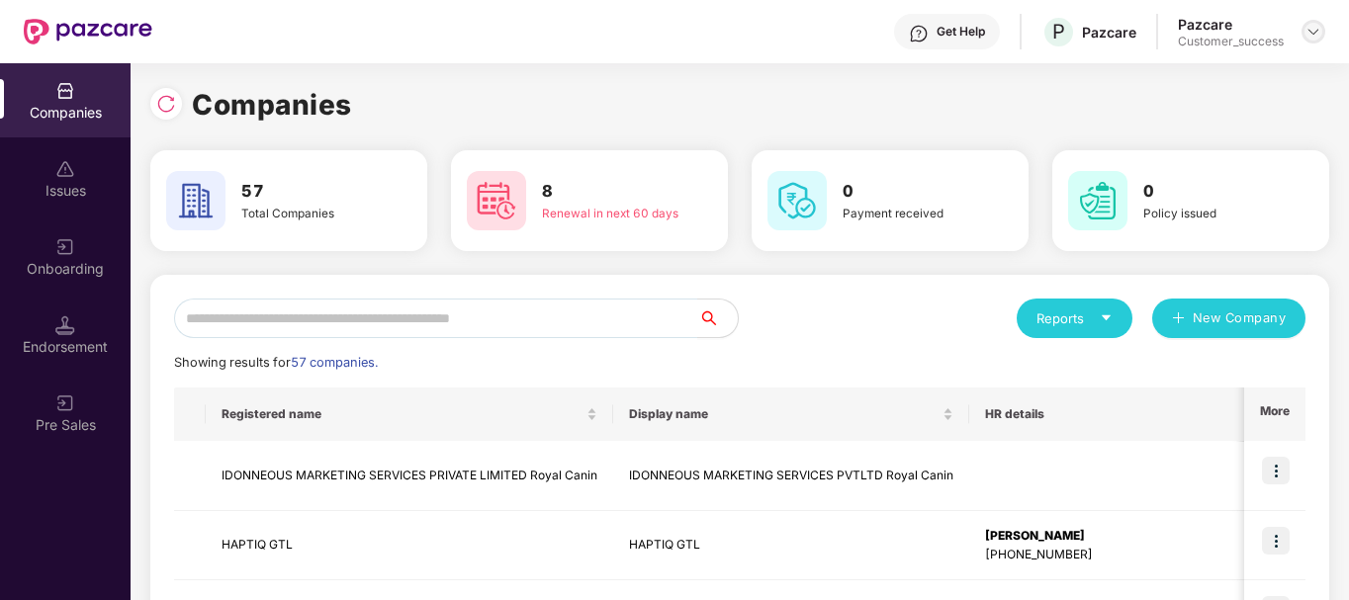
click at [1315, 40] on div at bounding box center [1314, 32] width 24 height 24
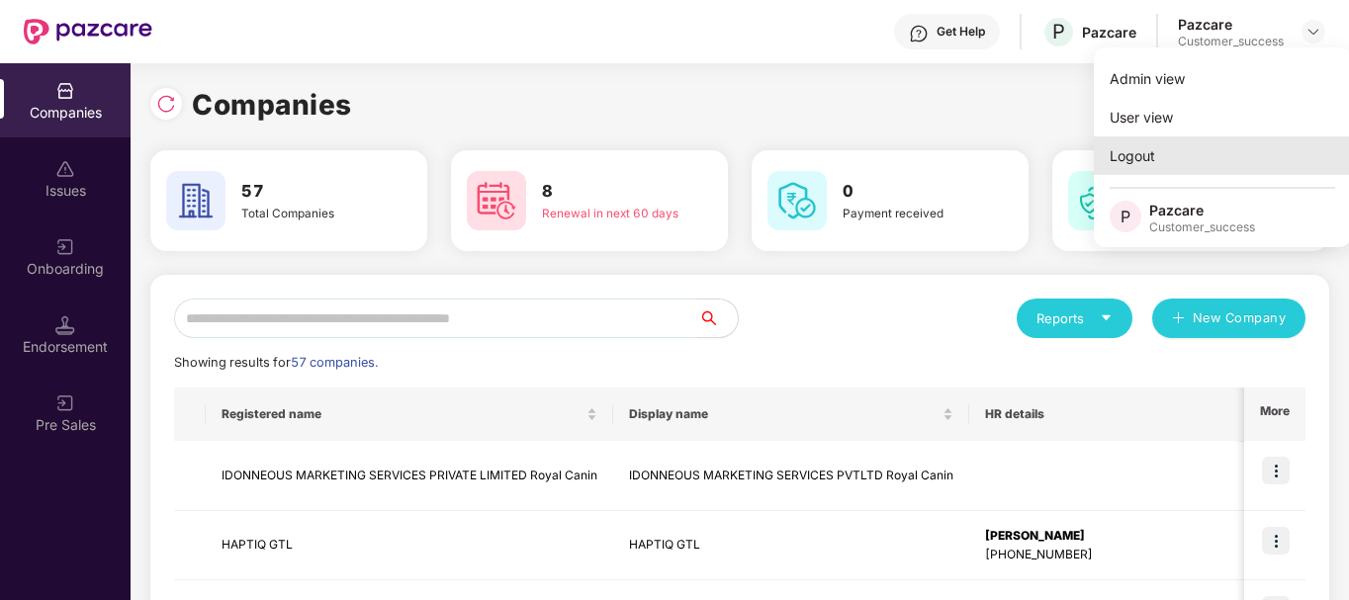
click at [1160, 162] on div "Logout" at bounding box center [1222, 155] width 257 height 39
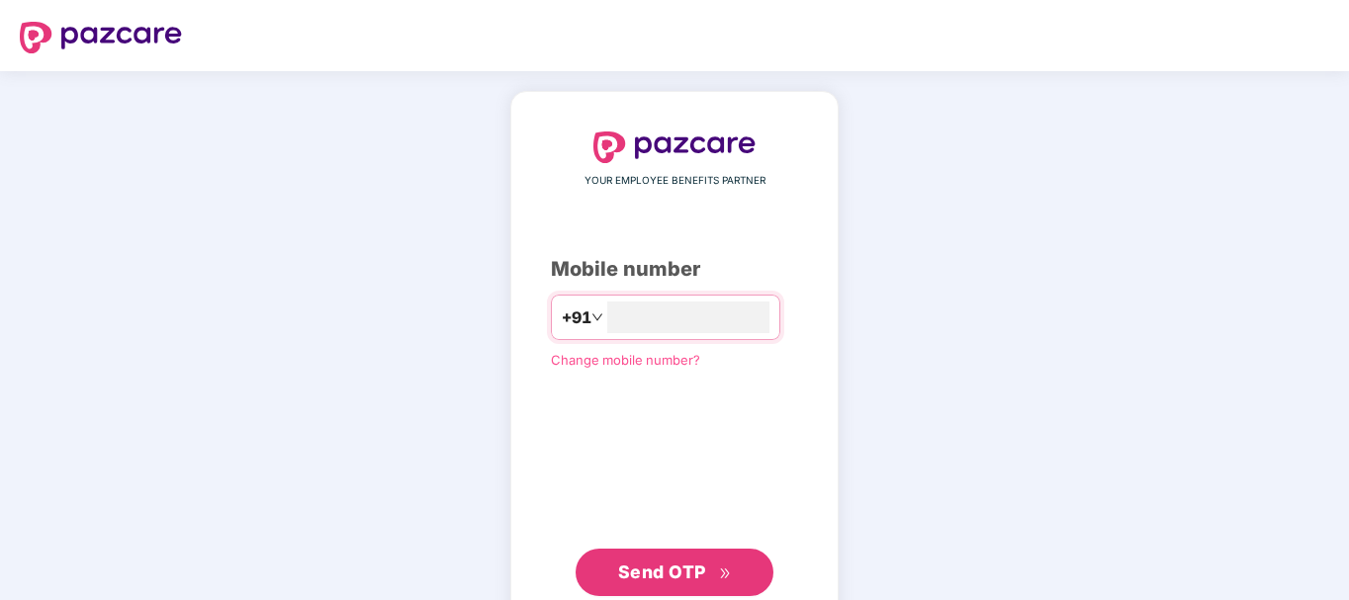
type input "**********"
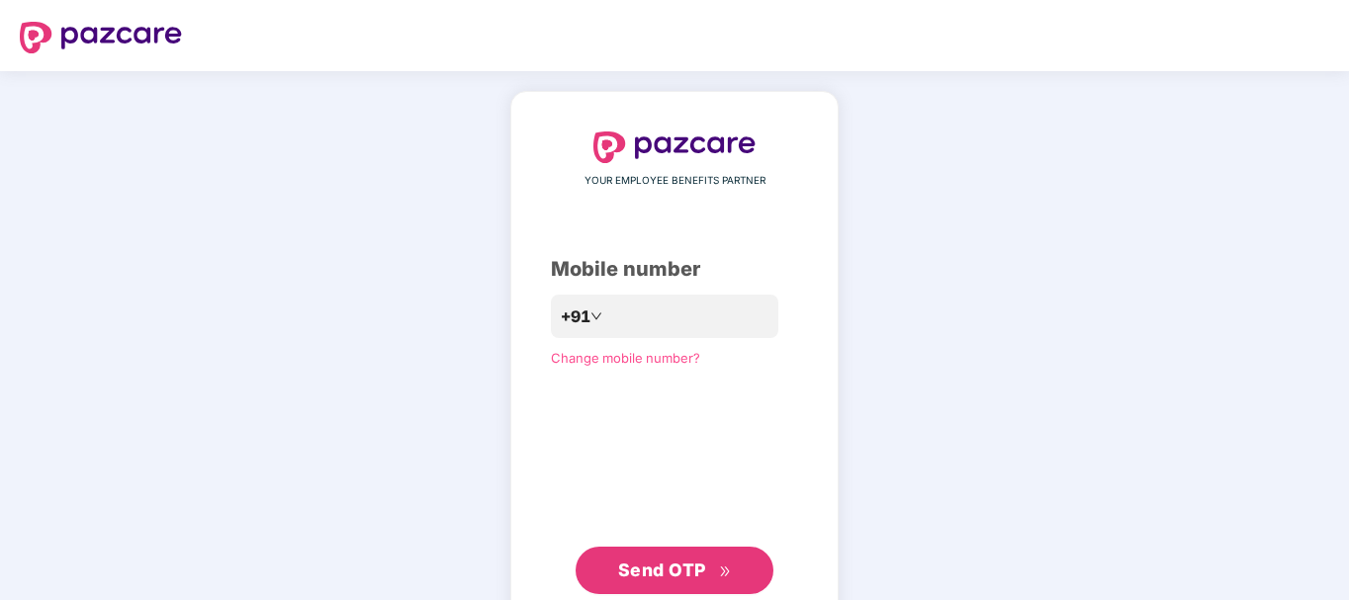
click at [719, 575] on icon "double-right" at bounding box center [725, 572] width 13 height 13
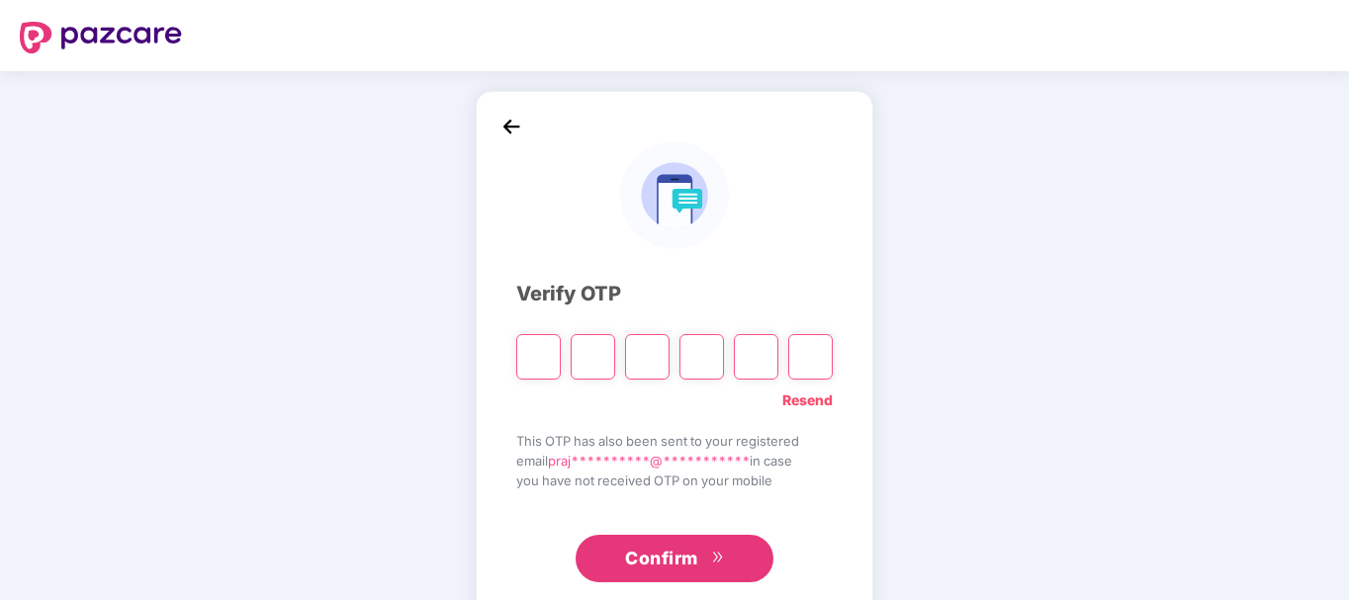
type input "*"
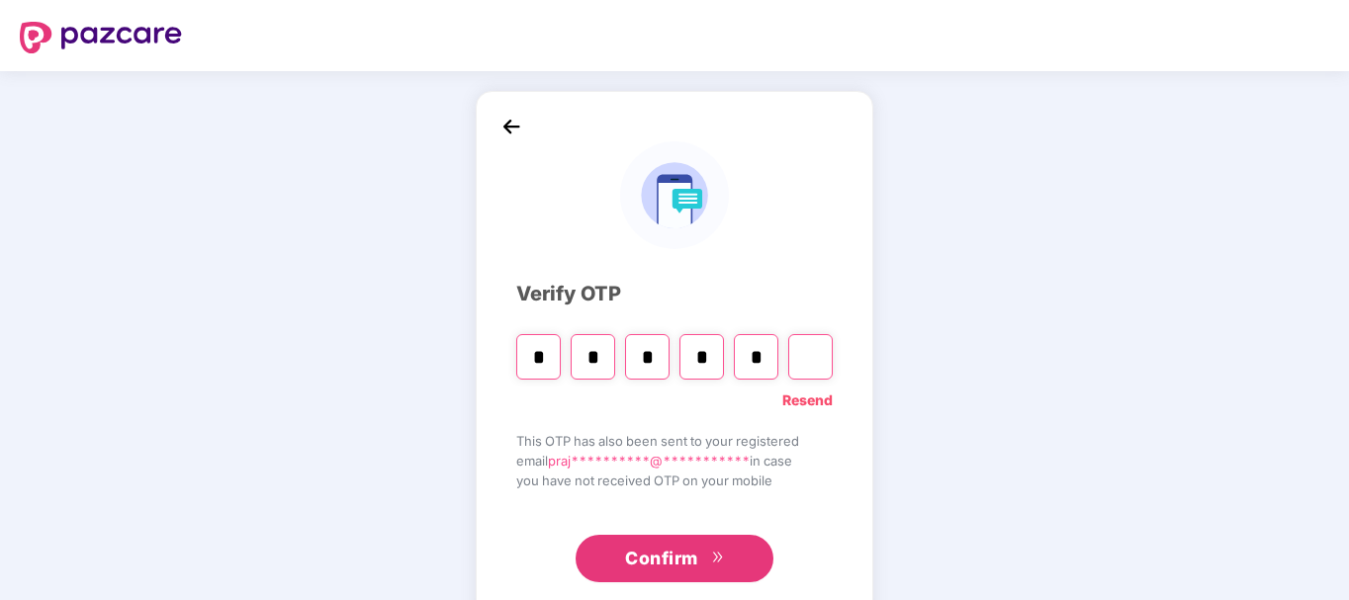
type input "*"
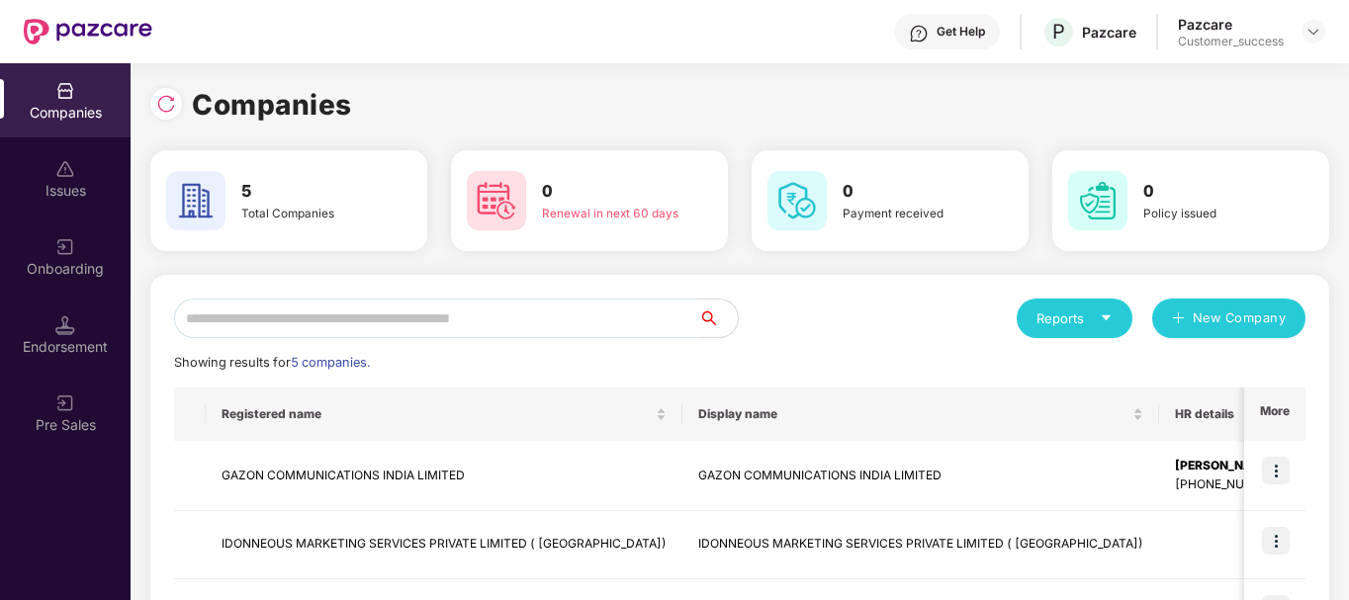
click at [498, 313] on input "text" at bounding box center [436, 319] width 524 height 40
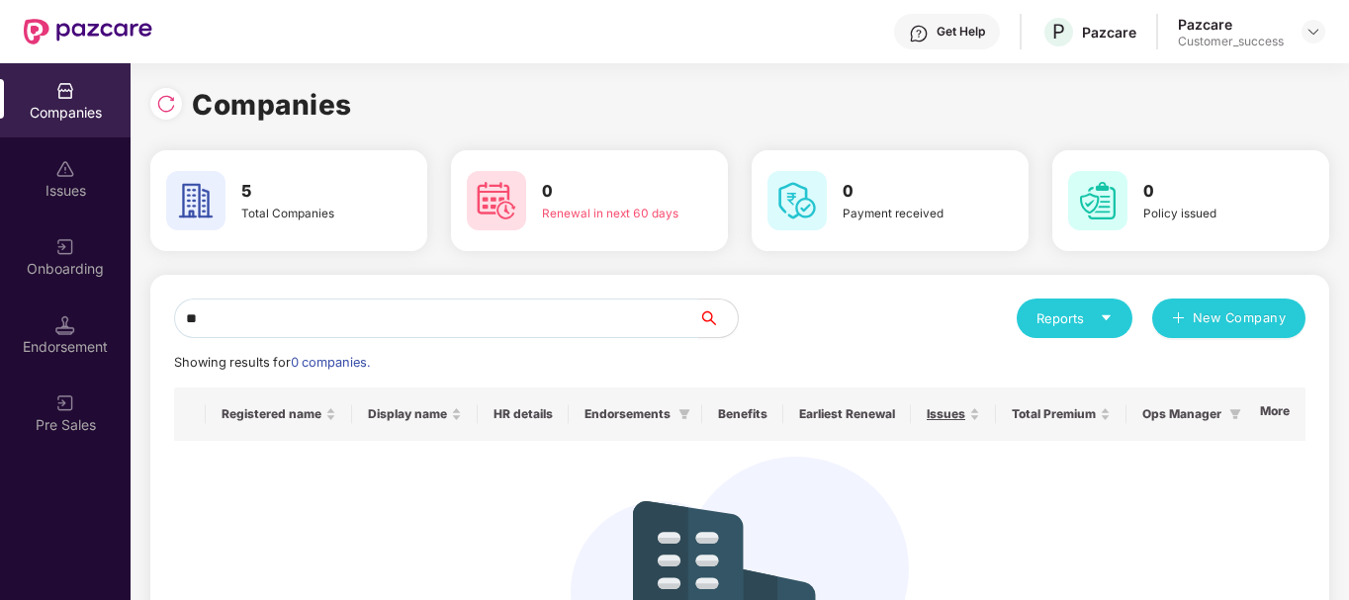
type input "*"
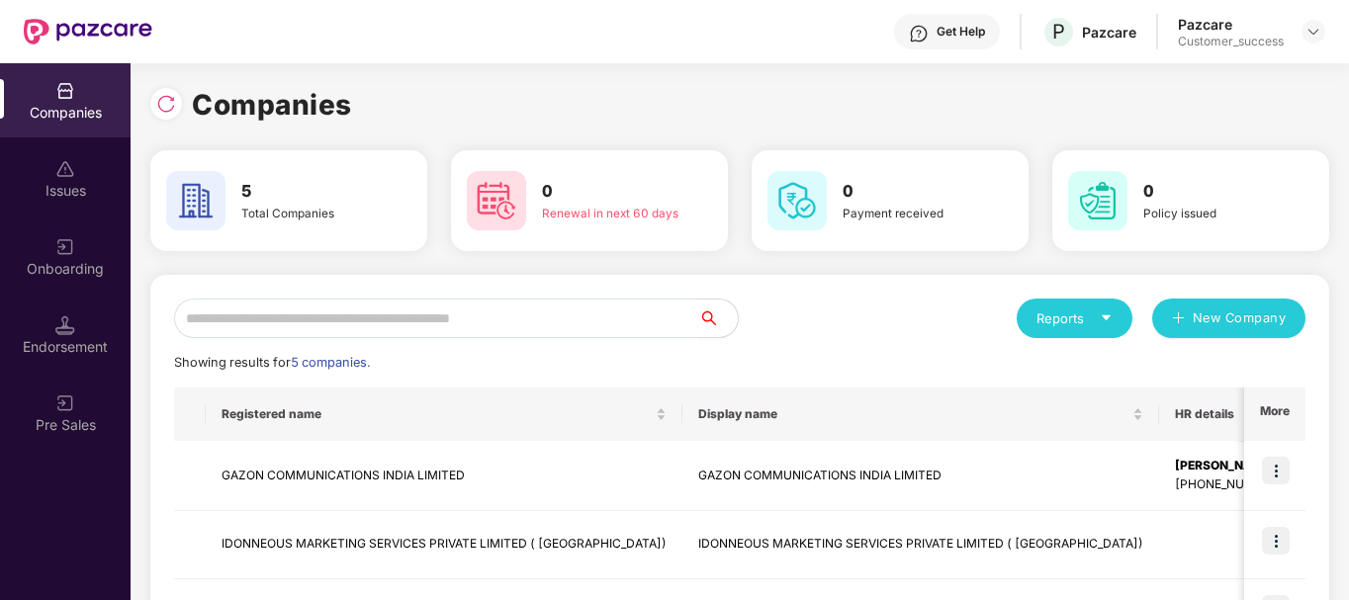
click at [859, 316] on div "Reports New Company" at bounding box center [1023, 319] width 566 height 40
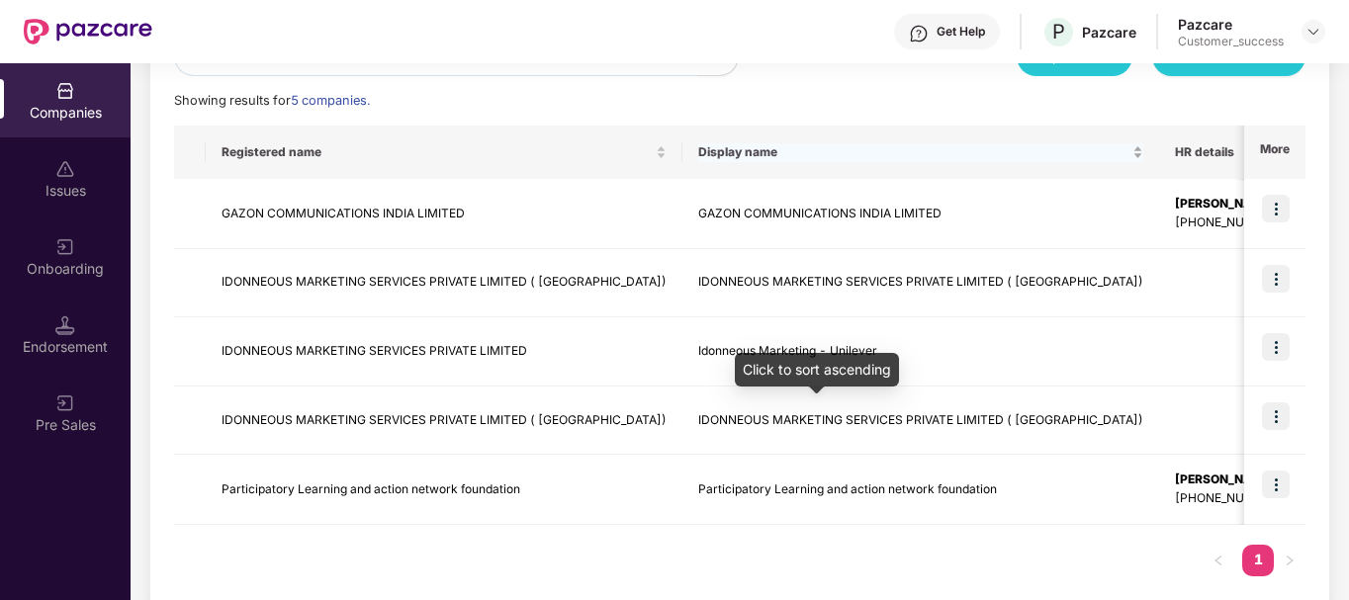
scroll to position [272, 0]
